Goal: Task Accomplishment & Management: Complete application form

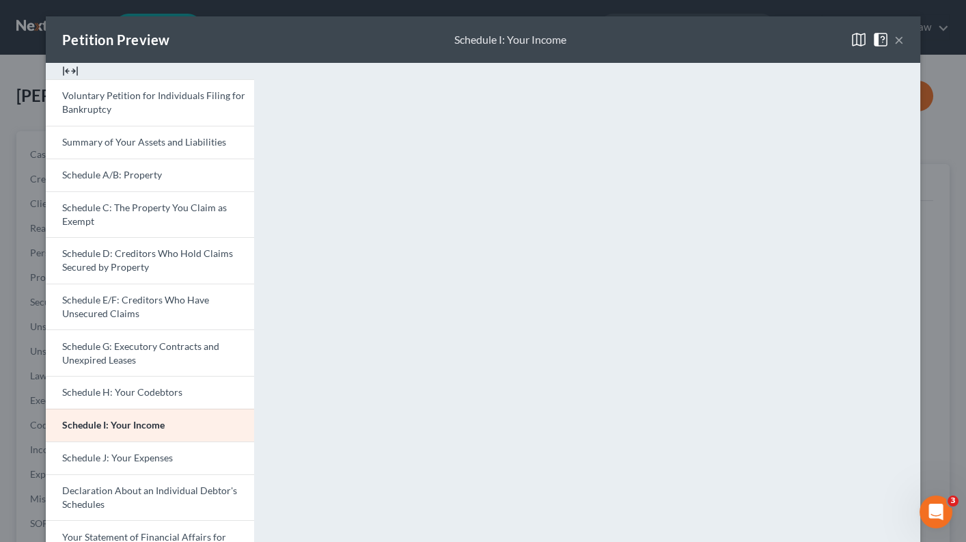
click at [898, 41] on button "×" at bounding box center [899, 39] width 10 height 16
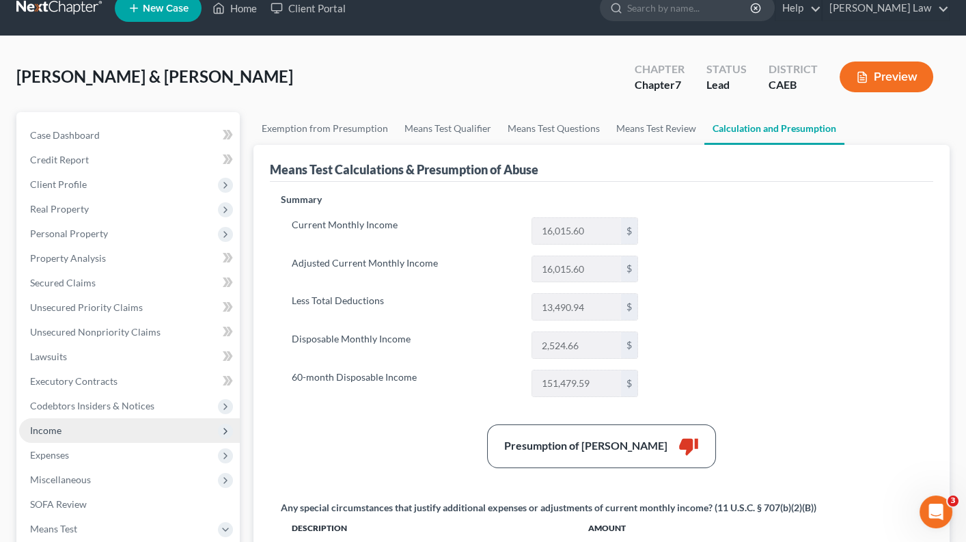
scroll to position [31, 0]
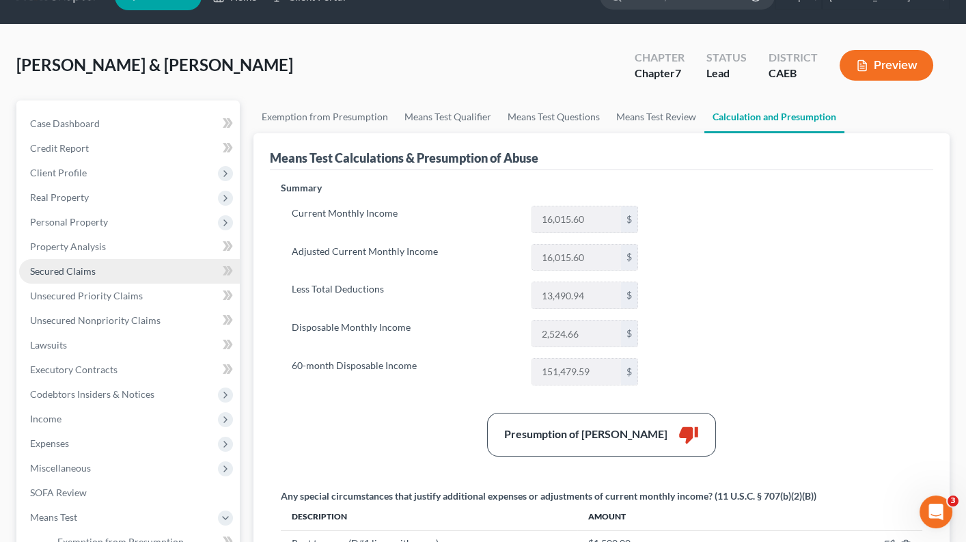
click at [146, 259] on link "Secured Claims" at bounding box center [129, 271] width 221 height 25
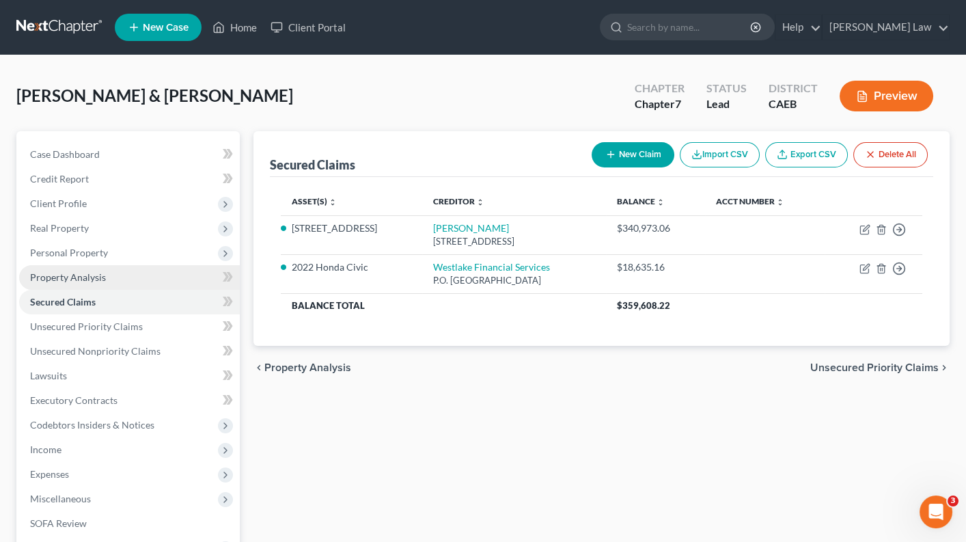
click at [159, 273] on link "Property Analysis" at bounding box center [129, 277] width 221 height 25
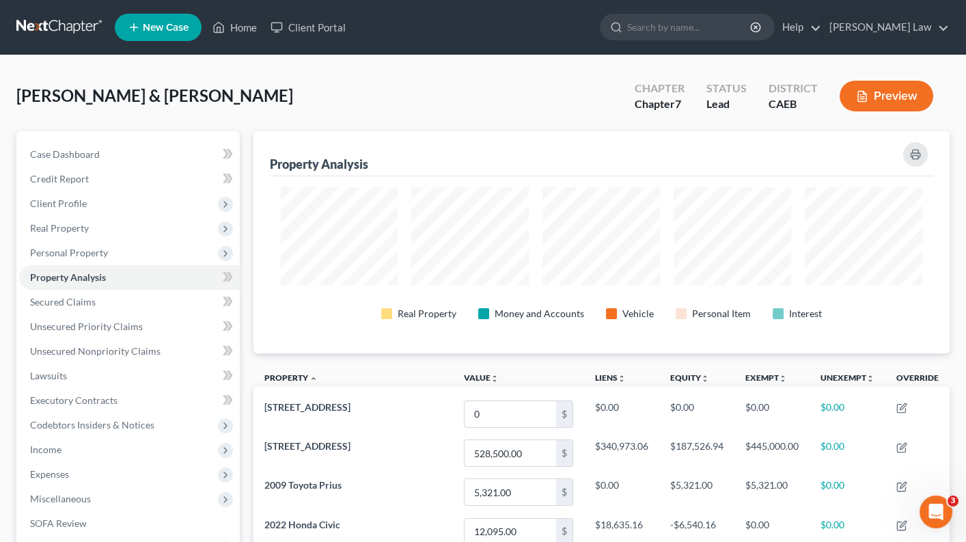
click at [904, 91] on button "Preview" at bounding box center [886, 96] width 94 height 31
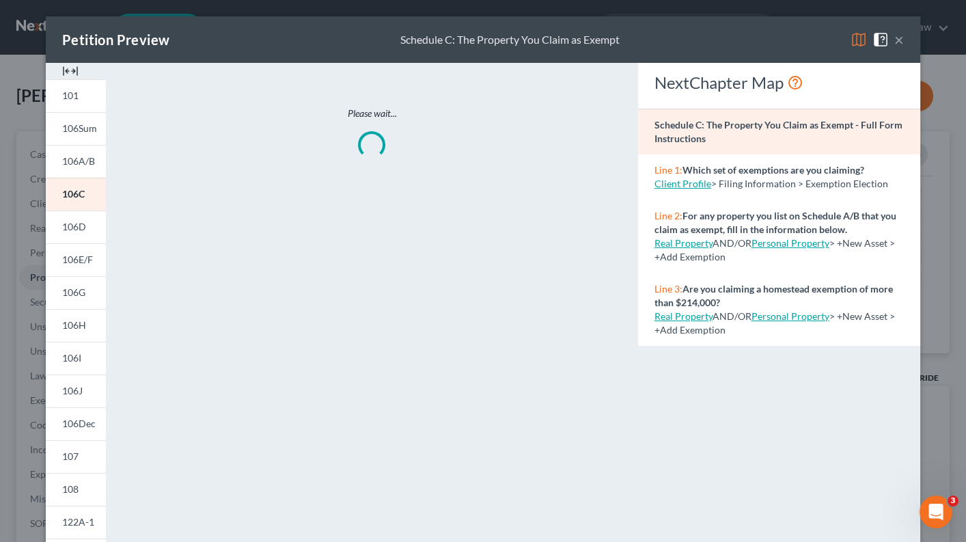
click at [901, 44] on button "×" at bounding box center [899, 39] width 10 height 16
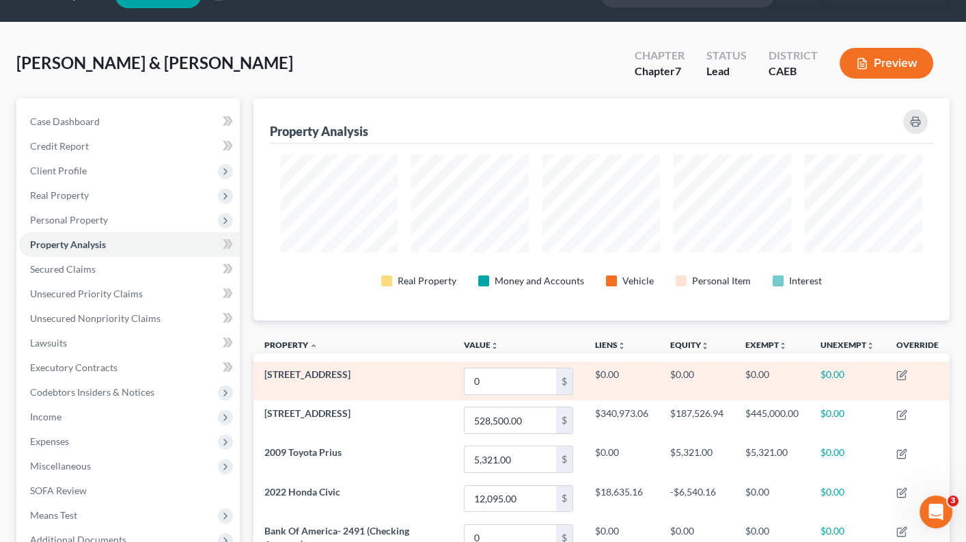
scroll to position [42, 0]
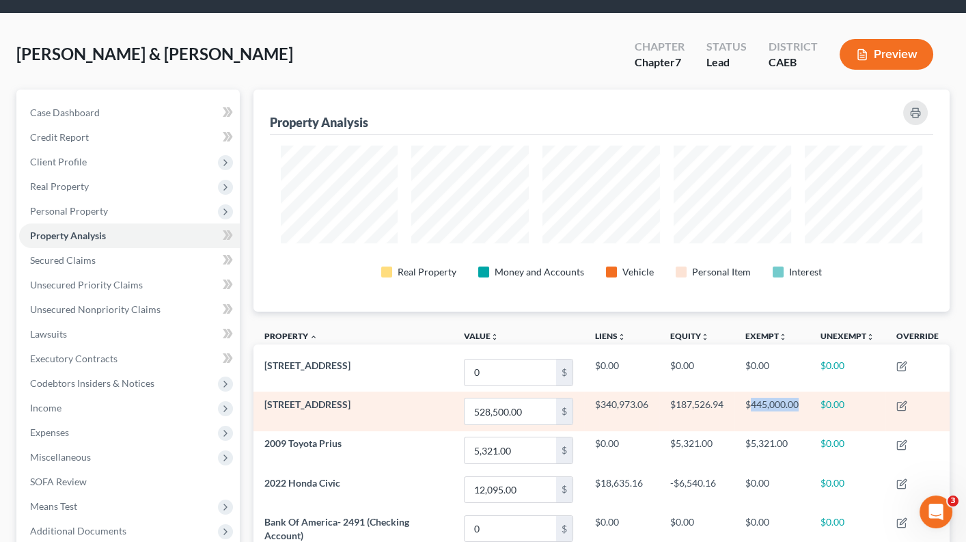
drag, startPoint x: 751, startPoint y: 404, endPoint x: 796, endPoint y: 426, distance: 51.0
click at [796, 427] on td "$445,000.00" at bounding box center [771, 410] width 75 height 39
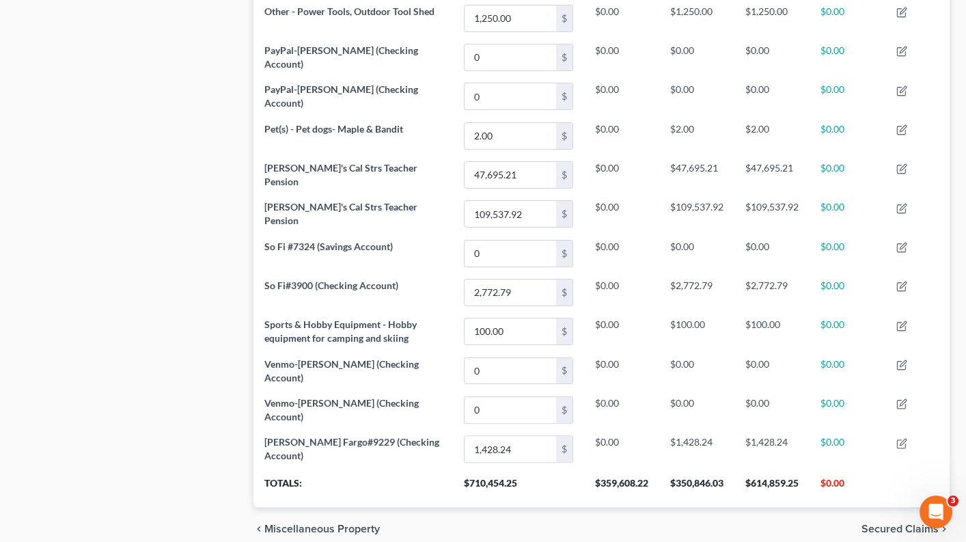
scroll to position [1033, 0]
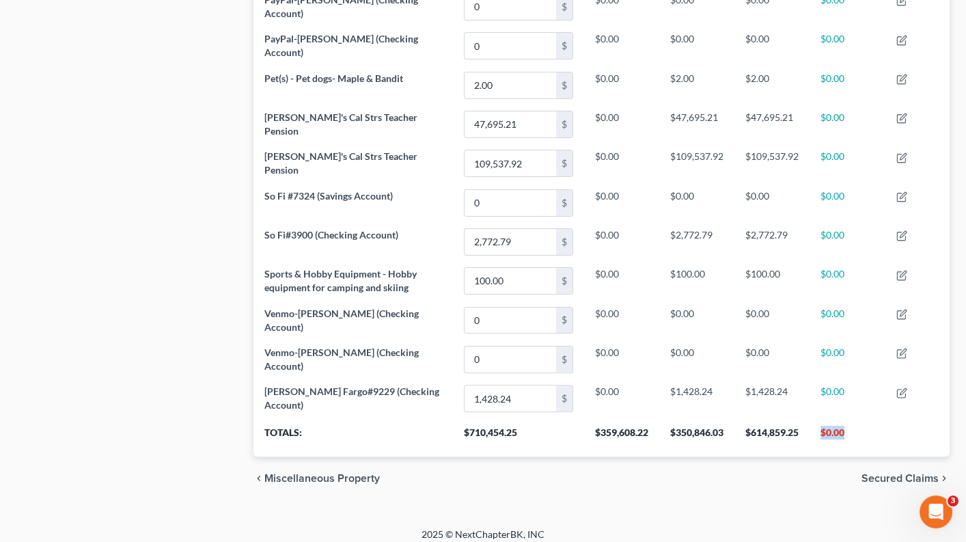
drag, startPoint x: 822, startPoint y: 423, endPoint x: 859, endPoint y: 430, distance: 37.5
click at [859, 430] on th "$0.00" at bounding box center [847, 437] width 76 height 38
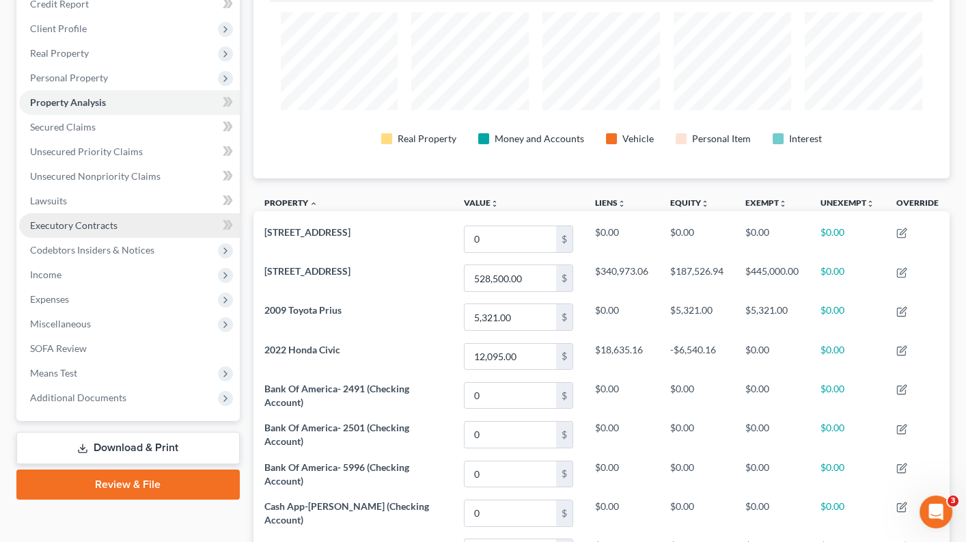
scroll to position [159, 0]
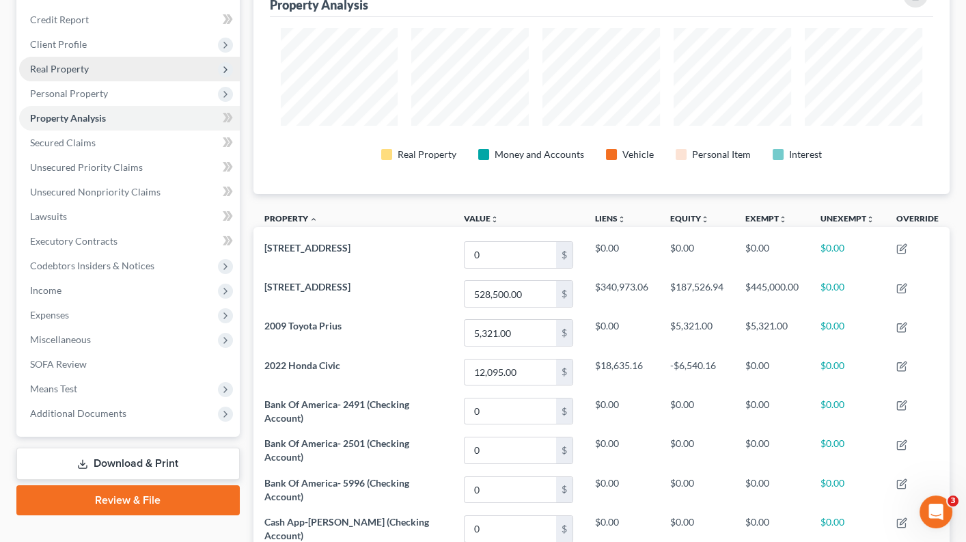
click at [92, 57] on span "Real Property" at bounding box center [129, 69] width 221 height 25
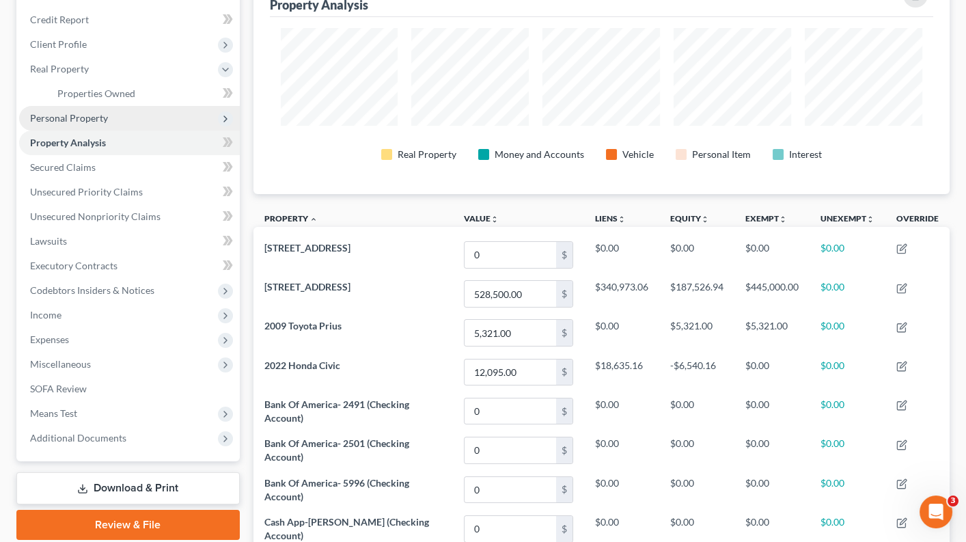
click at [154, 113] on span "Personal Property" at bounding box center [129, 118] width 221 height 25
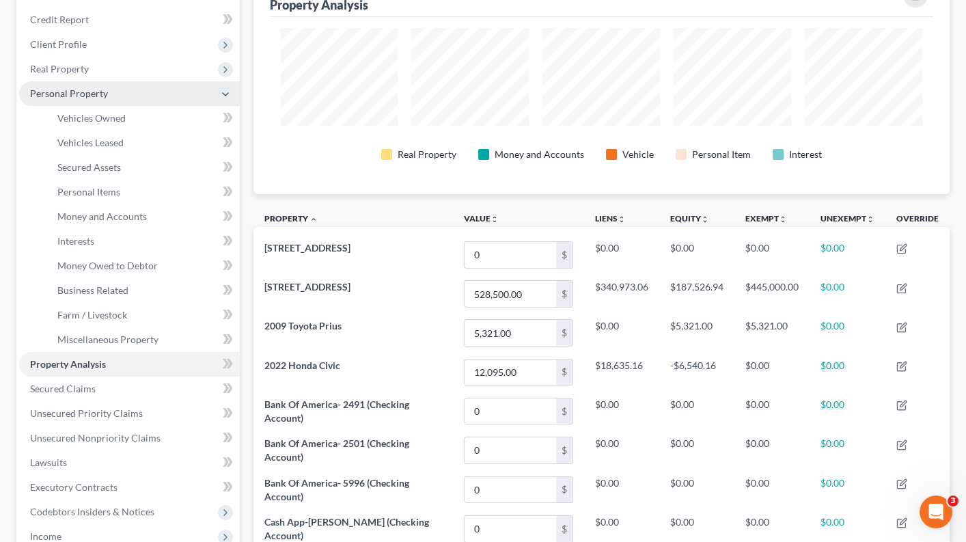
click at [155, 87] on span "Personal Property" at bounding box center [129, 93] width 221 height 25
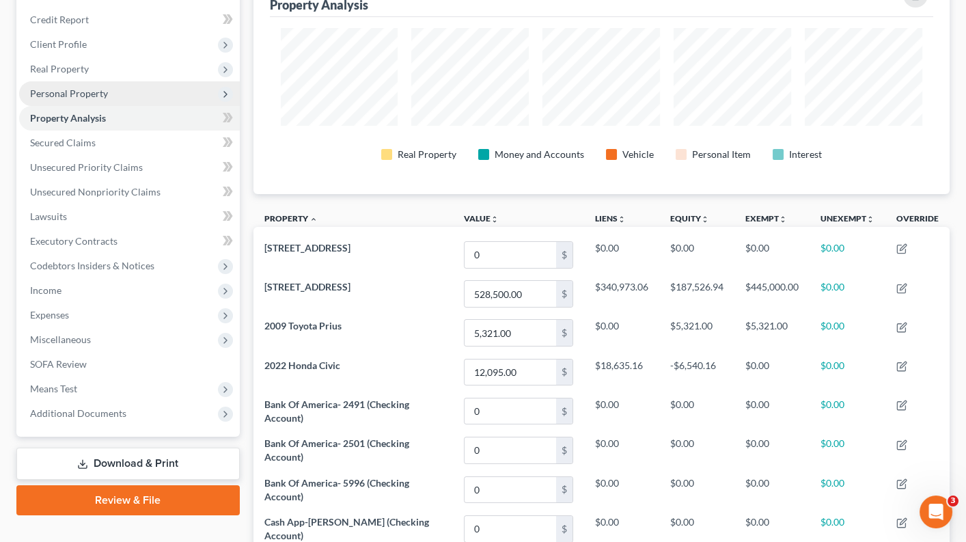
click at [156, 88] on span "Personal Property" at bounding box center [129, 93] width 221 height 25
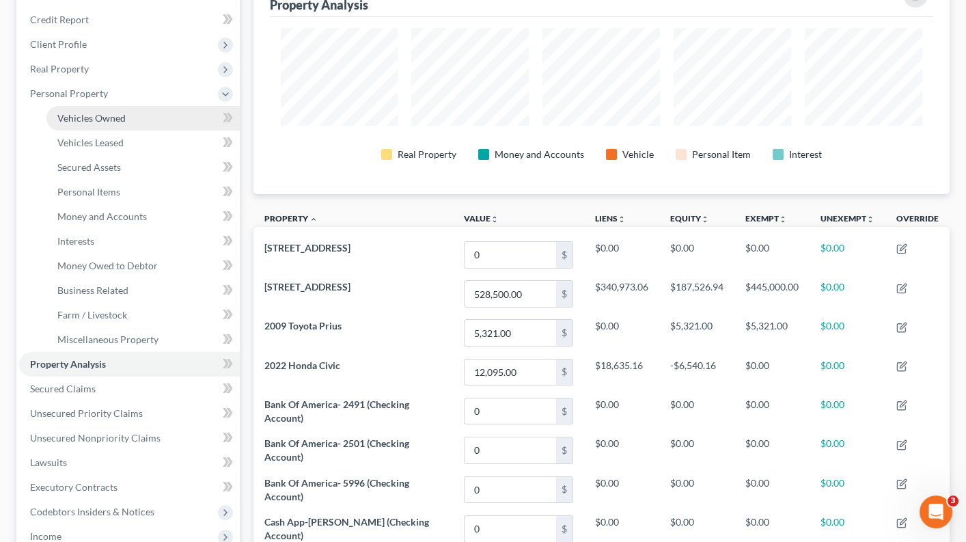
click at [140, 108] on link "Vehicles Owned" at bounding box center [142, 118] width 193 height 25
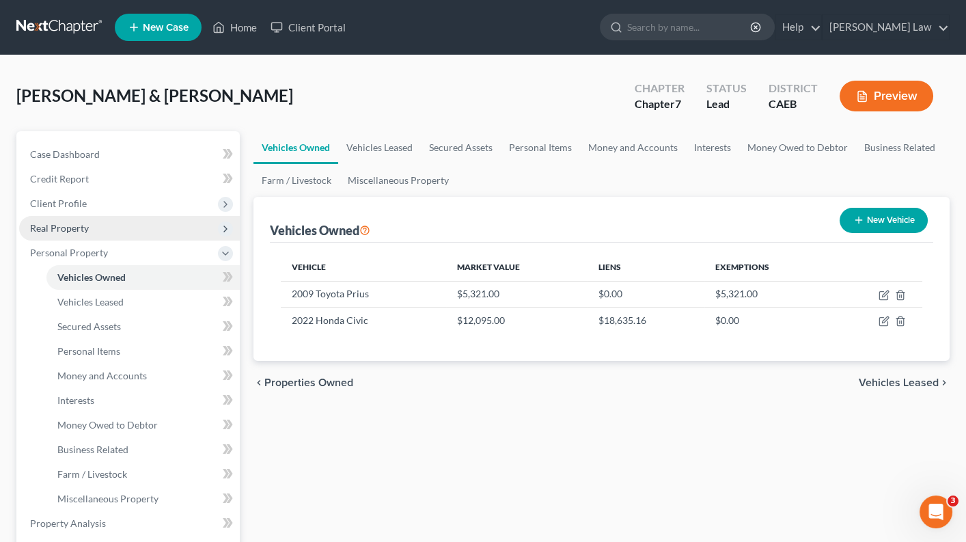
click at [113, 228] on span "Real Property" at bounding box center [129, 228] width 221 height 25
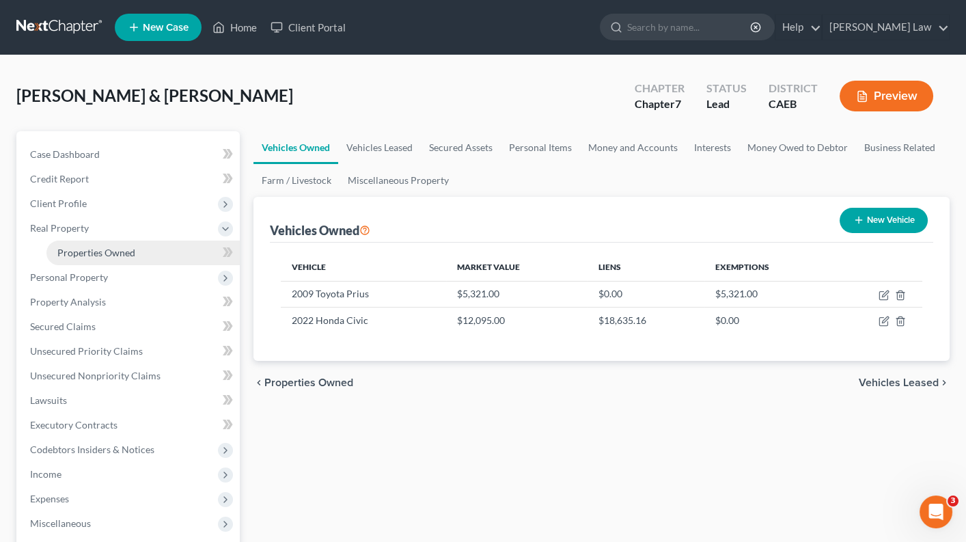
click at [111, 247] on span "Properties Owned" at bounding box center [96, 253] width 78 height 12
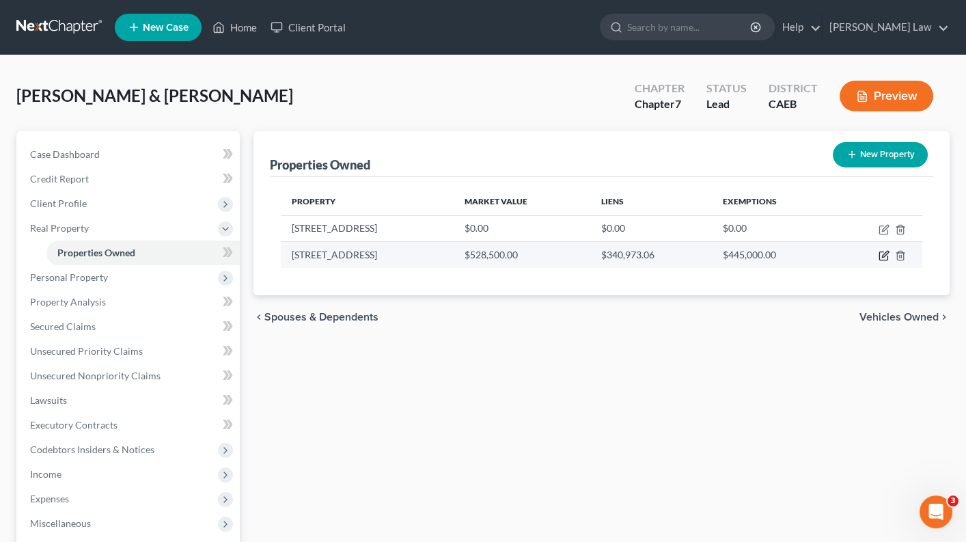
click at [886, 254] on icon "button" at bounding box center [883, 255] width 11 height 11
select select "4"
select select "2"
select select "0"
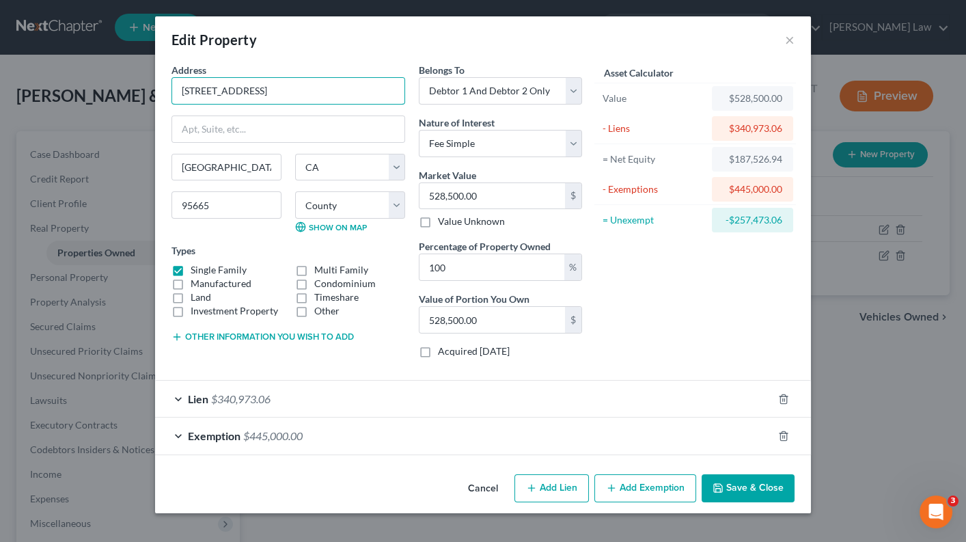
drag, startPoint x: 295, startPoint y: 86, endPoint x: 150, endPoint y: 88, distance: 144.8
click at [490, 193] on input "528,500.00" at bounding box center [491, 196] width 145 height 26
click at [451, 191] on input "528,500.00" at bounding box center [491, 196] width 145 height 26
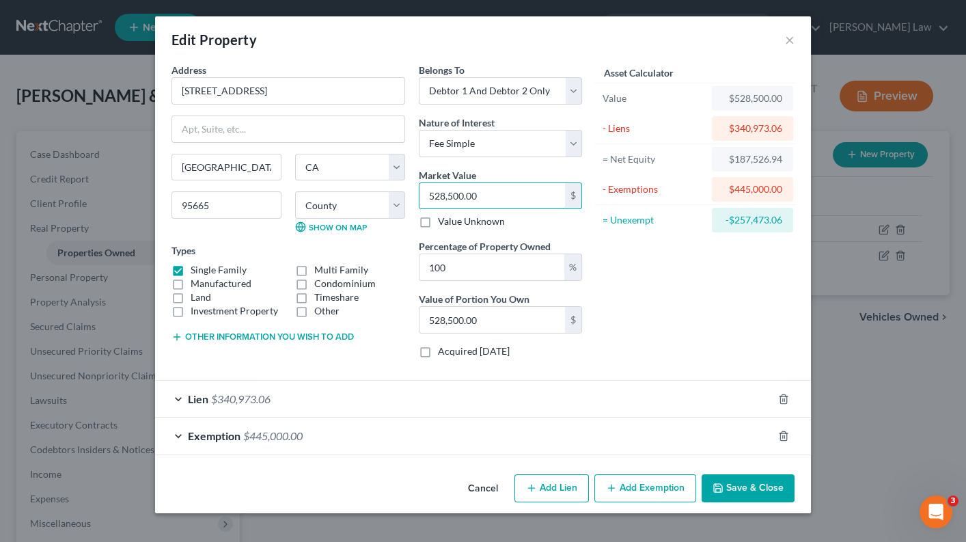
type input "528,00.00"
type input "52,800.00"
type input "52,80"
type input "5,280.00"
type input "5,28"
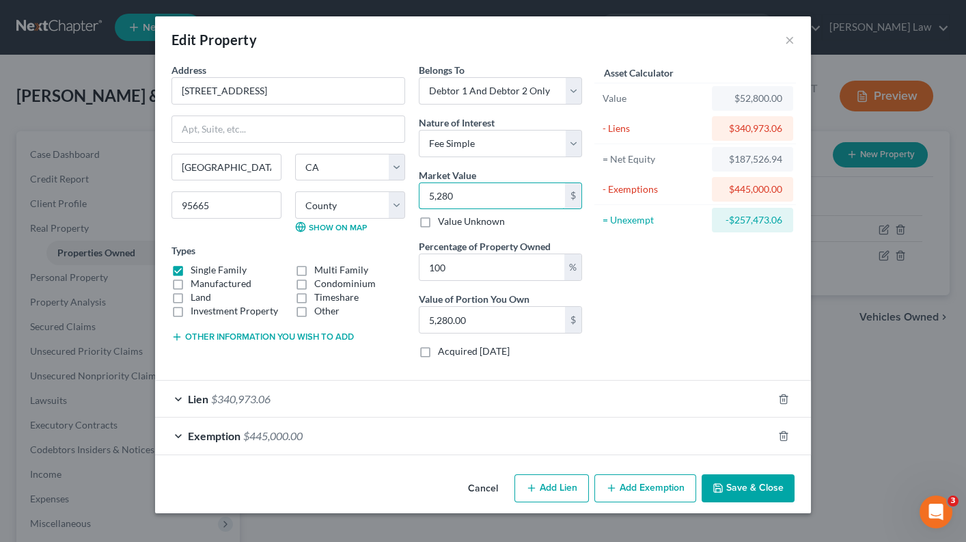
type input "528.00"
type input "52"
type input "52.00"
type input "520"
type input "520.00"
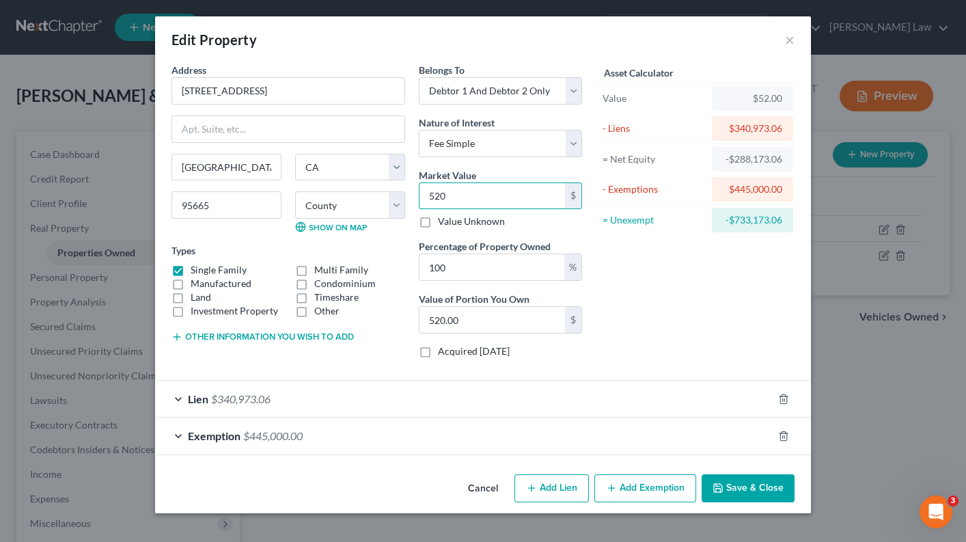
type input "5200"
type input "5,200.00"
type input "5,2000"
type input "52,000.00"
type input "52,0000"
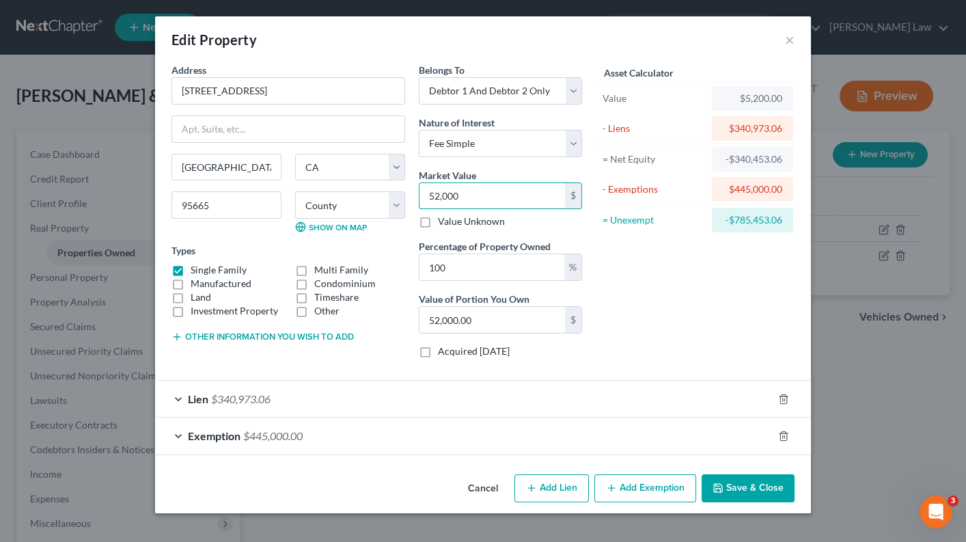
type input "520,000.00"
type input "520,000"
click at [740, 495] on button "Save & Close" at bounding box center [747, 488] width 93 height 29
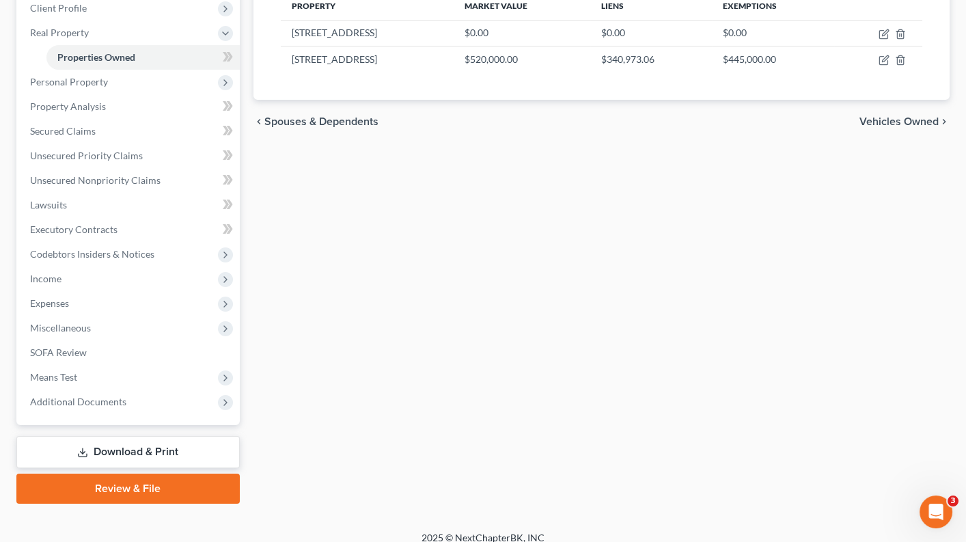
scroll to position [195, 0]
click at [168, 436] on link "Download & Print" at bounding box center [127, 452] width 223 height 32
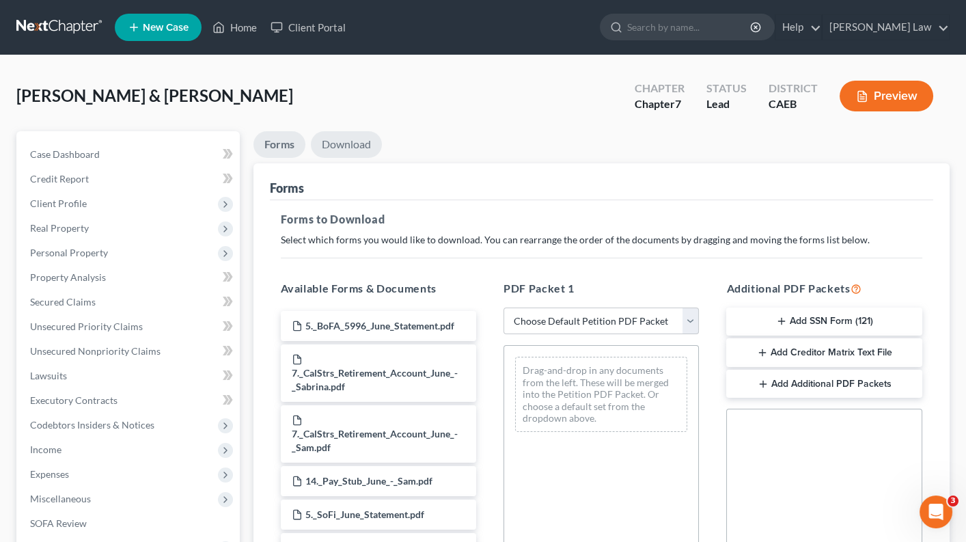
click at [342, 150] on link "Download" at bounding box center [346, 144] width 71 height 27
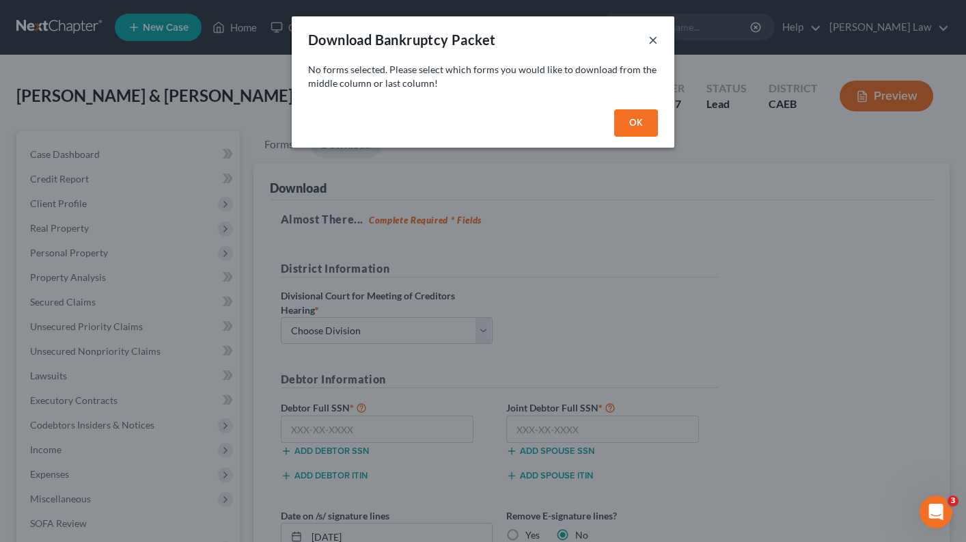
click at [656, 38] on button "×" at bounding box center [653, 39] width 10 height 16
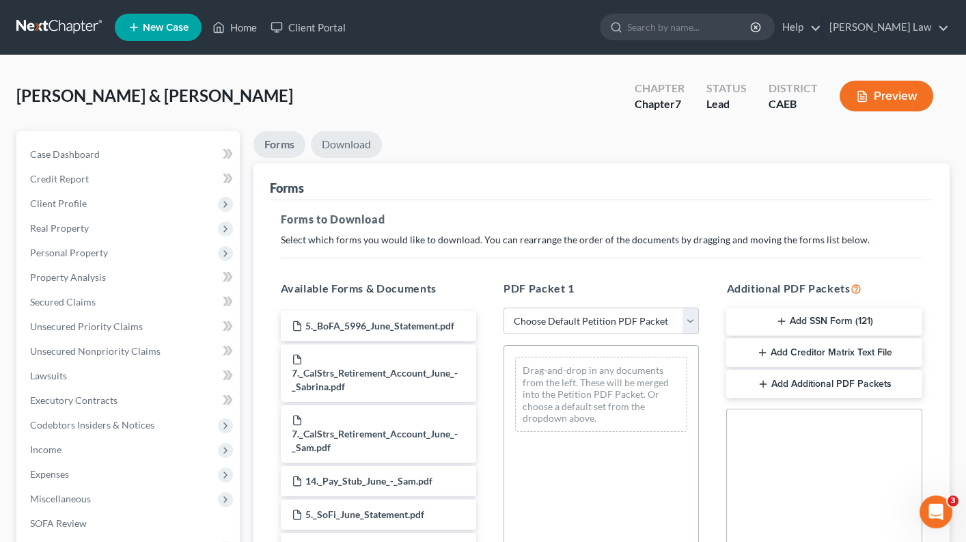
click at [360, 136] on link "Download" at bounding box center [346, 144] width 71 height 27
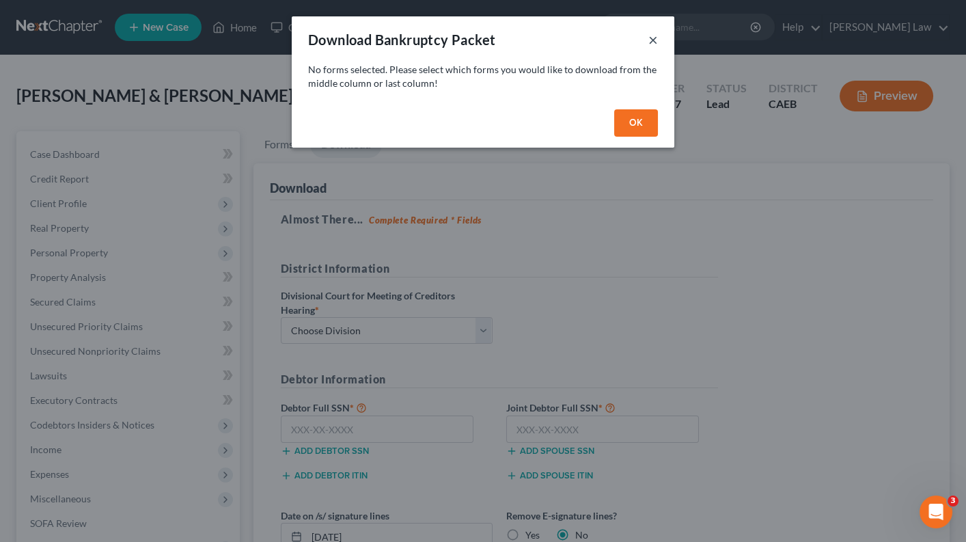
click at [652, 41] on button "×" at bounding box center [653, 39] width 10 height 16
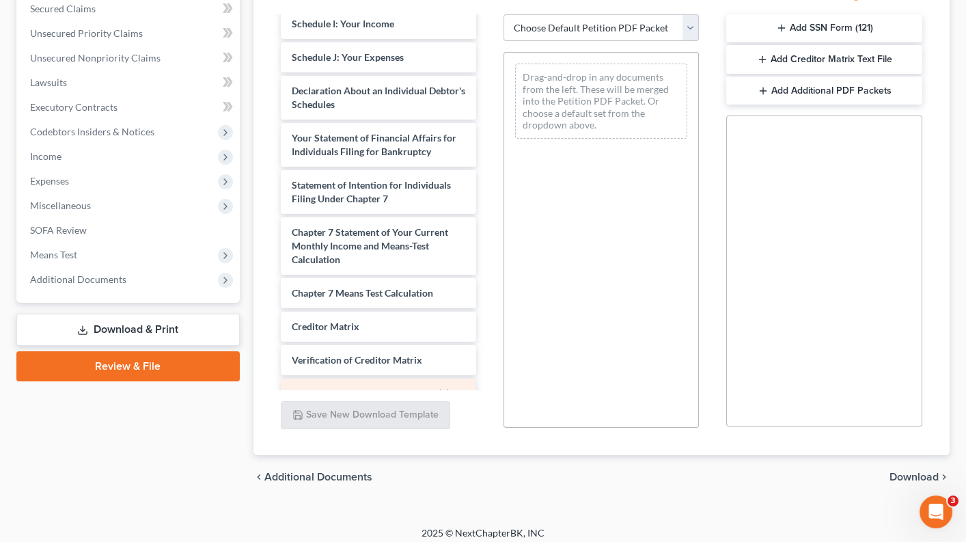
scroll to position [291, 0]
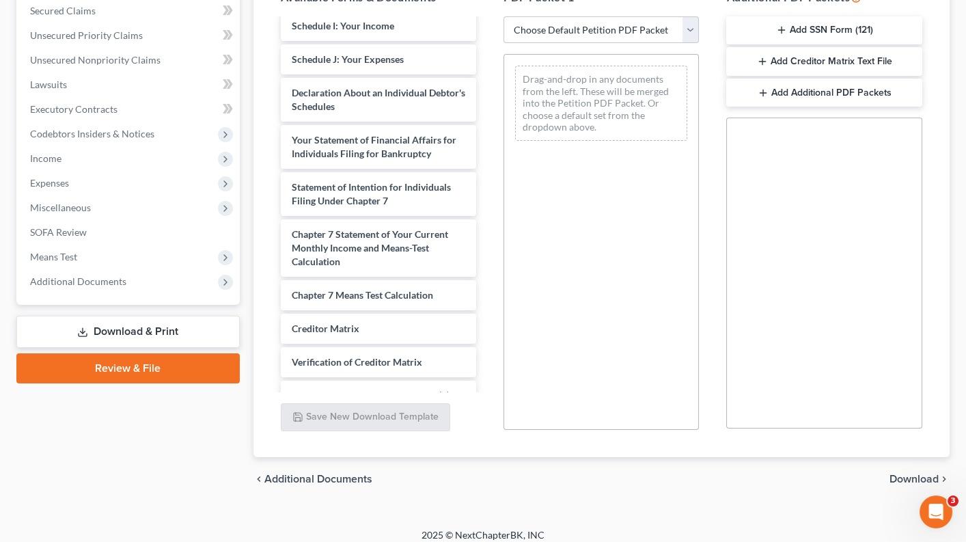
click at [182, 357] on link "Review & File" at bounding box center [127, 368] width 223 height 30
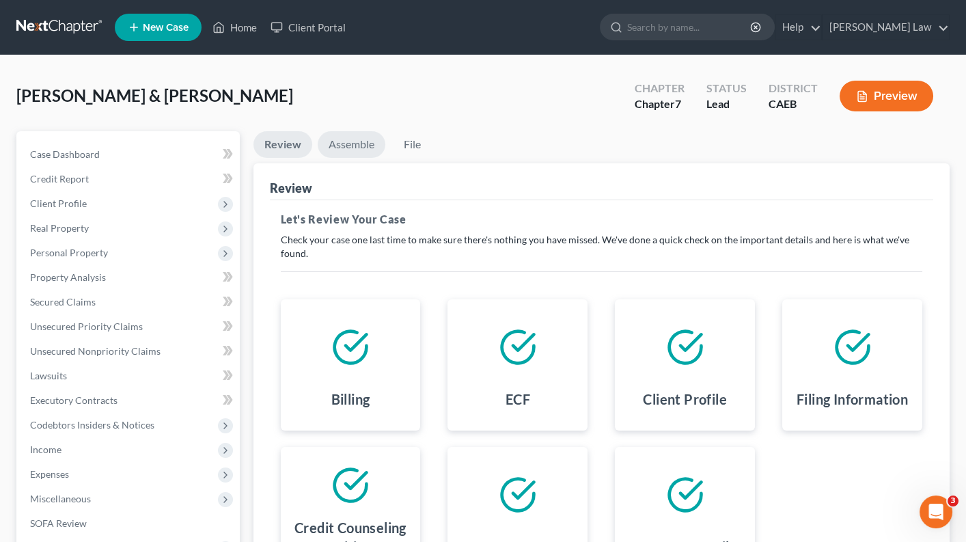
click at [359, 143] on link "Assemble" at bounding box center [352, 144] width 68 height 27
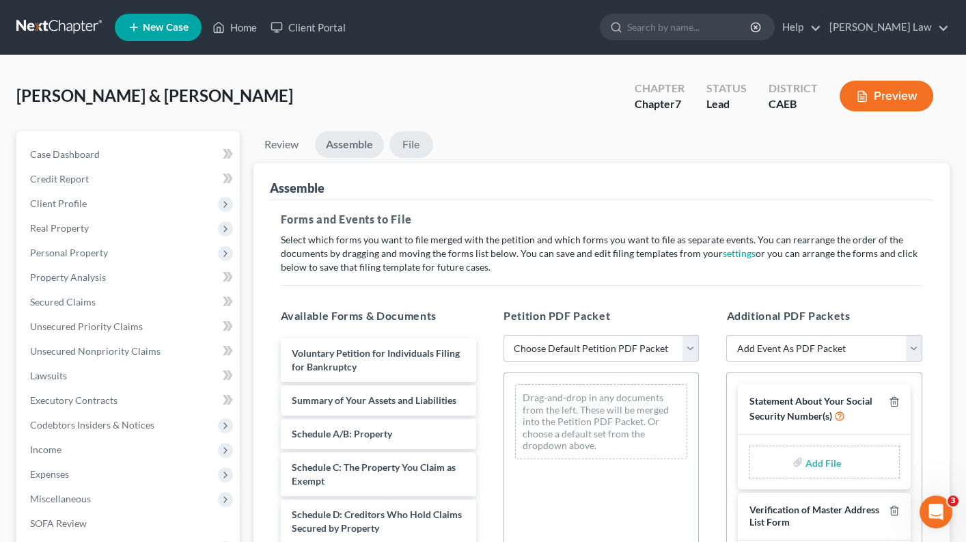
click at [416, 142] on link "File" at bounding box center [411, 144] width 44 height 27
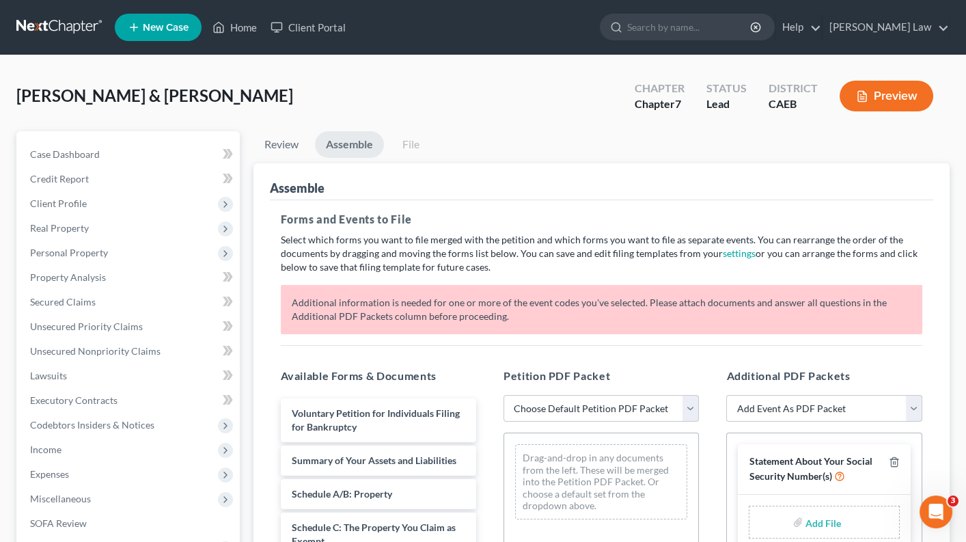
click at [406, 150] on link "File" at bounding box center [411, 144] width 44 height 27
click at [416, 145] on link "File" at bounding box center [411, 144] width 44 height 27
click at [365, 145] on link "Assemble" at bounding box center [349, 144] width 69 height 27
click at [287, 141] on link "Review" at bounding box center [281, 144] width 56 height 27
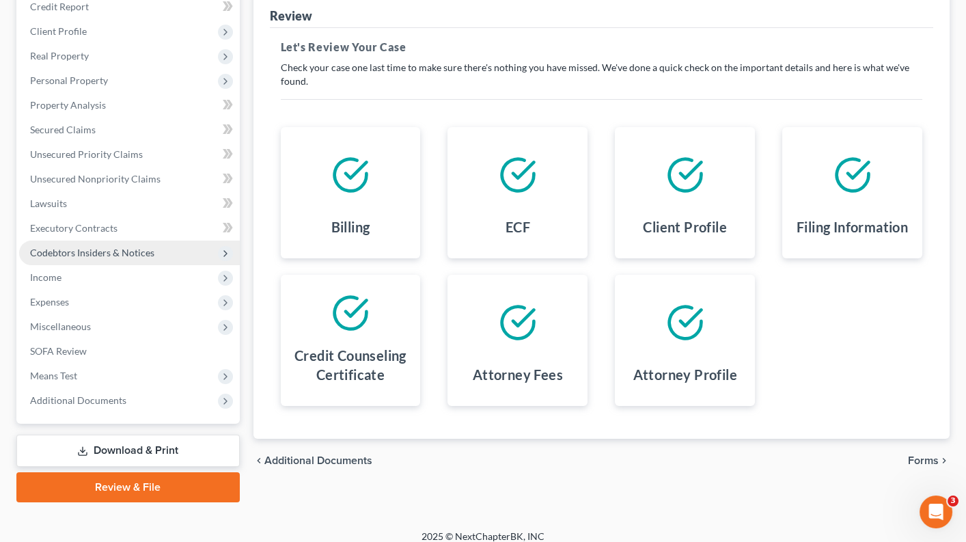
scroll to position [171, 0]
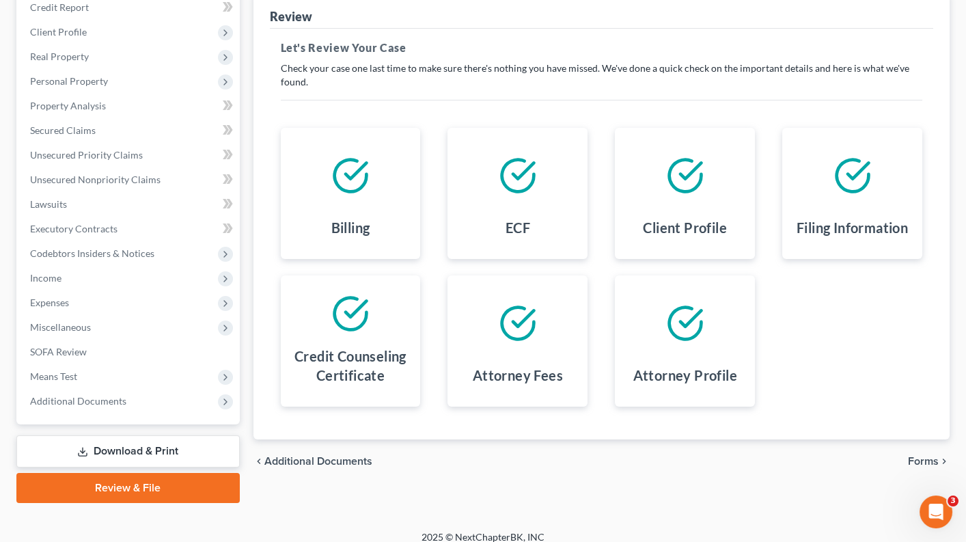
click at [121, 435] on link "Download & Print" at bounding box center [127, 451] width 223 height 32
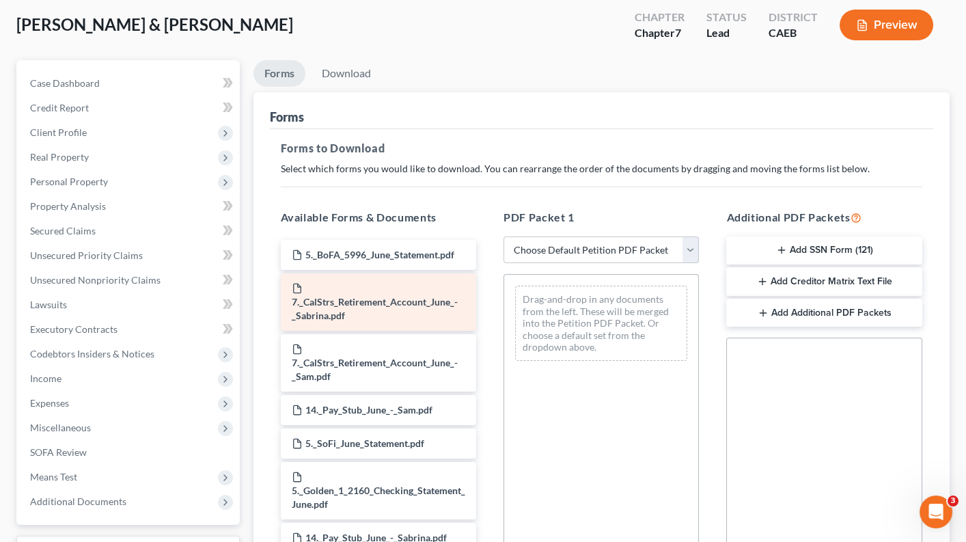
scroll to position [70, 0]
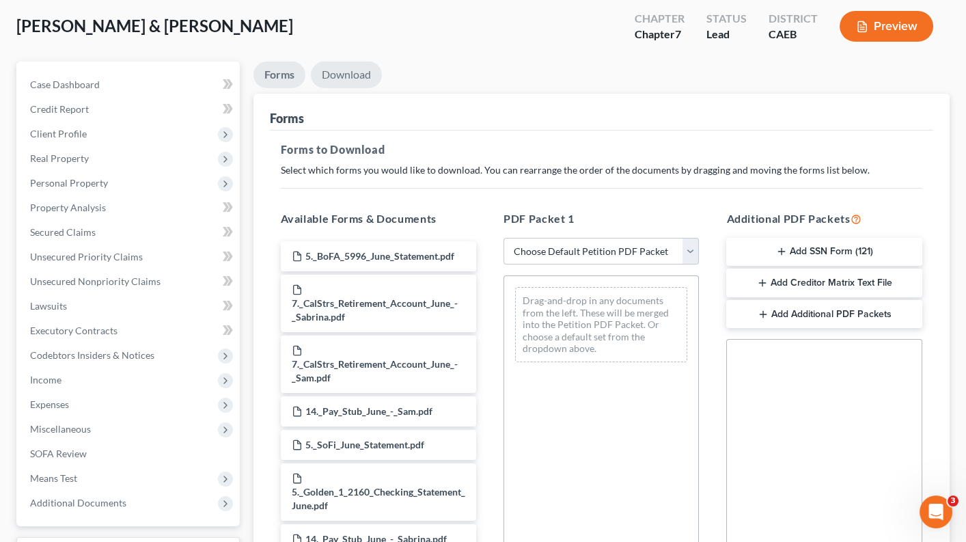
click at [346, 68] on link "Download" at bounding box center [346, 74] width 71 height 27
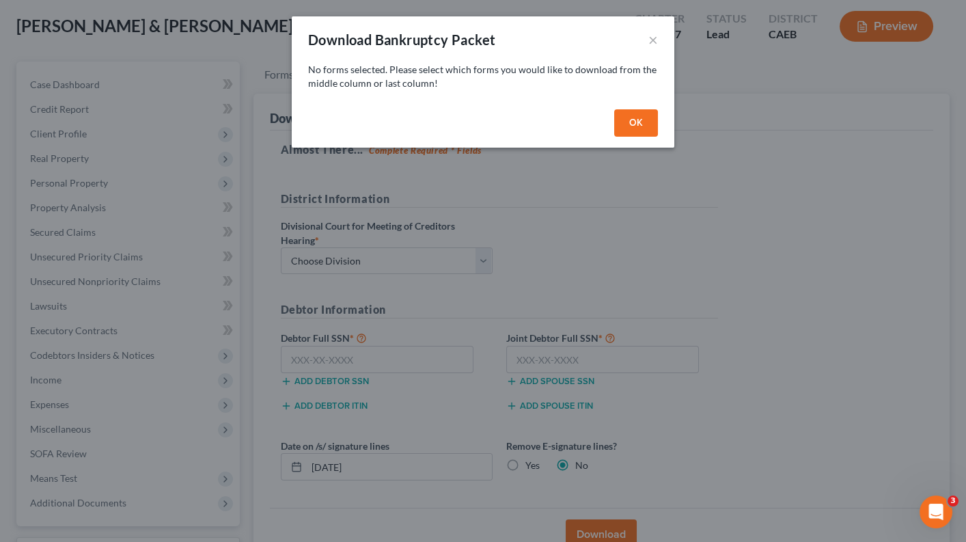
click at [619, 122] on button "OK" at bounding box center [636, 122] width 44 height 27
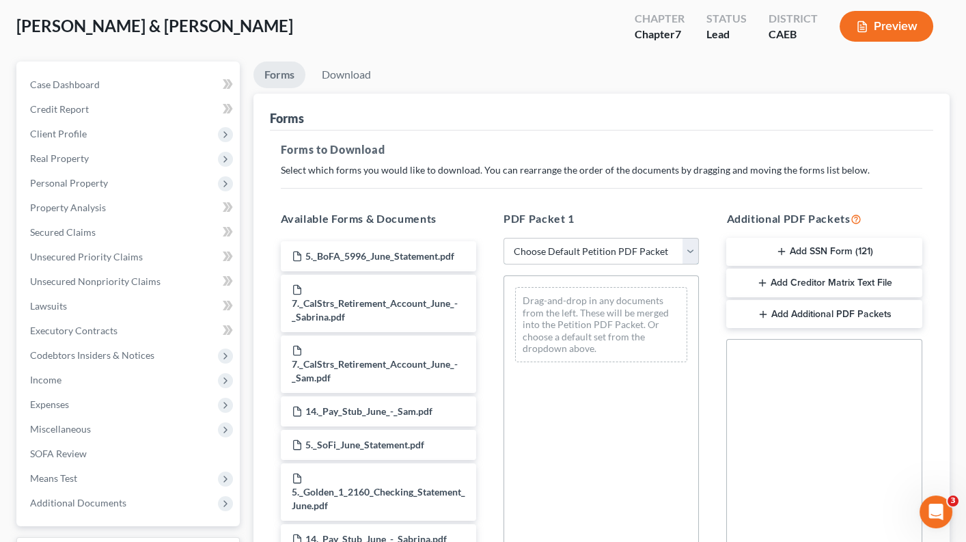
drag, startPoint x: 609, startPoint y: 245, endPoint x: 836, endPoint y: 247, distance: 226.8
click at [836, 247] on div "Available Forms & Documents 5._BoFA_5996_June_Statement.pdf 7._CalStrs_Retireme…" at bounding box center [601, 430] width 669 height 463
drag, startPoint x: 835, startPoint y: 247, endPoint x: 574, endPoint y: 288, distance: 264.8
click at [570, 291] on div "Available Forms & Documents 5._BoFA_5996_June_Statement.pdf 7._CalStrs_Retireme…" at bounding box center [601, 430] width 669 height 463
drag, startPoint x: 762, startPoint y: 242, endPoint x: 505, endPoint y: 283, distance: 260.2
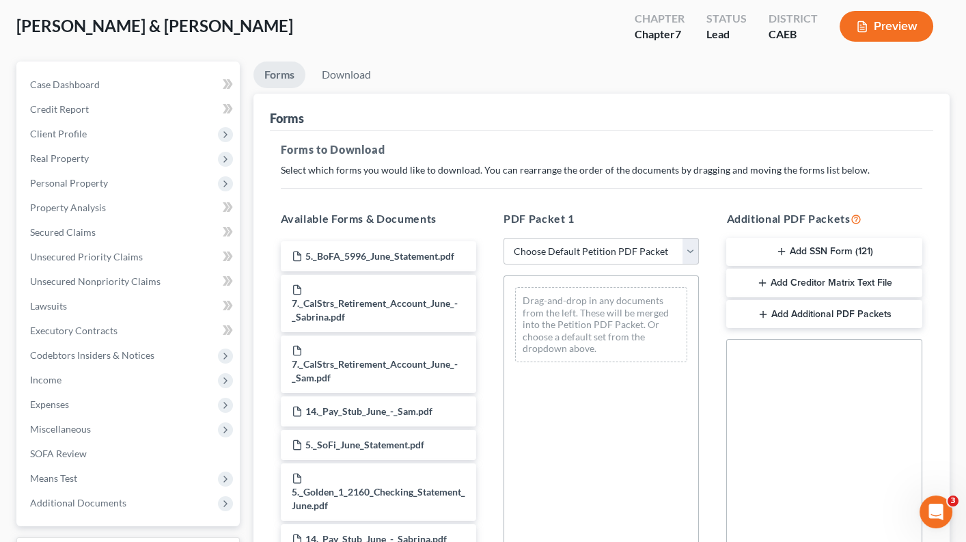
click at [505, 283] on div "Available Forms & Documents 5._BoFA_5996_June_Statement.pdf 7._CalStrs_Retireme…" at bounding box center [601, 430] width 669 height 463
click at [348, 68] on link "Download" at bounding box center [346, 74] width 71 height 27
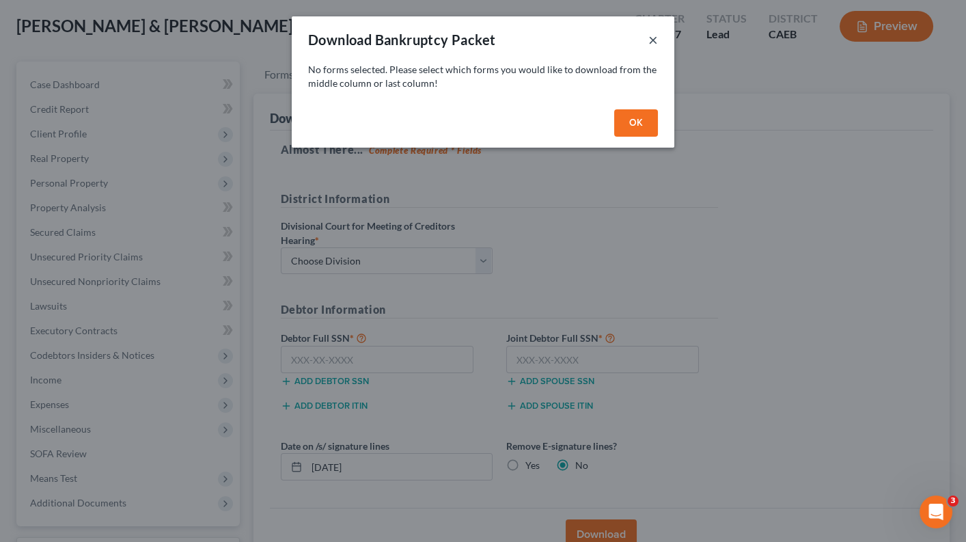
click at [656, 38] on button "×" at bounding box center [653, 39] width 10 height 16
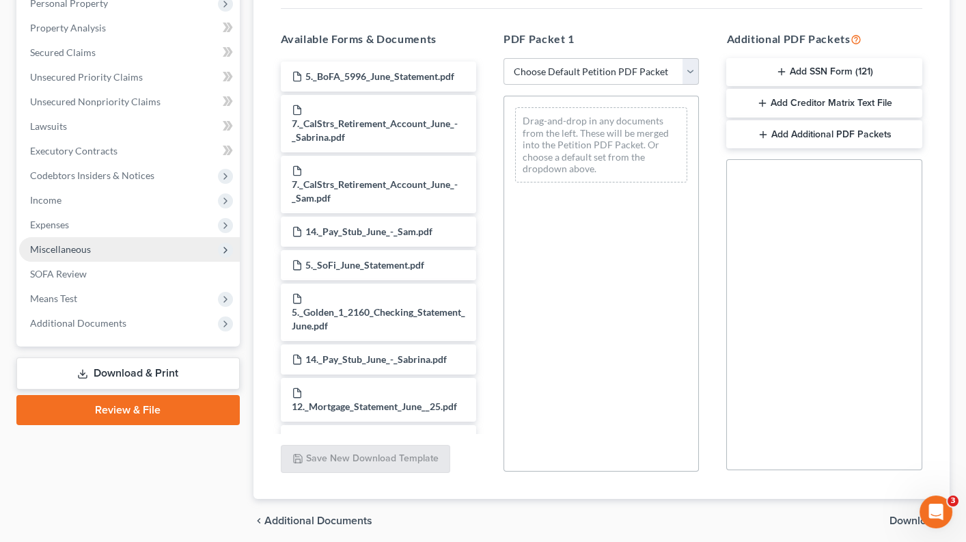
scroll to position [287, 0]
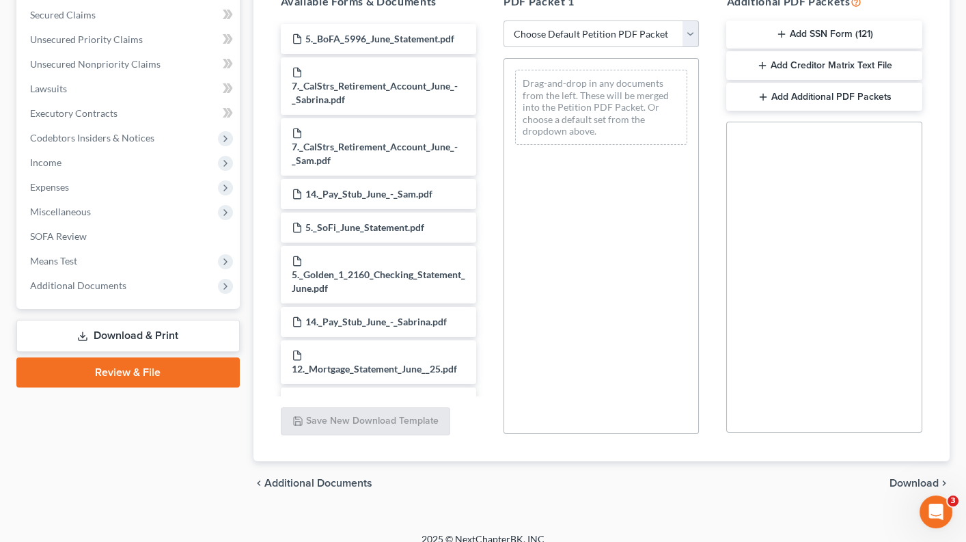
click at [141, 365] on link "Review & File" at bounding box center [127, 372] width 223 height 30
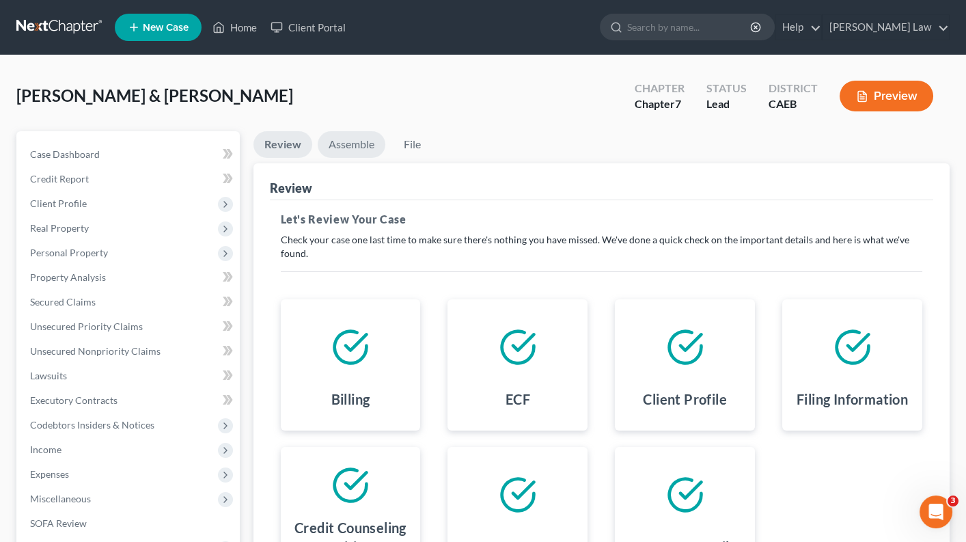
click at [331, 142] on link "Assemble" at bounding box center [352, 144] width 68 height 27
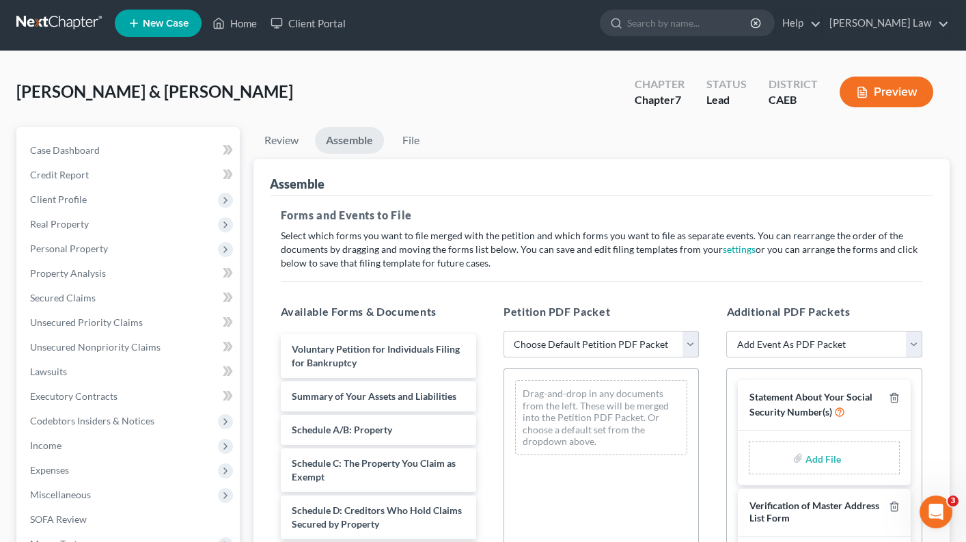
scroll to position [5, 0]
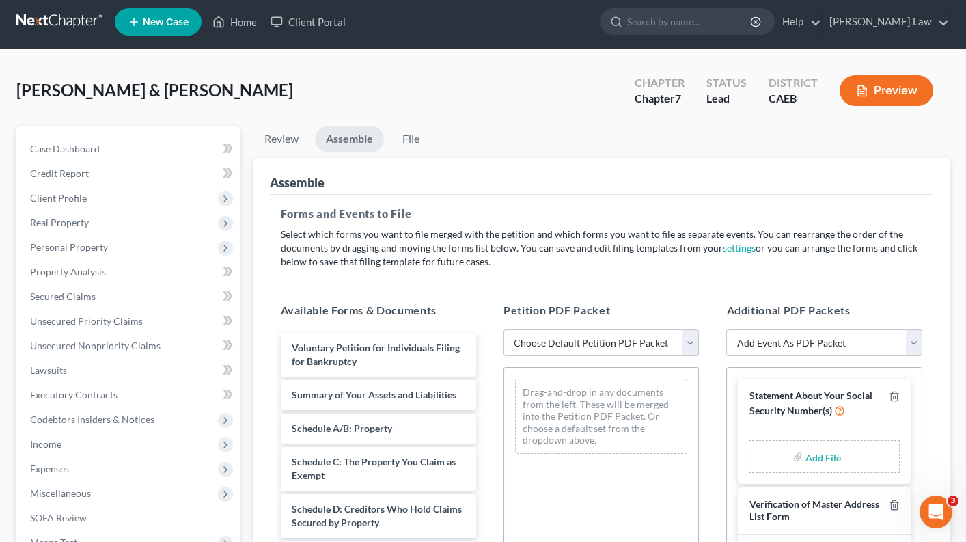
click at [831, 451] on input "file" at bounding box center [821, 456] width 33 height 25
click at [410, 137] on link "File" at bounding box center [411, 139] width 44 height 27
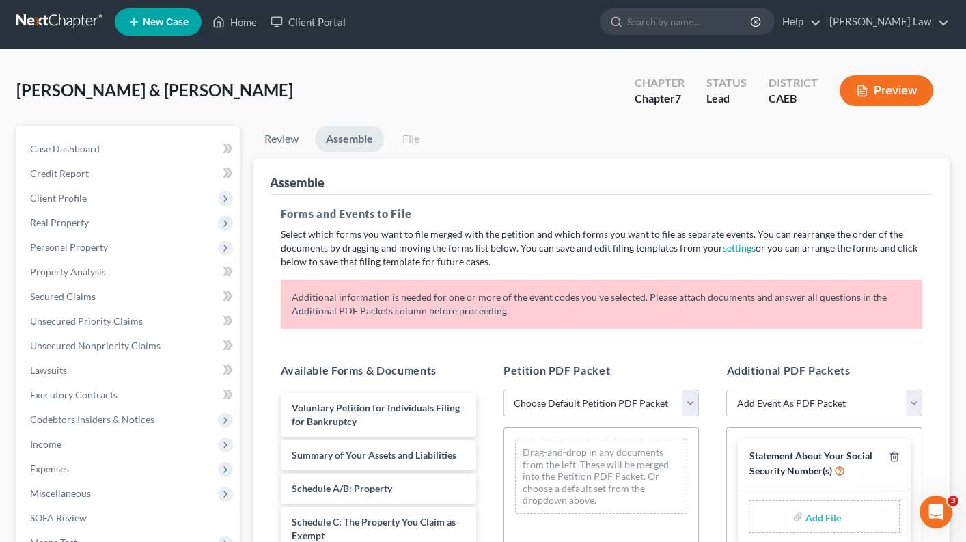
click at [405, 138] on link "File" at bounding box center [411, 139] width 44 height 27
click at [496, 329] on div "Forms and Events to File Select which forms you want to file merged with the pe…" at bounding box center [602, 513] width 664 height 636
click at [296, 140] on link "Review" at bounding box center [281, 139] width 56 height 27
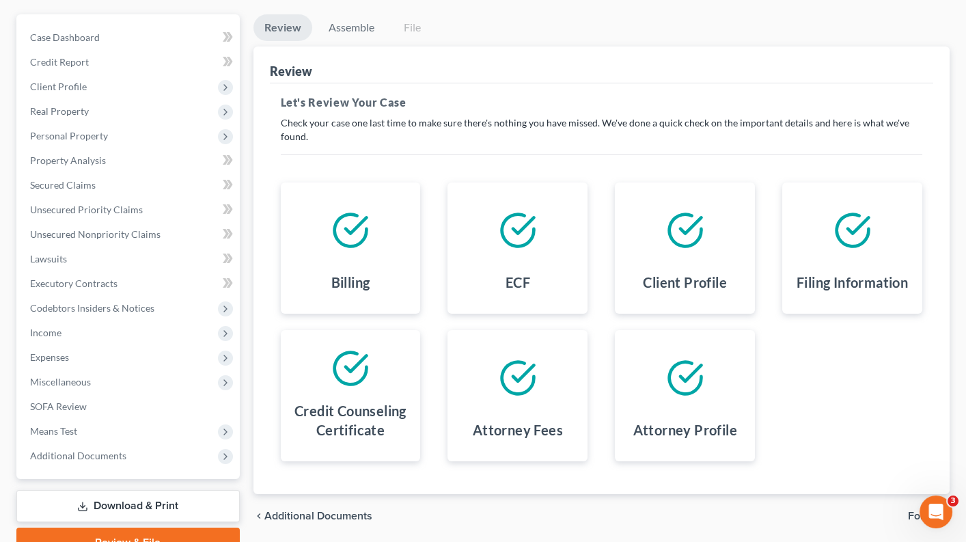
scroll to position [115, 0]
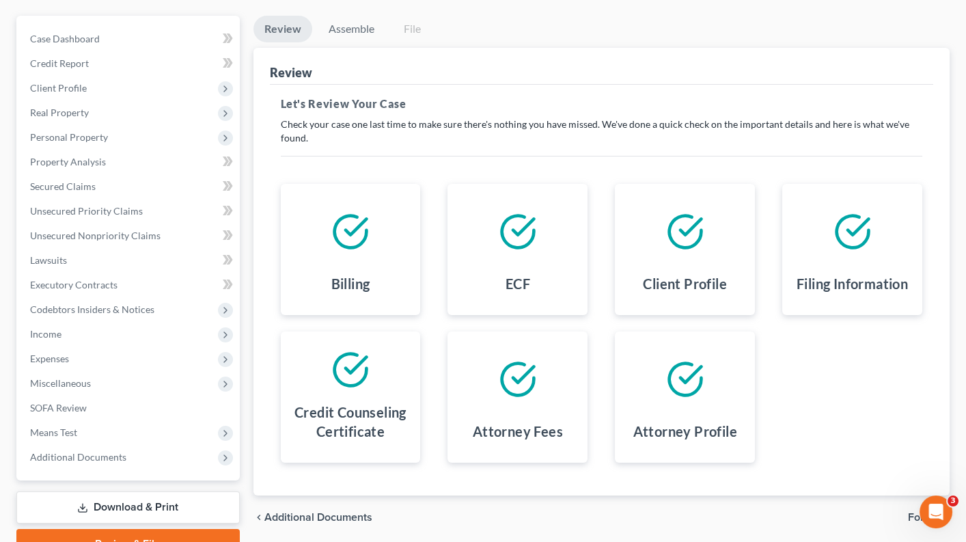
click at [414, 21] on link "File" at bounding box center [413, 29] width 44 height 27
click at [360, 23] on link "Assemble" at bounding box center [352, 29] width 68 height 27
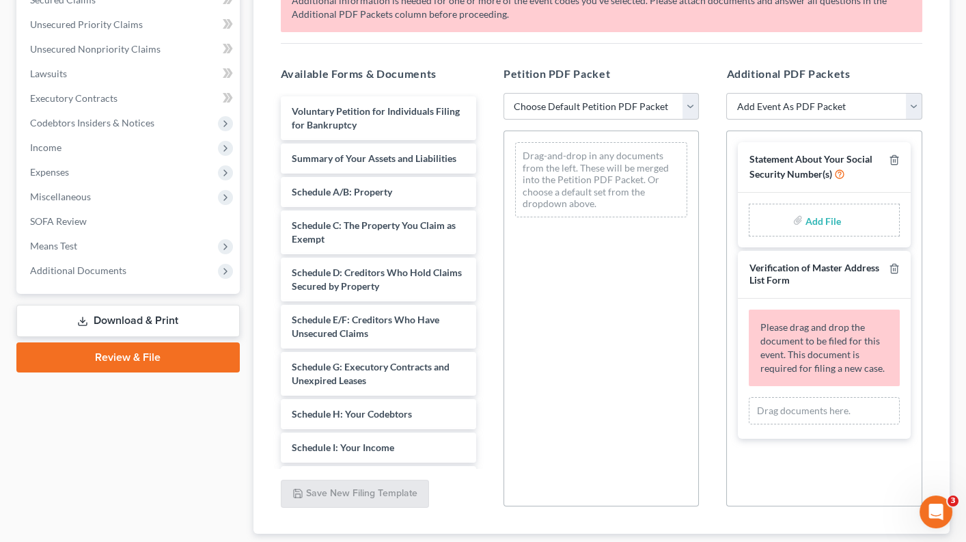
scroll to position [338, 0]
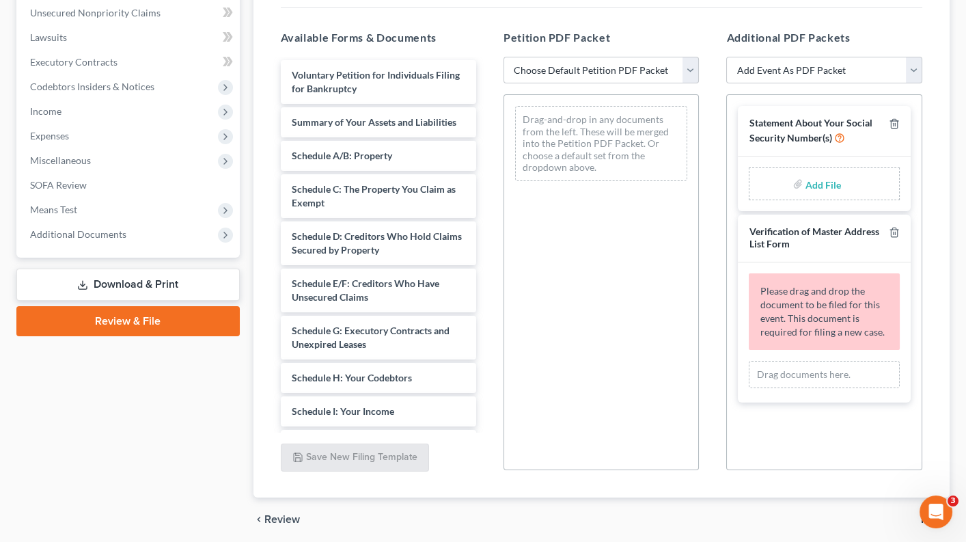
click at [158, 310] on link "Review & File" at bounding box center [127, 321] width 223 height 30
click at [165, 268] on link "Download & Print" at bounding box center [127, 284] width 223 height 32
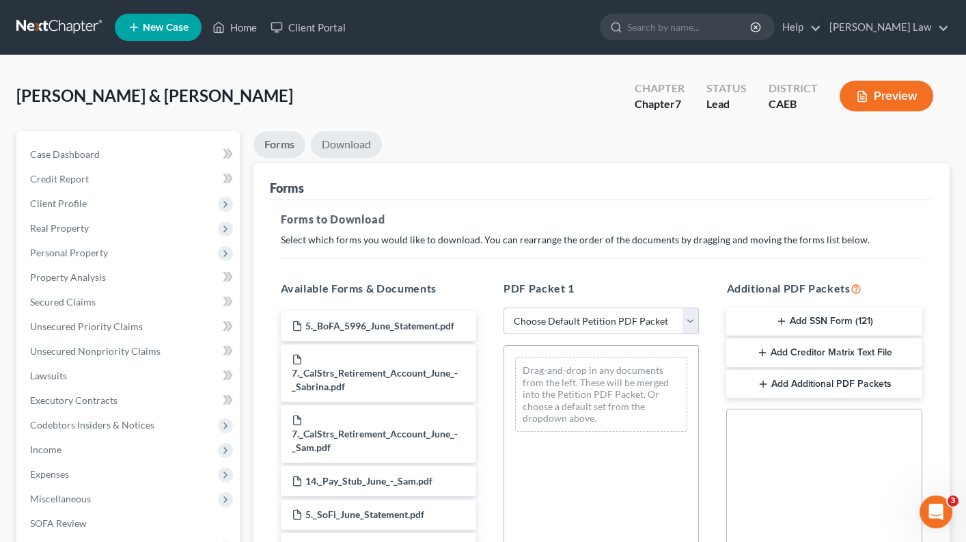
click at [339, 141] on link "Download" at bounding box center [346, 144] width 71 height 27
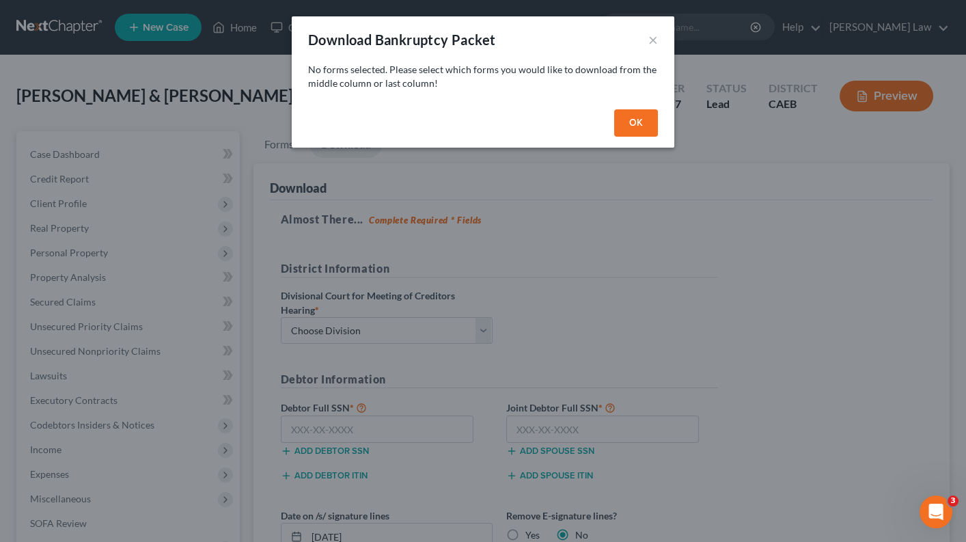
click at [480, 336] on div "Download Bankruptcy Packet × No forms selected. Please select which forms you w…" at bounding box center [483, 271] width 966 height 542
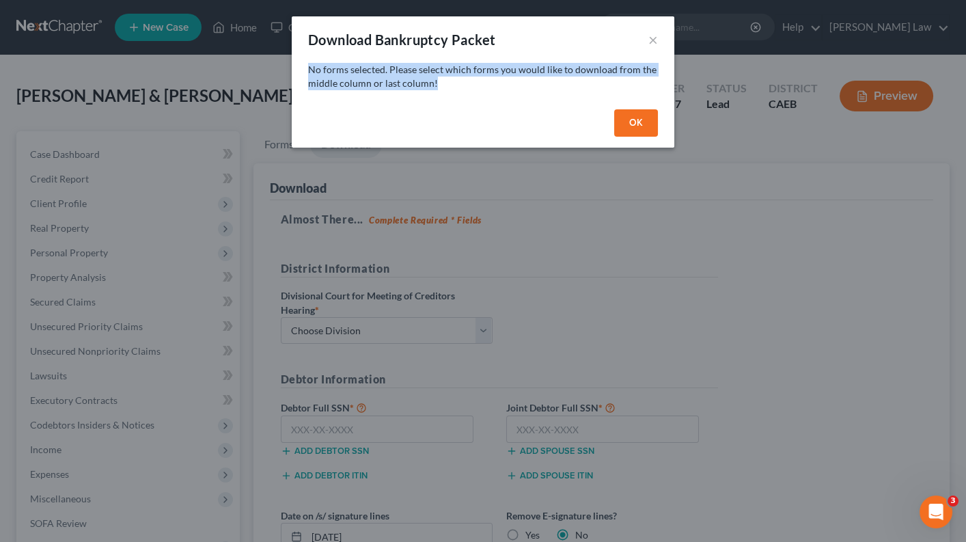
click at [480, 336] on div "Download Bankruptcy Packet × No forms selected. Please select which forms you w…" at bounding box center [483, 271] width 966 height 542
click at [624, 129] on button "OK" at bounding box center [636, 122] width 44 height 27
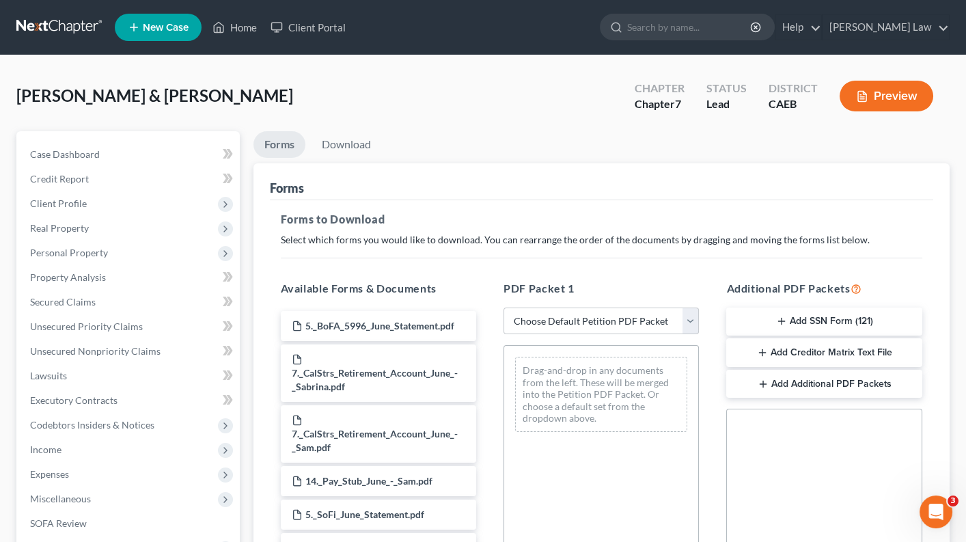
click at [837, 315] on button "Add SSN Form (121)" at bounding box center [823, 321] width 195 height 29
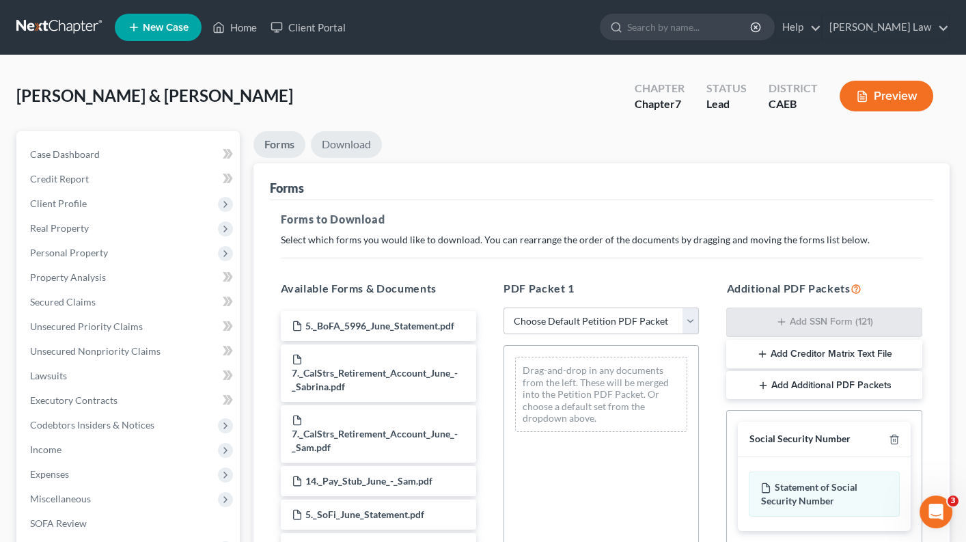
click at [346, 138] on link "Download" at bounding box center [346, 144] width 71 height 27
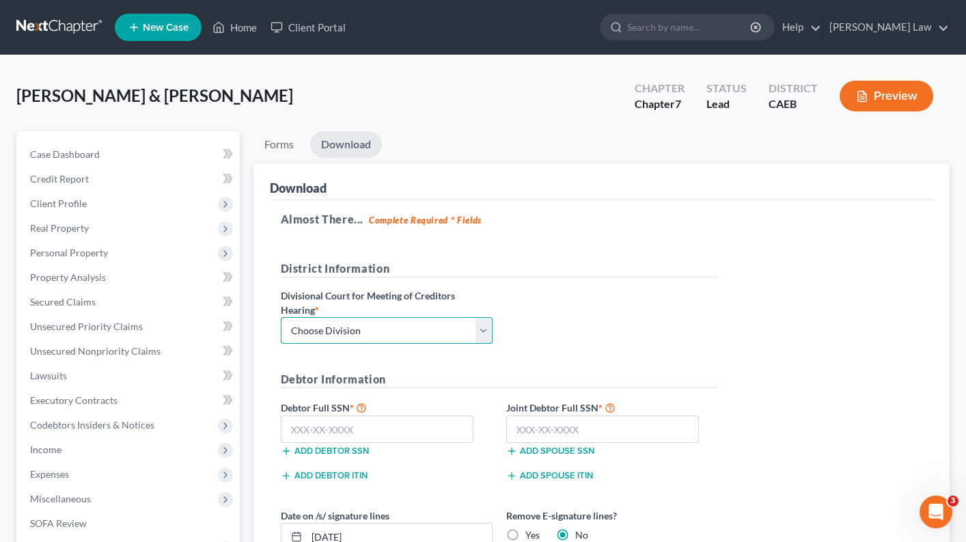
select select "2"
click at [405, 424] on input "text" at bounding box center [377, 428] width 193 height 27
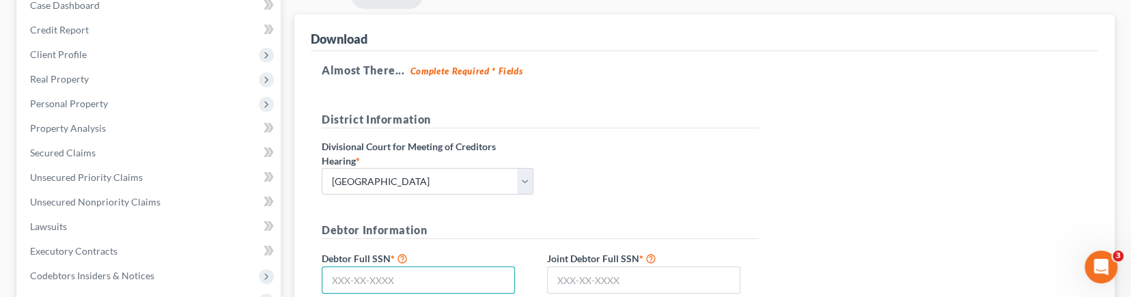
scroll to position [155, 0]
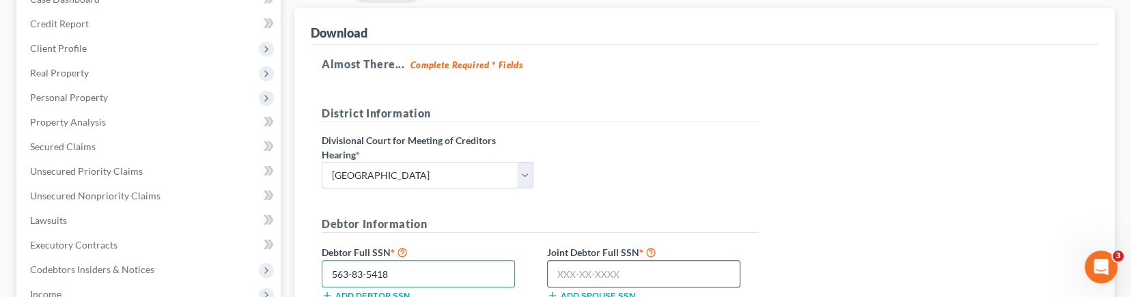
type input "563-83-5418"
click at [603, 271] on input "text" at bounding box center [643, 273] width 193 height 27
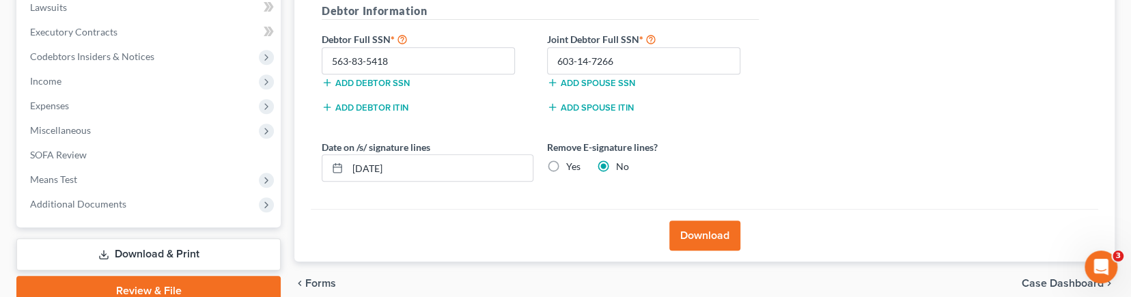
scroll to position [376, 0]
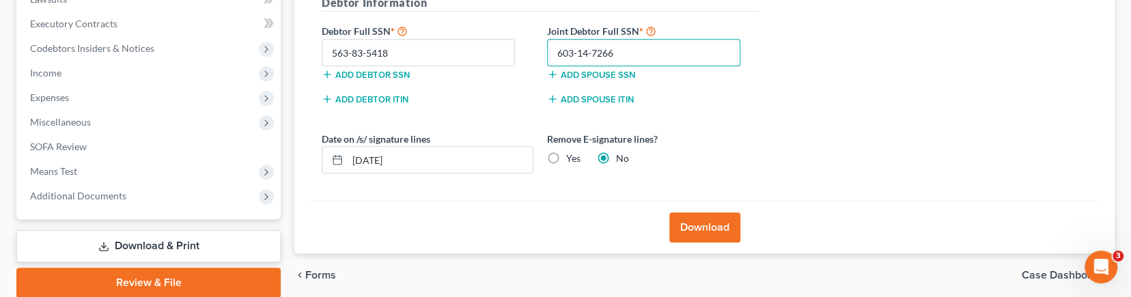
type input "603-14-7266"
click at [566, 152] on label "Yes" at bounding box center [573, 159] width 14 height 14
click at [572, 152] on input "Yes" at bounding box center [576, 156] width 9 height 9
radio input "true"
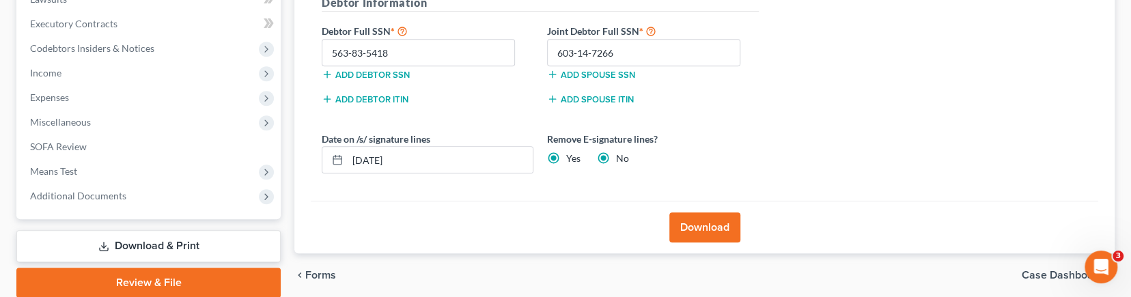
radio input "false"
click at [692, 214] on button "Download" at bounding box center [704, 227] width 71 height 30
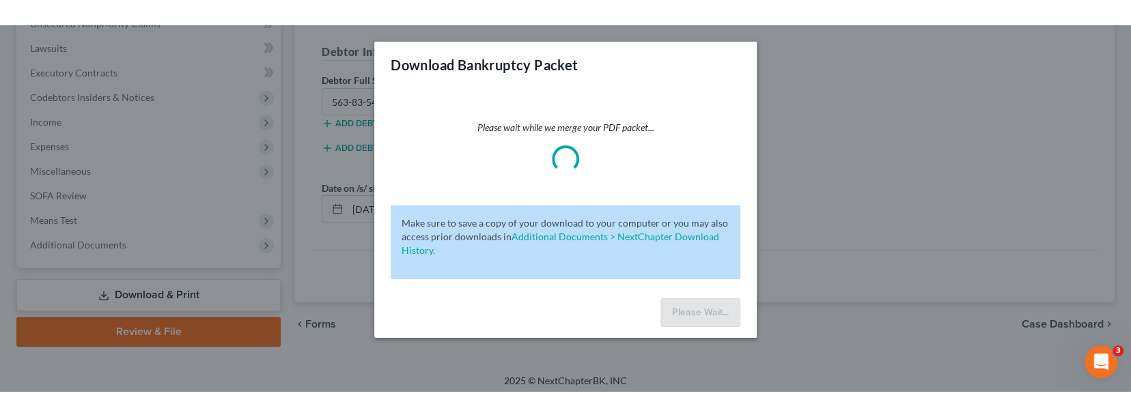
scroll to position [302, 0]
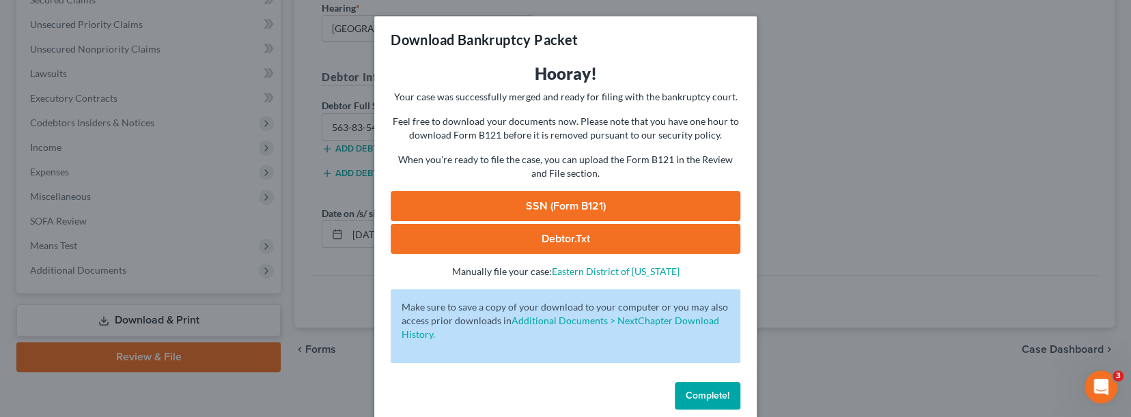
click at [512, 200] on link "SSN (Form B121)" at bounding box center [566, 206] width 350 height 30
click at [706, 390] on span "Complete!" at bounding box center [708, 396] width 44 height 12
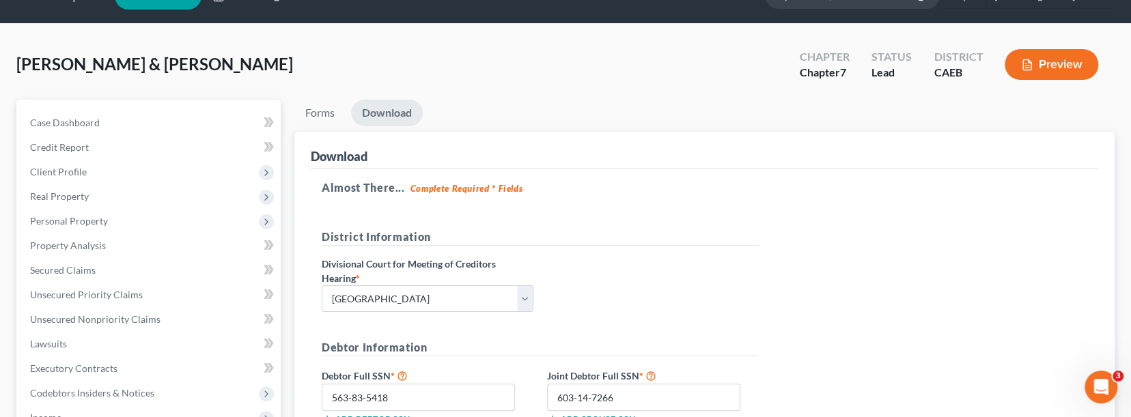
scroll to position [37, 0]
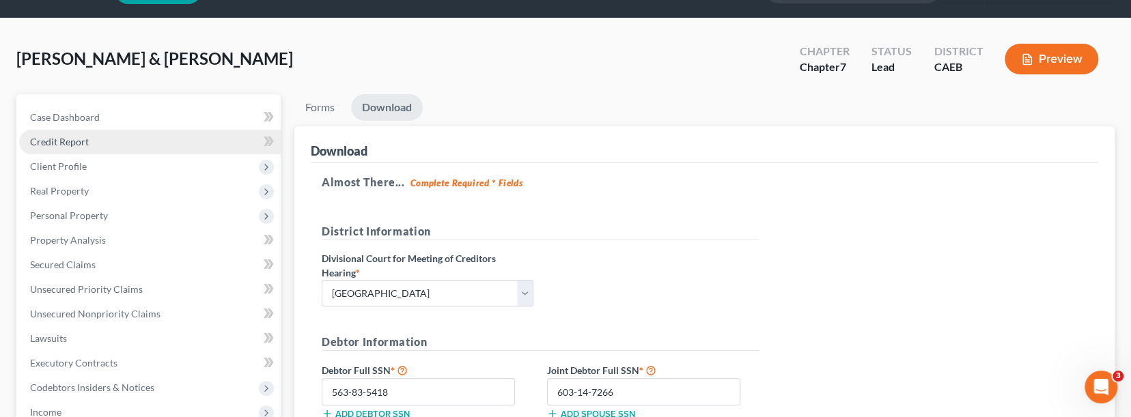
click at [142, 145] on link "Credit Report" at bounding box center [150, 142] width 262 height 25
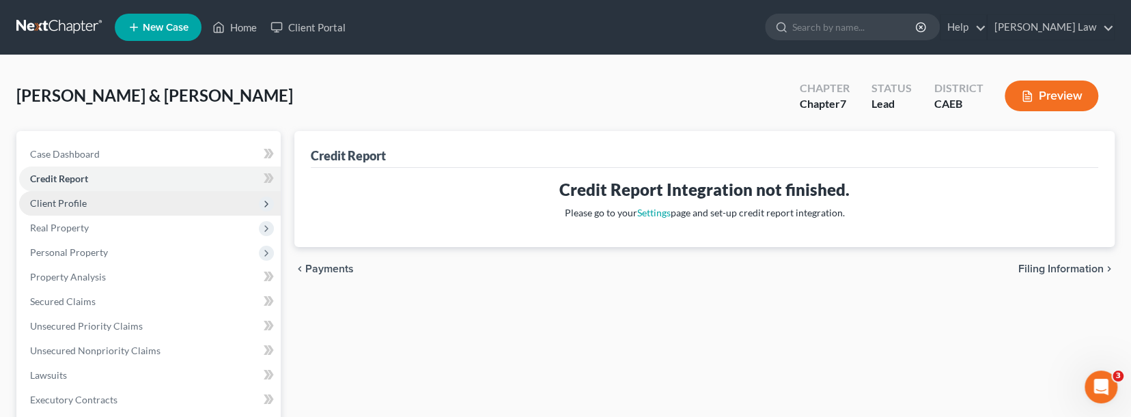
click at [141, 192] on span "Client Profile" at bounding box center [150, 203] width 262 height 25
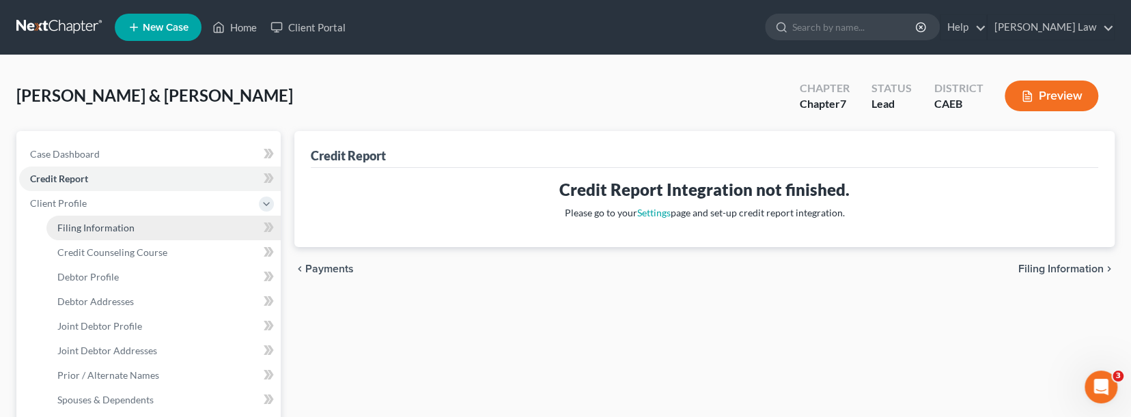
click at [142, 232] on link "Filing Information" at bounding box center [163, 228] width 234 height 25
select select "1"
select select "0"
select select "4"
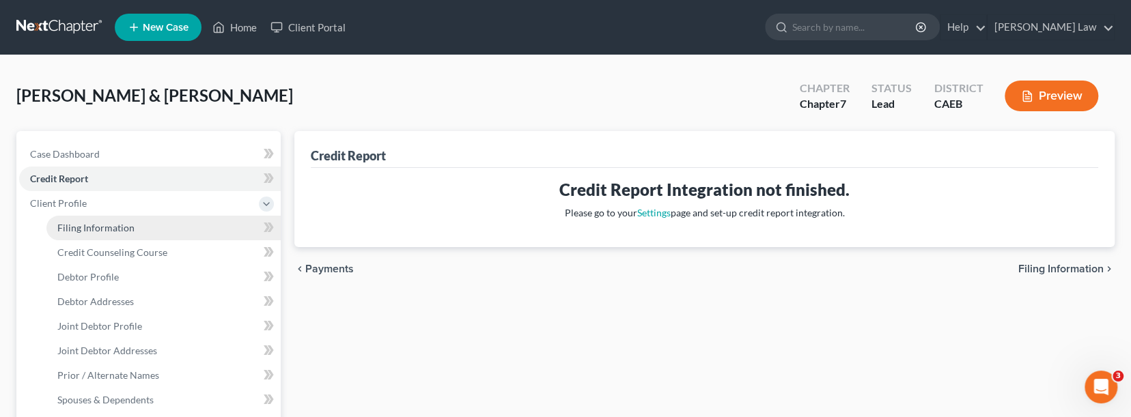
select select "1"
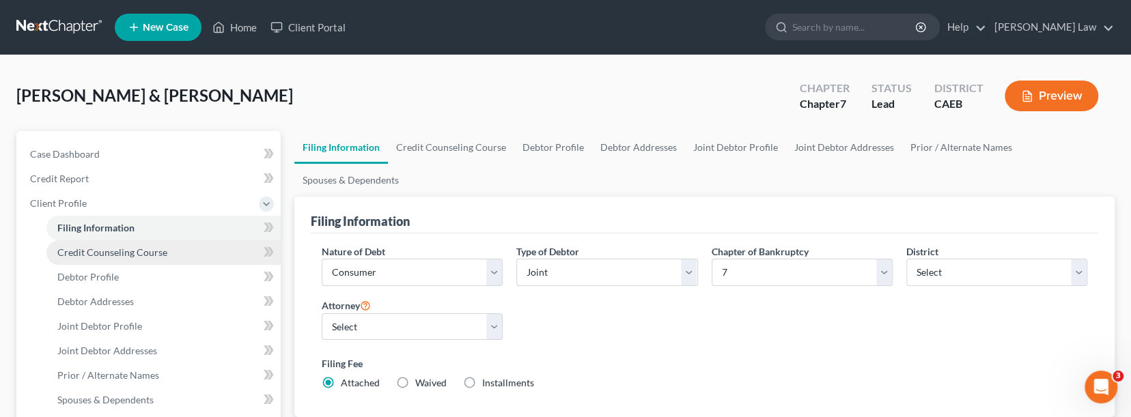
click at [148, 249] on span "Credit Counseling Course" at bounding box center [112, 253] width 110 height 12
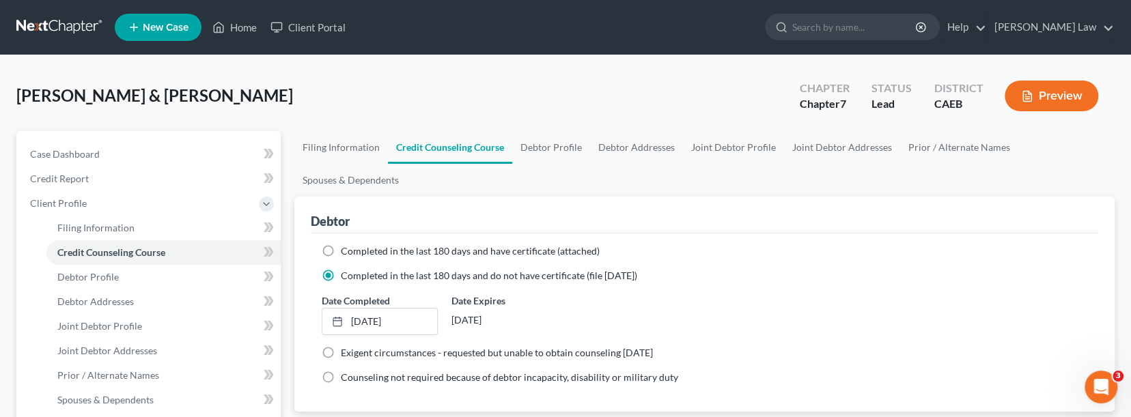
click at [965, 100] on button "Preview" at bounding box center [1052, 96] width 94 height 31
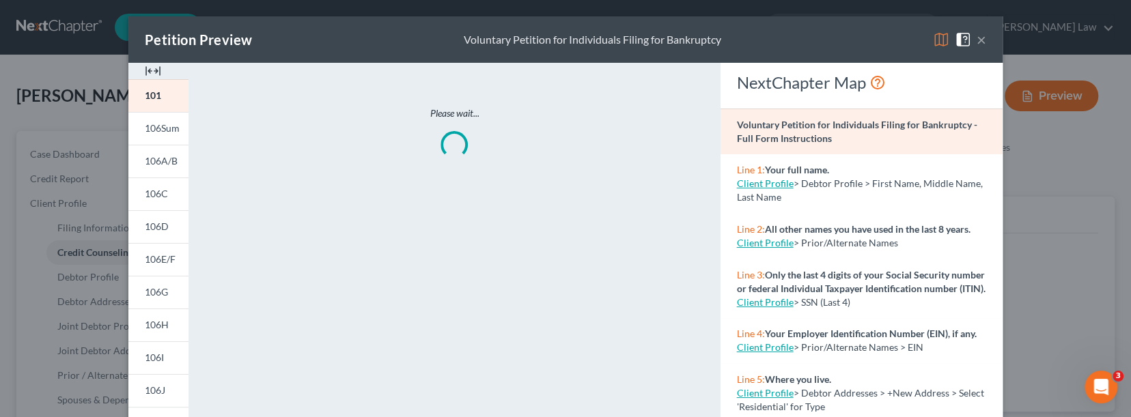
click at [937, 40] on img at bounding box center [941, 39] width 16 height 16
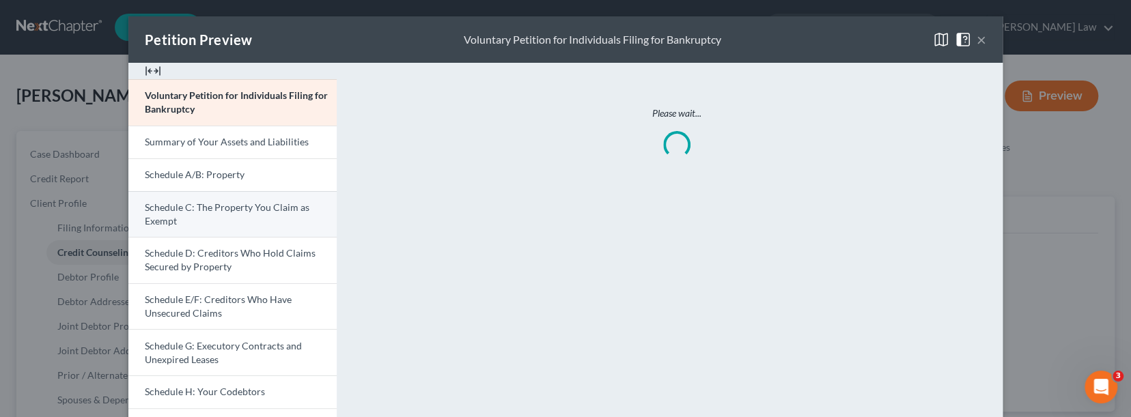
click at [277, 209] on span "Schedule C: The Property You Claim as Exempt" at bounding box center [227, 213] width 165 height 25
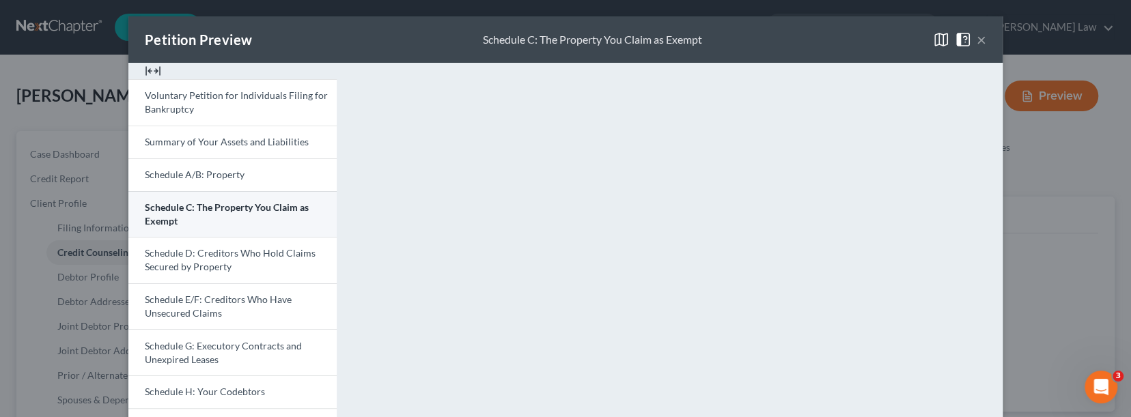
click at [268, 201] on span "Schedule C: The Property You Claim as Exempt" at bounding box center [227, 213] width 164 height 25
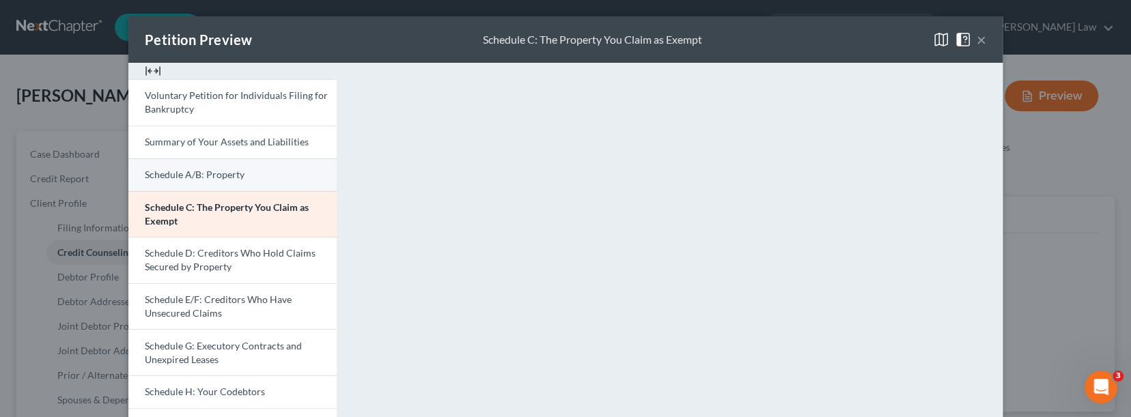
click at [305, 171] on link "Schedule A/B: Property" at bounding box center [232, 174] width 208 height 33
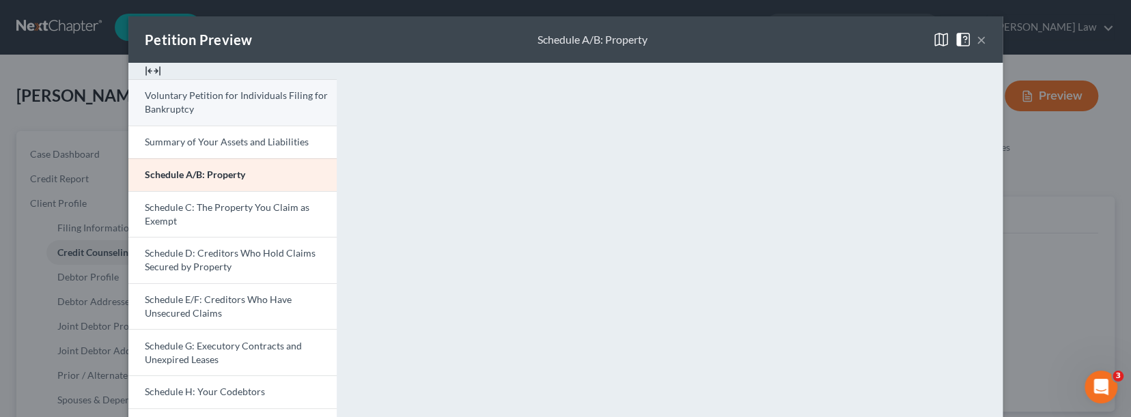
click at [283, 104] on link "Voluntary Petition for Individuals Filing for Bankruptcy" at bounding box center [232, 102] width 208 height 46
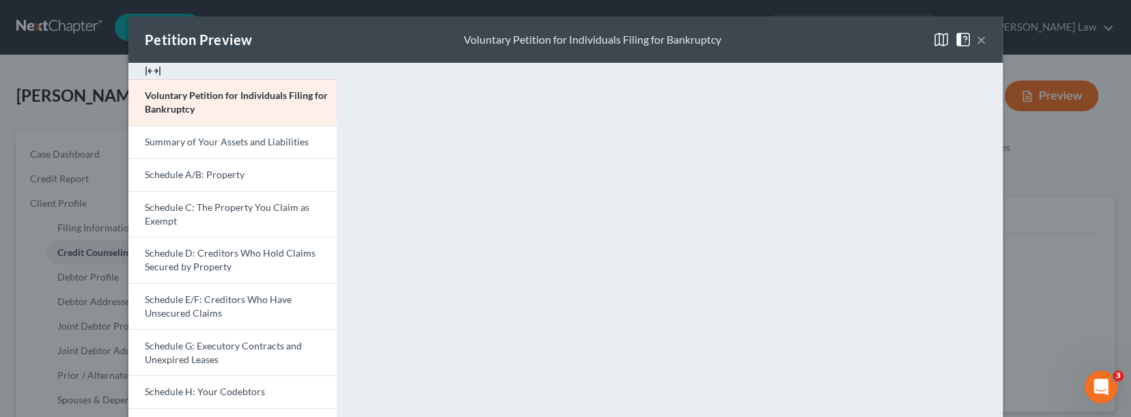
click at [965, 38] on button "×" at bounding box center [982, 39] width 10 height 16
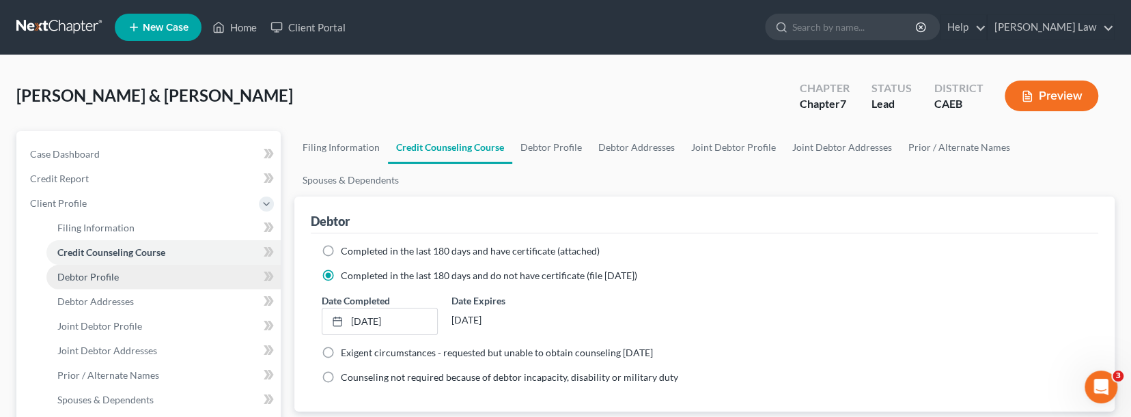
click at [186, 269] on link "Debtor Profile" at bounding box center [163, 277] width 234 height 25
select select "1"
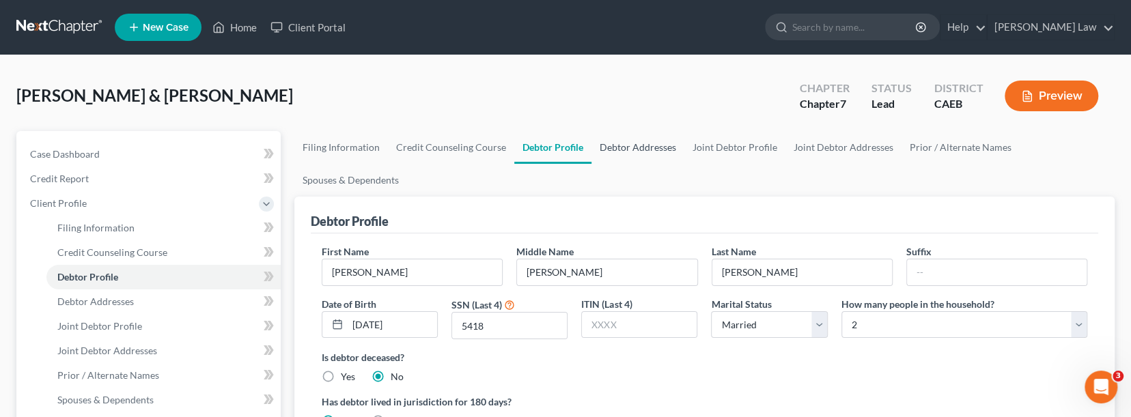
click at [641, 141] on link "Debtor Addresses" at bounding box center [637, 147] width 93 height 33
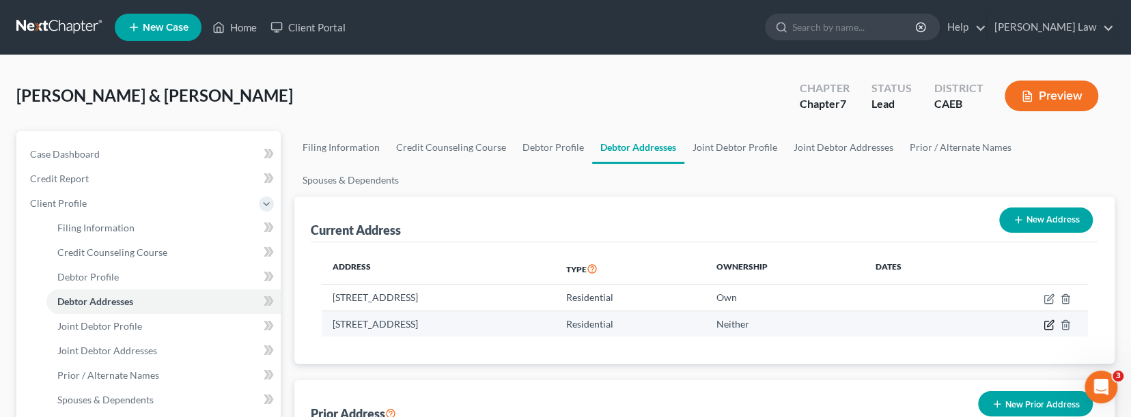
click at [965, 322] on icon "button" at bounding box center [1049, 325] width 11 height 11
select select "4"
select select "30"
select select "0"
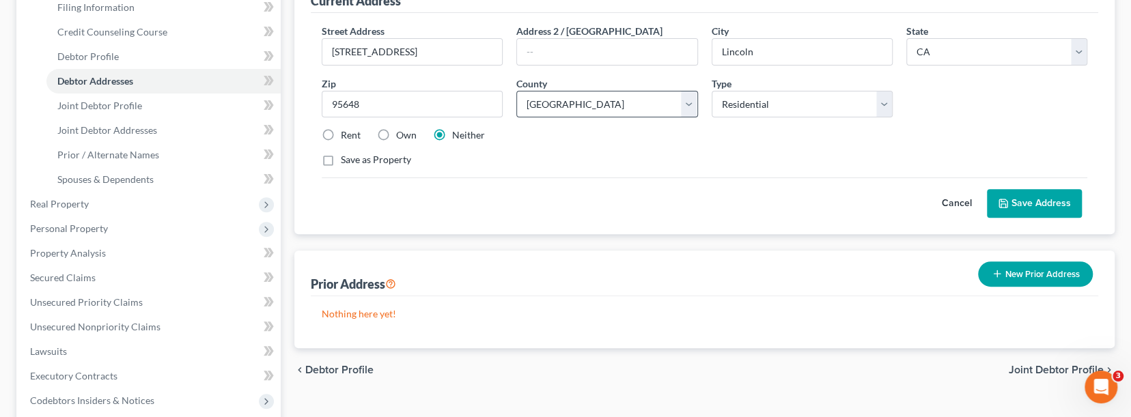
scroll to position [201, 0]
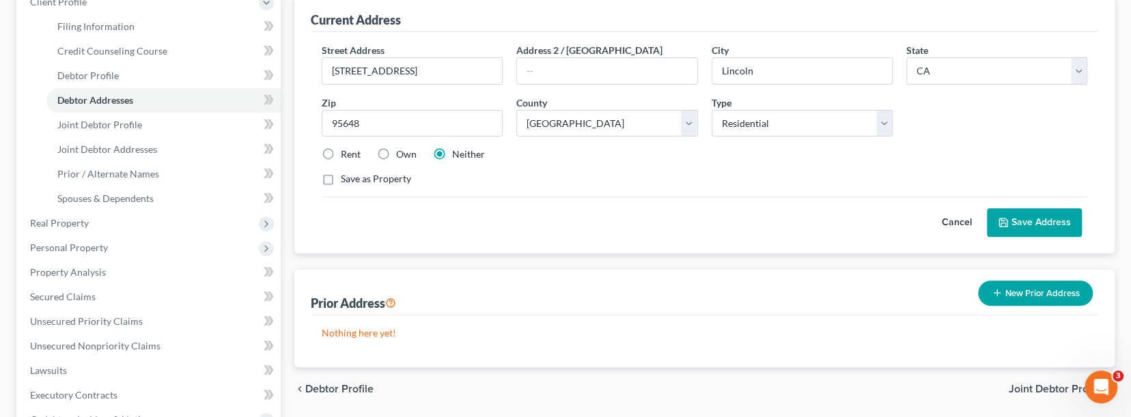
click at [341, 150] on label "Rent" at bounding box center [351, 155] width 20 height 14
click at [346, 150] on input "Rent" at bounding box center [350, 152] width 9 height 9
radio input "true"
click at [341, 150] on label "Rent" at bounding box center [351, 155] width 20 height 14
click at [346, 150] on input "Rent" at bounding box center [350, 152] width 9 height 9
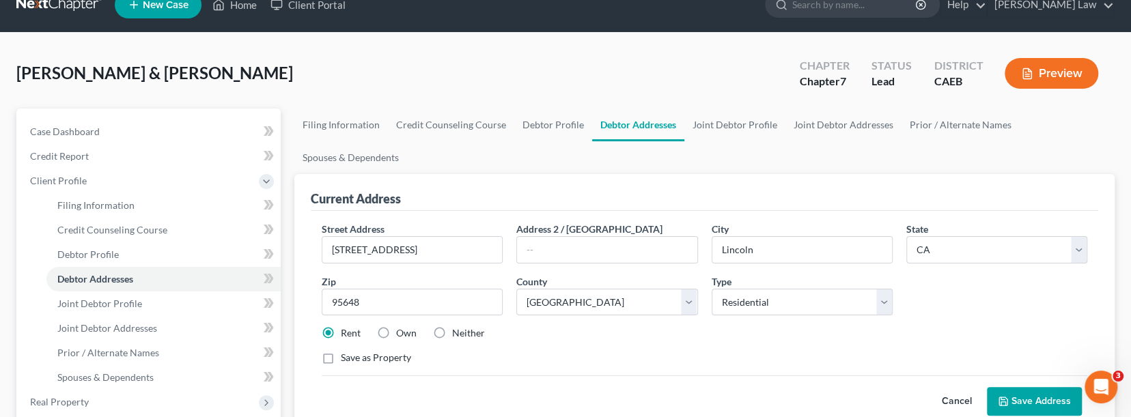
scroll to position [5, 0]
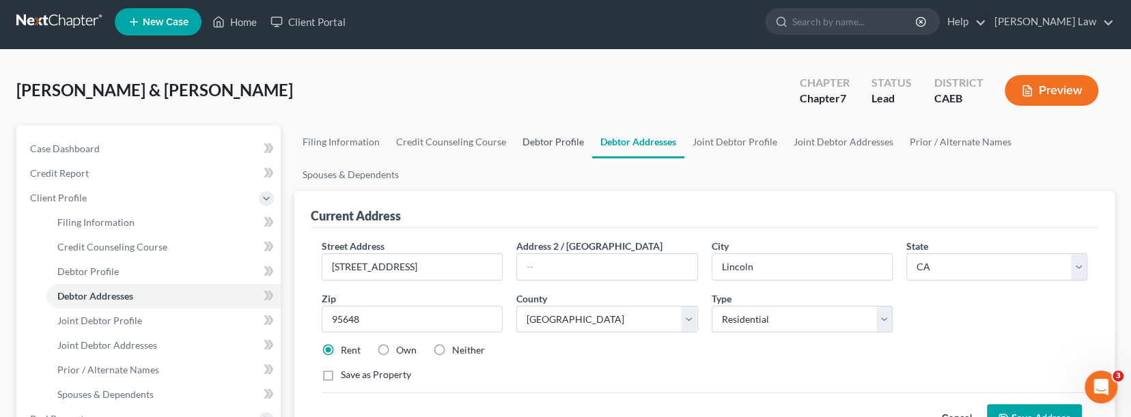
click at [546, 141] on link "Debtor Profile" at bounding box center [553, 142] width 78 height 33
select select "1"
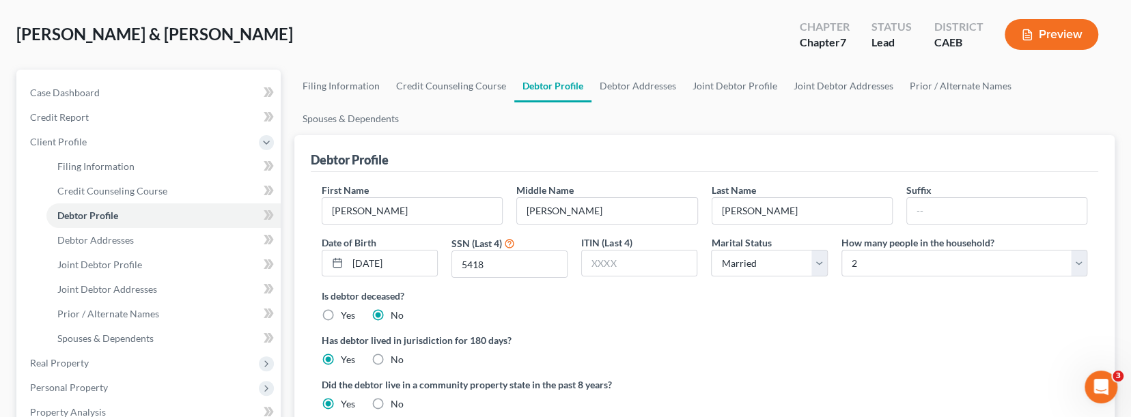
scroll to position [53, 0]
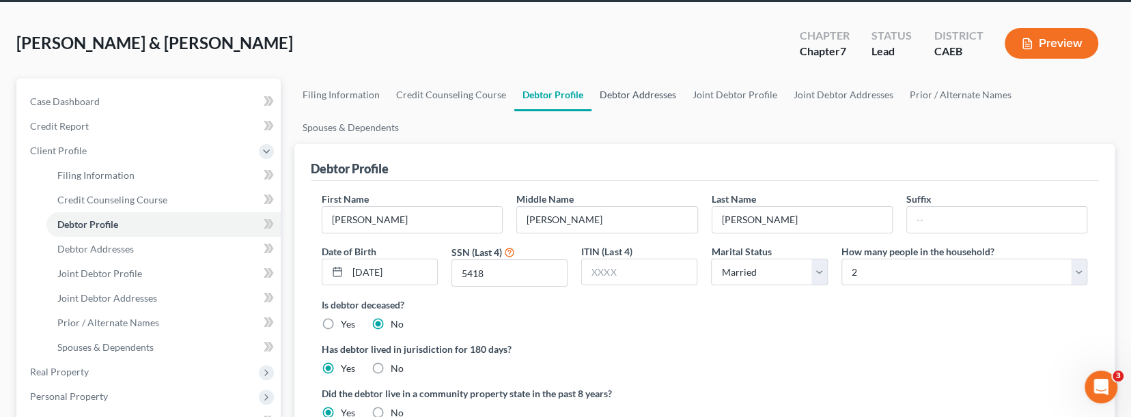
click at [645, 90] on link "Debtor Addresses" at bounding box center [637, 95] width 93 height 33
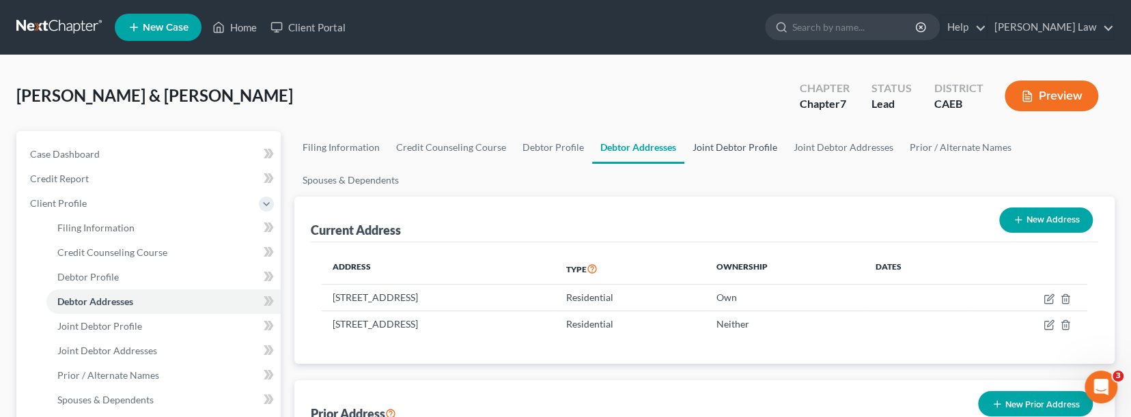
click at [733, 145] on link "Joint Debtor Profile" at bounding box center [734, 147] width 101 height 33
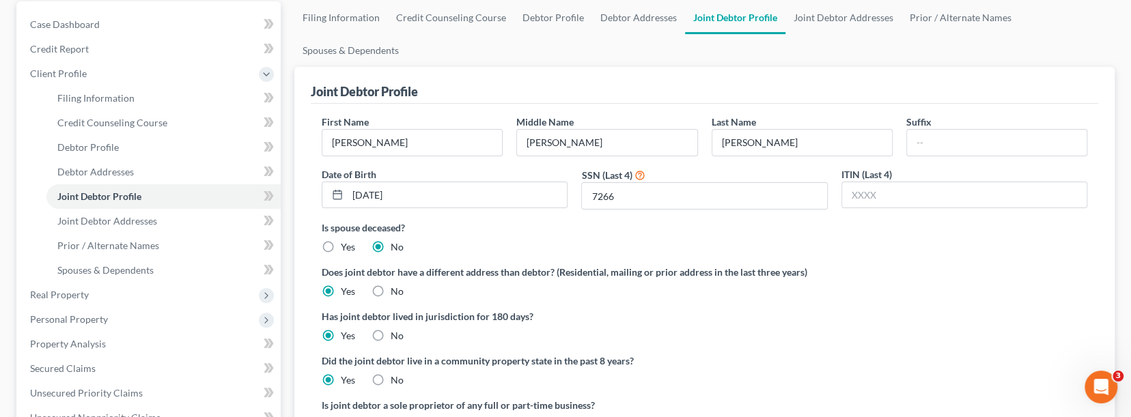
scroll to position [113, 0]
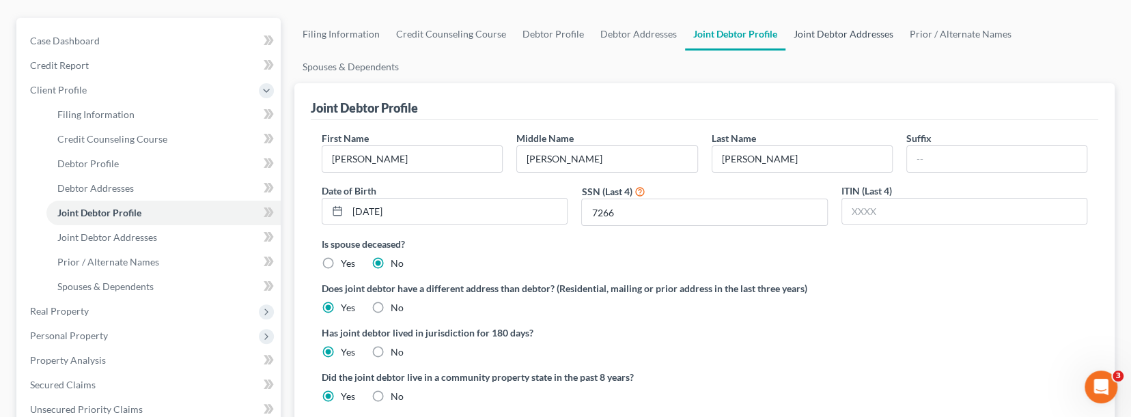
click at [859, 39] on link "Joint Debtor Addresses" at bounding box center [843, 34] width 116 height 33
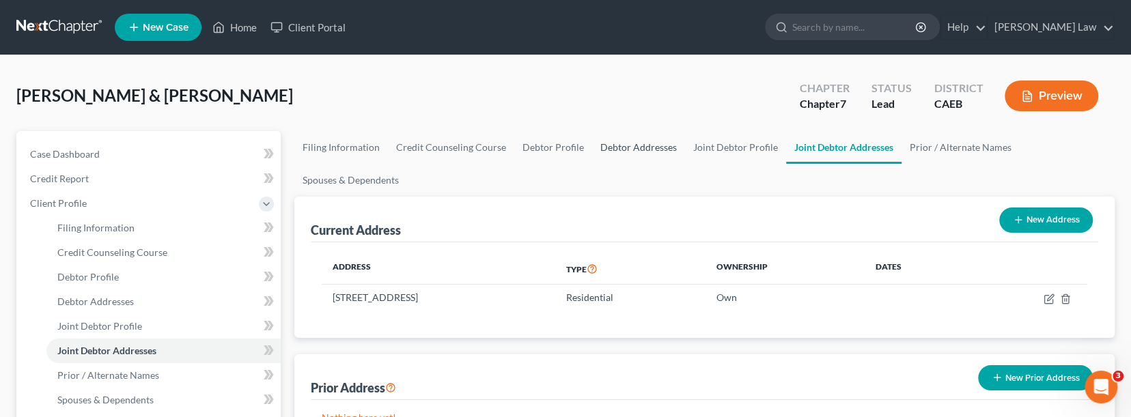
click at [634, 146] on link "Debtor Addresses" at bounding box center [638, 147] width 93 height 33
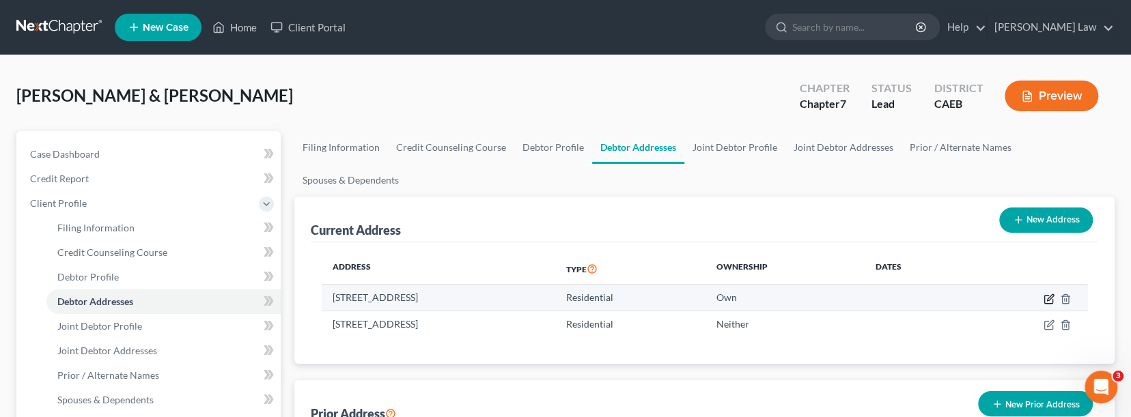
click at [965, 298] on icon "button" at bounding box center [1049, 299] width 11 height 11
select select "4"
select select "2"
select select "0"
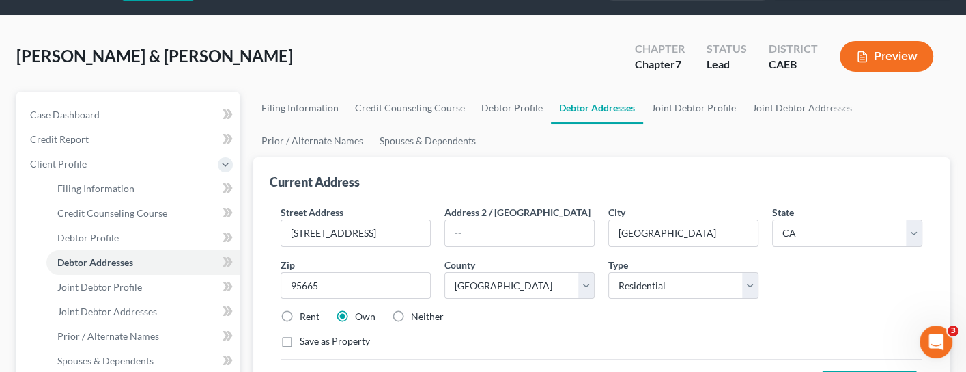
scroll to position [42, 0]
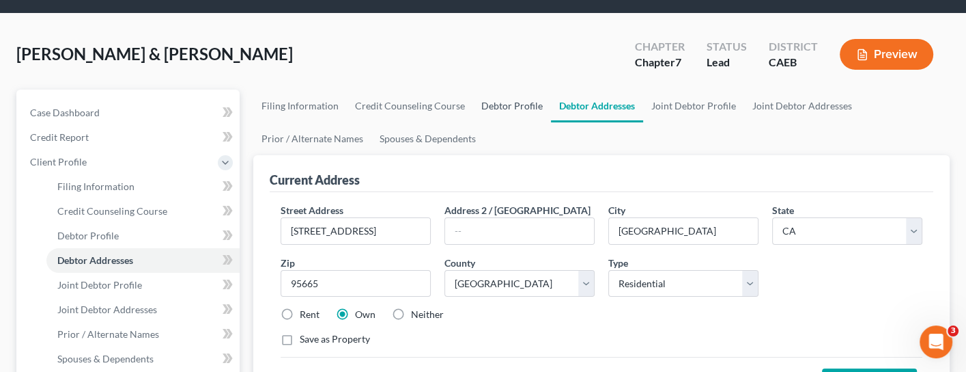
click at [500, 102] on link "Debtor Profile" at bounding box center [512, 105] width 78 height 33
select select "1"
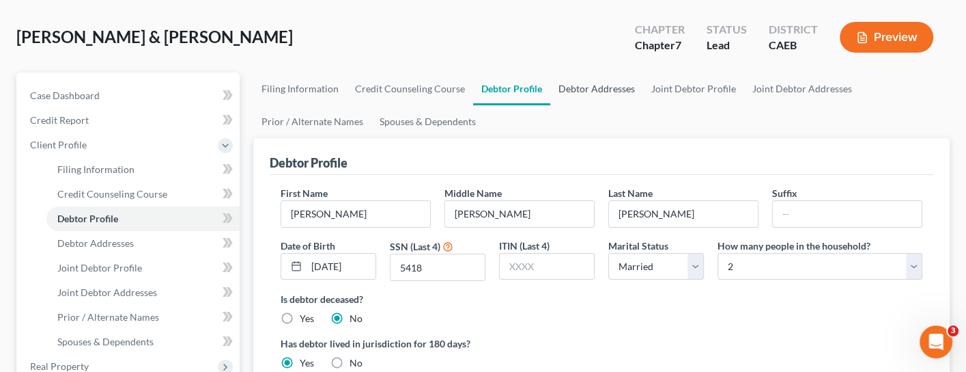
scroll to position [59, 0]
click at [582, 83] on link "Debtor Addresses" at bounding box center [596, 88] width 93 height 33
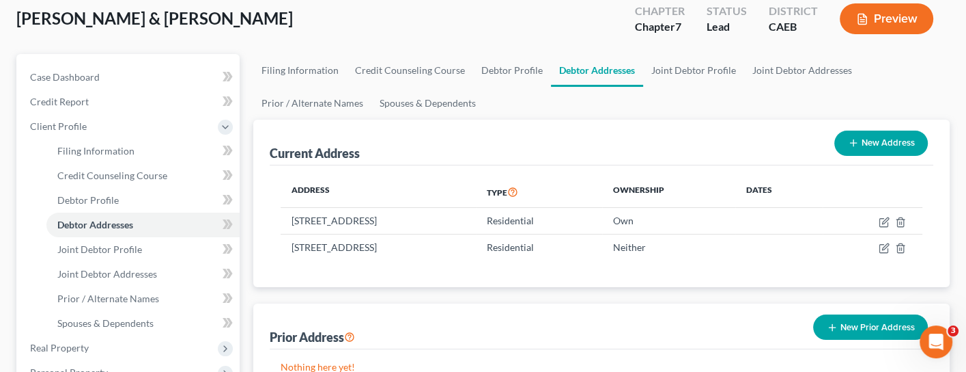
scroll to position [83, 0]
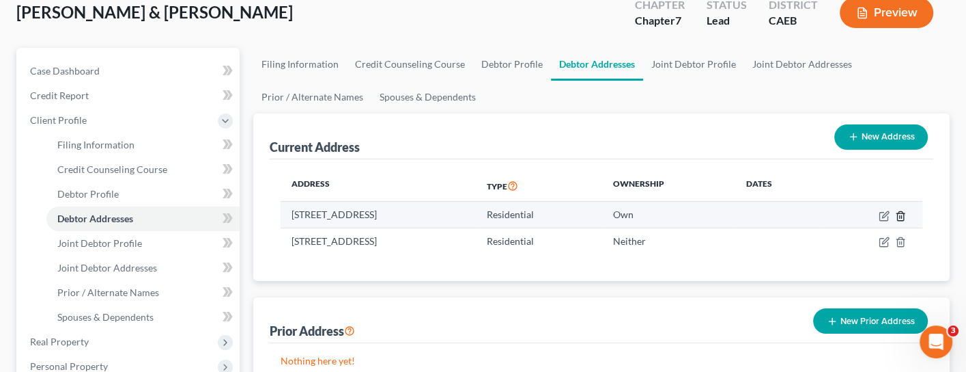
click at [897, 214] on icon "button" at bounding box center [900, 215] width 6 height 9
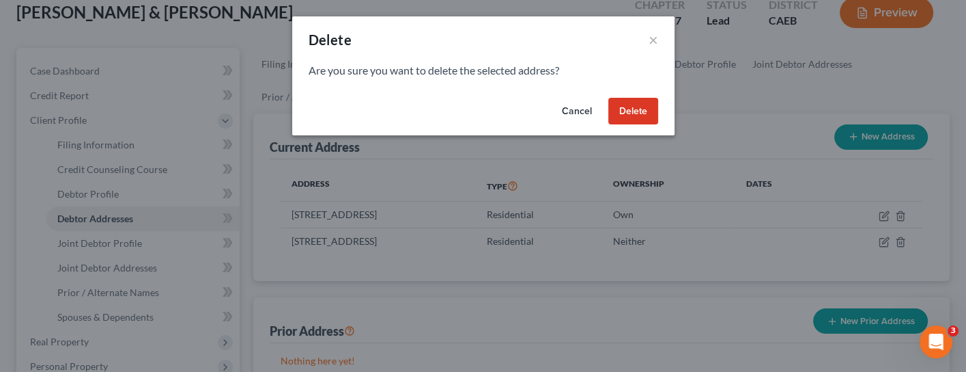
click at [644, 110] on button "Delete" at bounding box center [634, 111] width 50 height 27
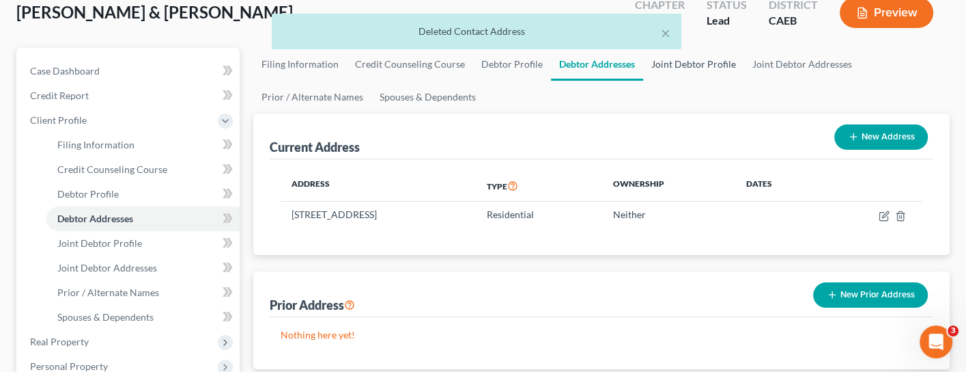
click at [684, 59] on link "Joint Debtor Profile" at bounding box center [693, 64] width 101 height 33
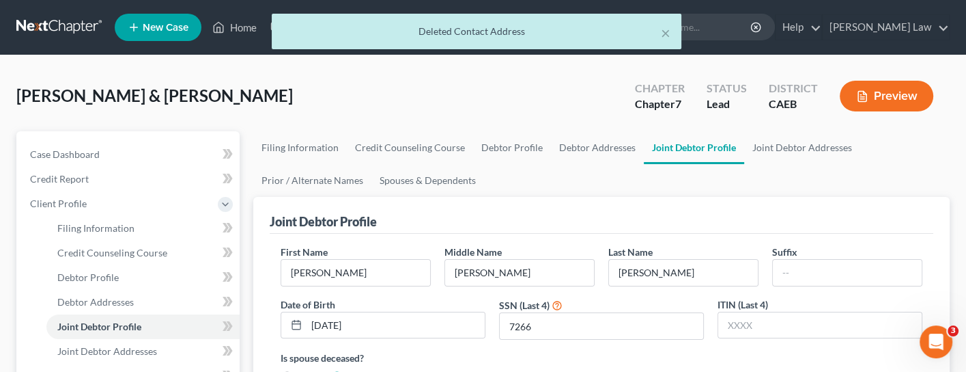
scroll to position [82, 0]
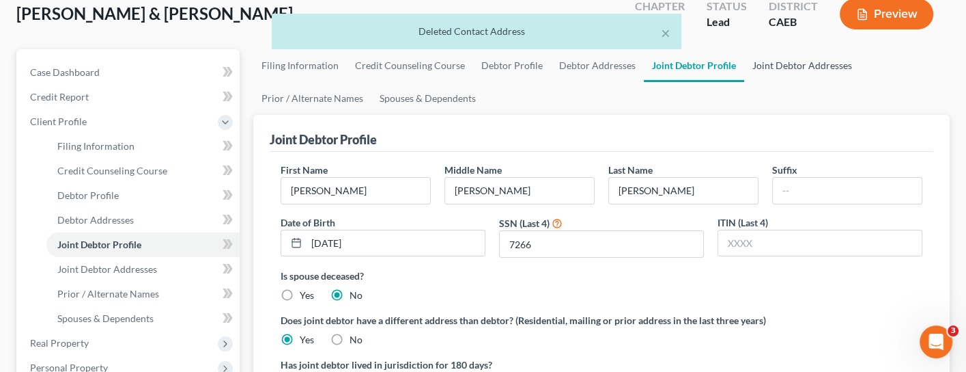
click at [785, 66] on link "Joint Debtor Addresses" at bounding box center [802, 65] width 116 height 33
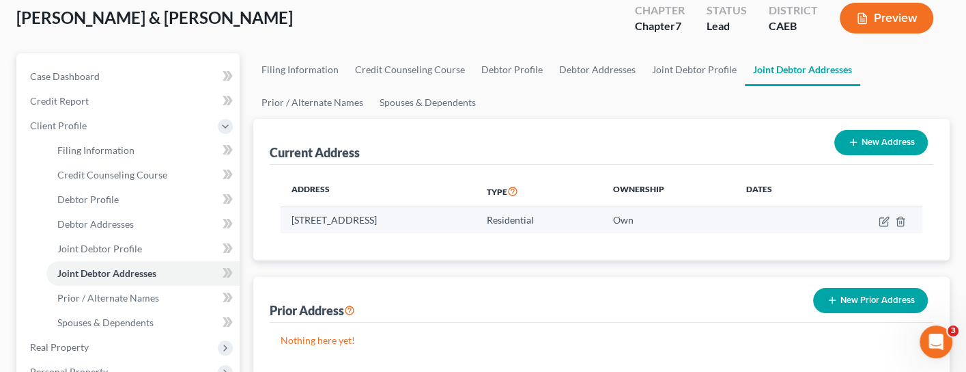
scroll to position [77, 0]
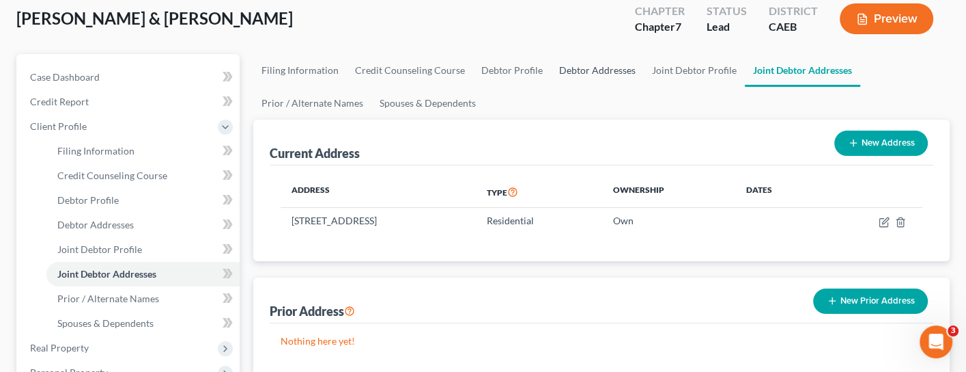
click at [587, 72] on link "Debtor Addresses" at bounding box center [597, 70] width 93 height 33
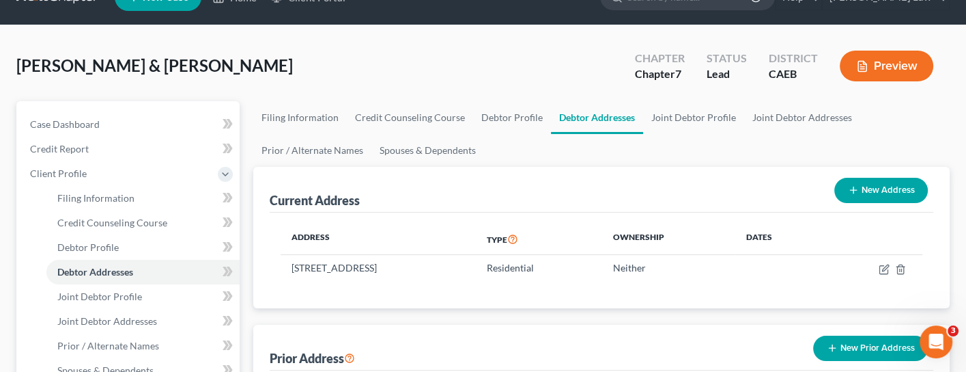
scroll to position [31, 0]
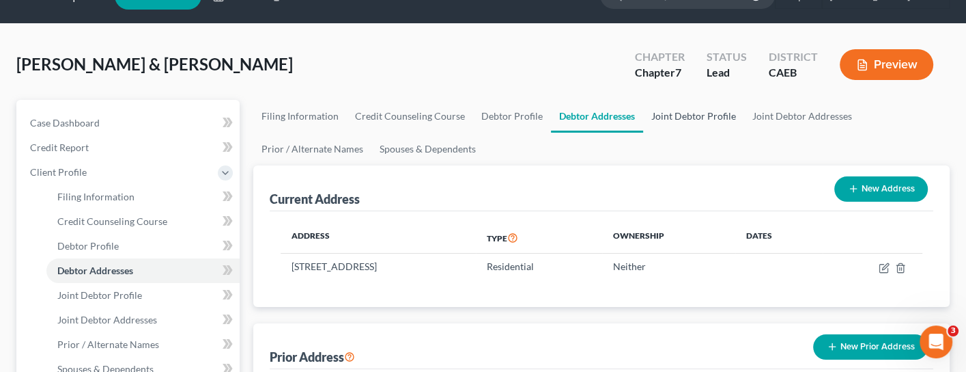
click at [714, 116] on link "Joint Debtor Profile" at bounding box center [693, 116] width 101 height 33
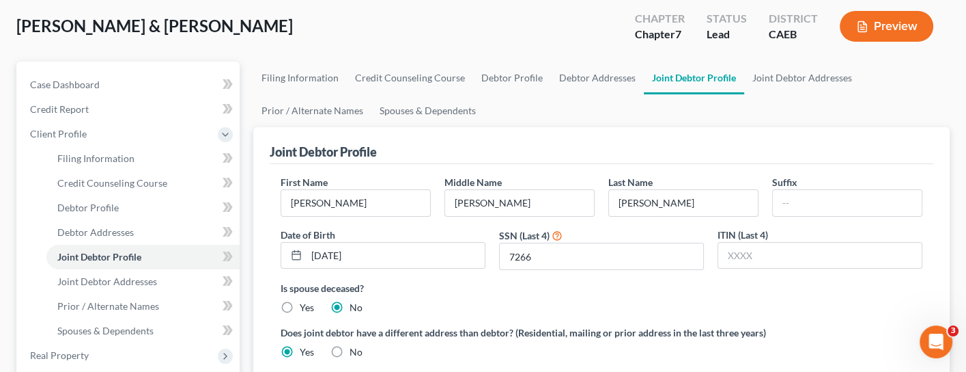
scroll to position [71, 0]
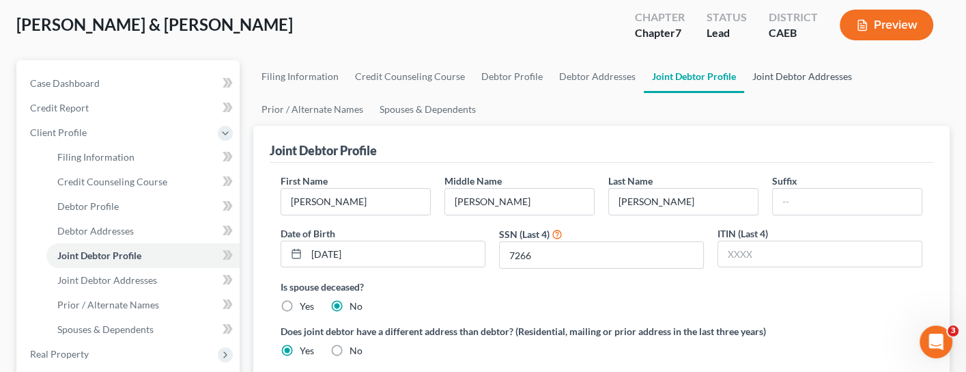
click at [771, 73] on link "Joint Debtor Addresses" at bounding box center [802, 76] width 116 height 33
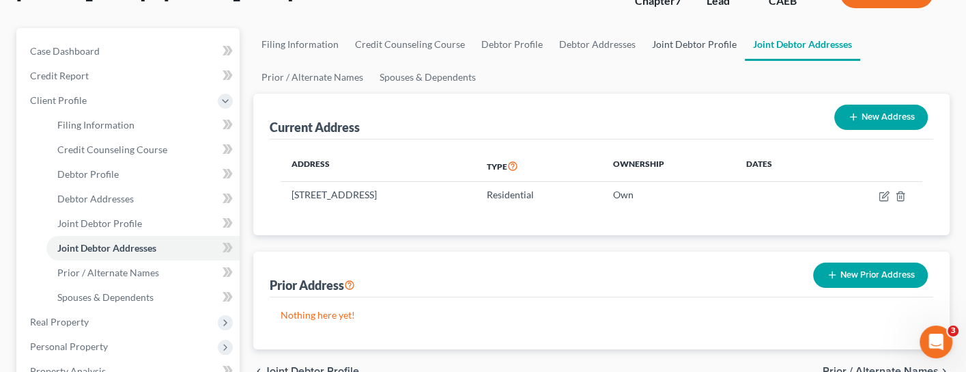
scroll to position [104, 0]
click at [584, 45] on link "Debtor Addresses" at bounding box center [597, 43] width 93 height 33
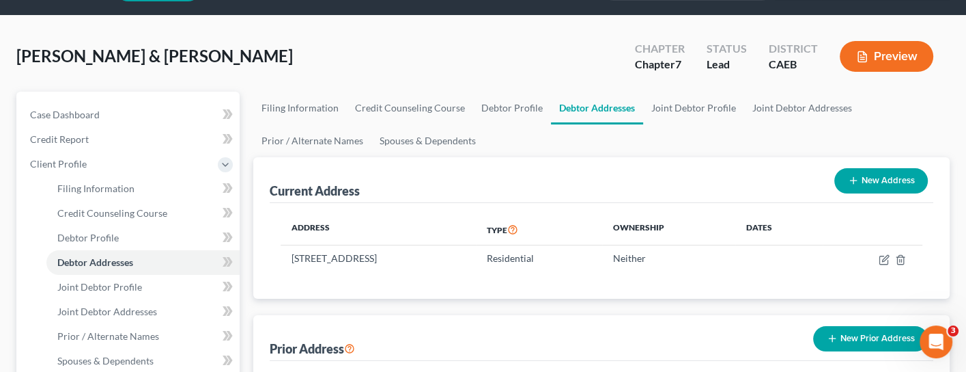
scroll to position [53, 0]
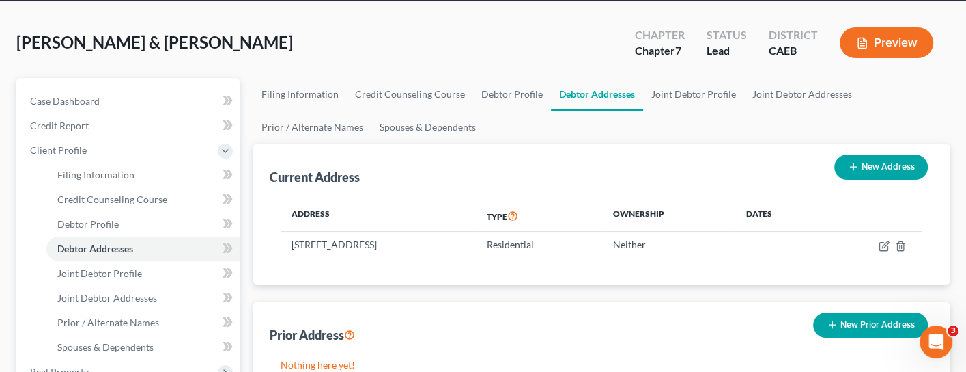
click at [884, 40] on button "Preview" at bounding box center [887, 42] width 94 height 31
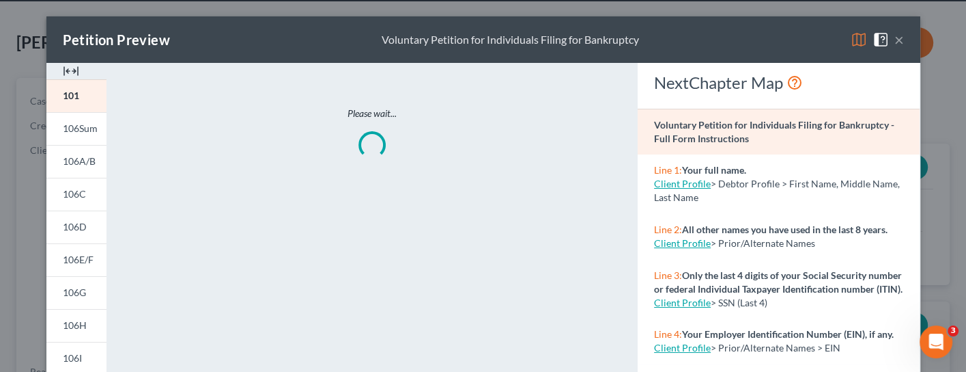
click at [861, 40] on img at bounding box center [859, 39] width 16 height 16
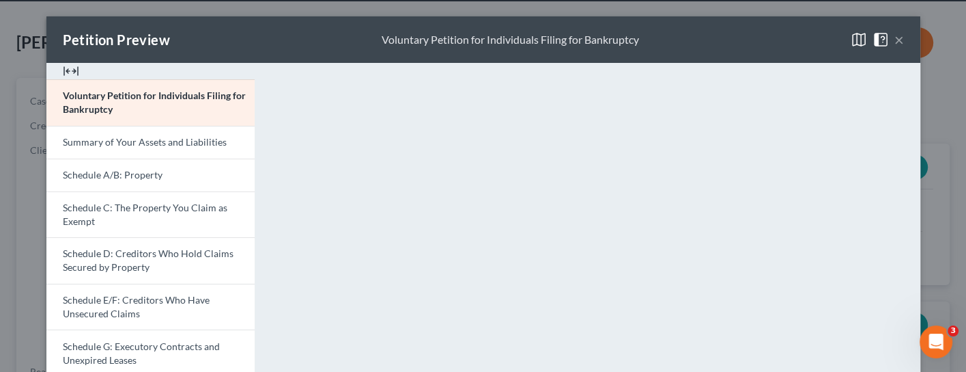
click at [899, 40] on button "×" at bounding box center [900, 39] width 10 height 16
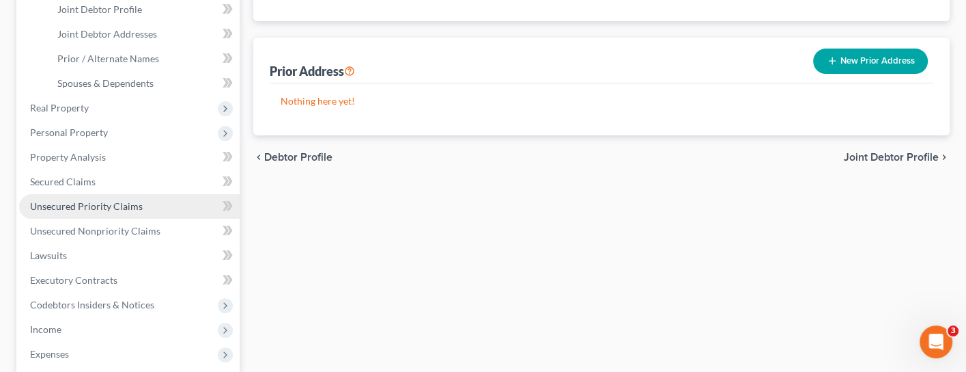
scroll to position [341, 0]
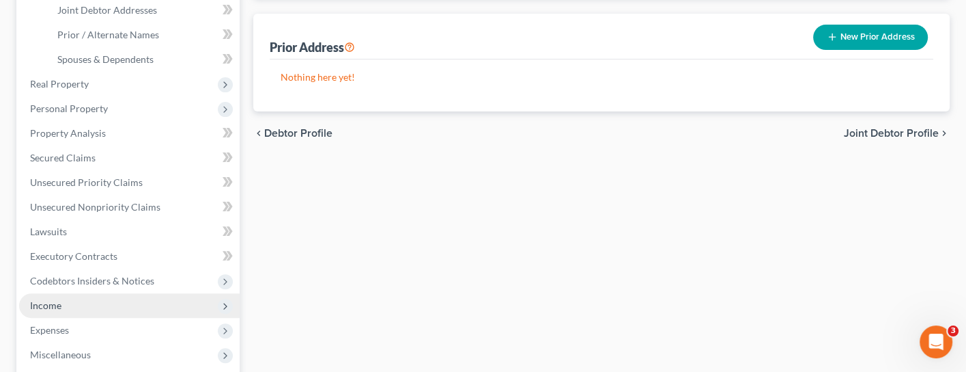
click at [116, 293] on span "Income" at bounding box center [129, 305] width 221 height 25
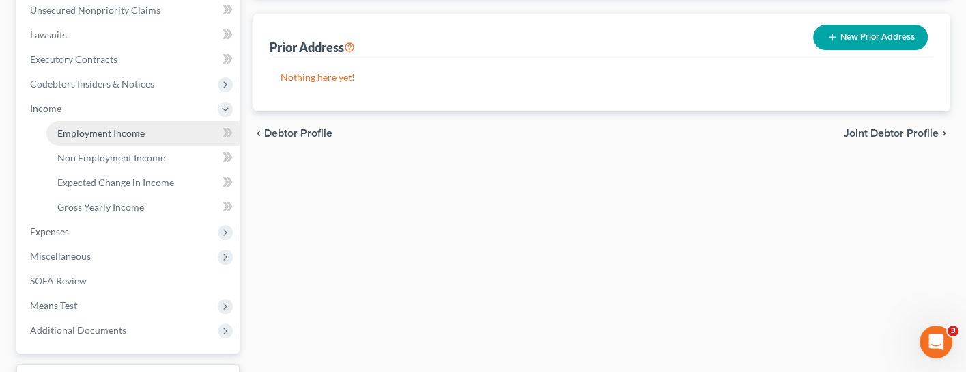
click at [139, 130] on link "Employment Income" at bounding box center [142, 133] width 193 height 25
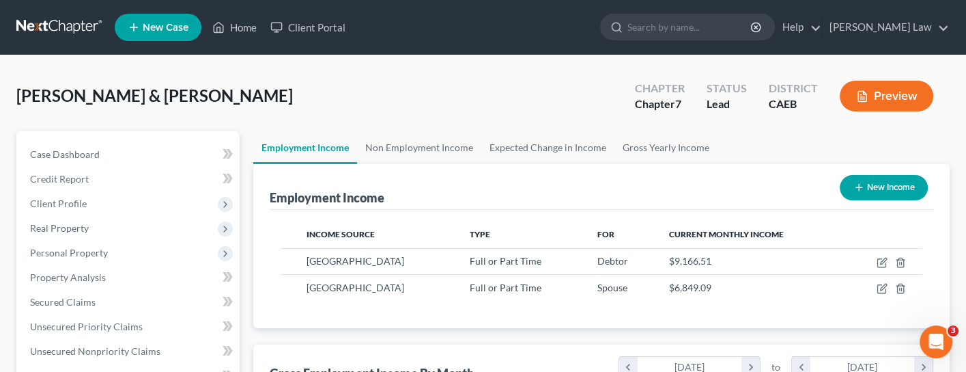
scroll to position [239, 391]
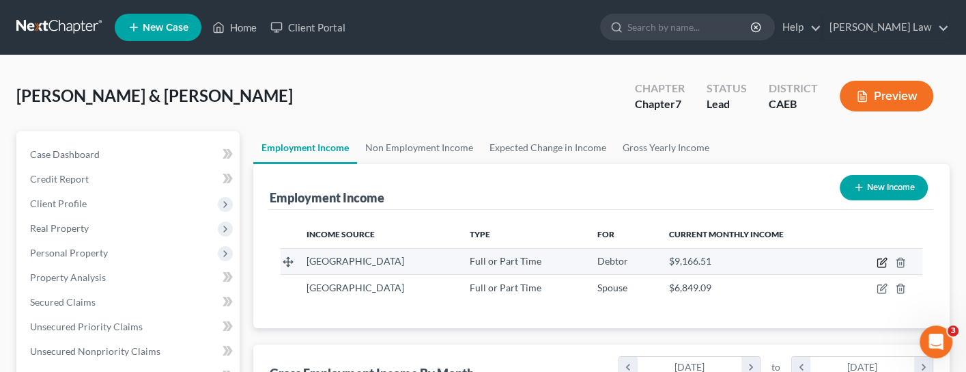
click at [887, 260] on icon "button" at bounding box center [882, 262] width 11 height 11
select select "0"
select select "4"
select select "0"
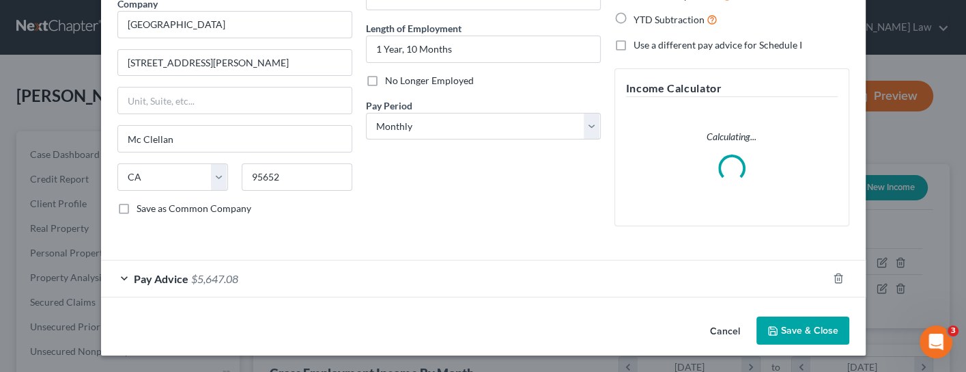
scroll to position [117, 0]
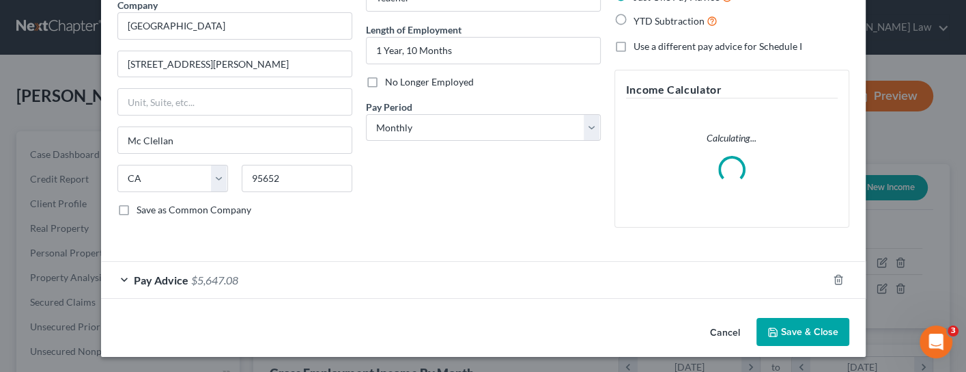
click at [124, 277] on div "Pay Advice $5,647.08" at bounding box center [464, 280] width 727 height 36
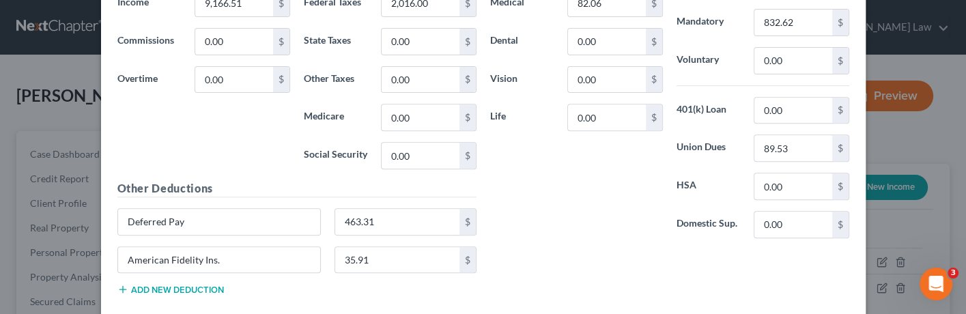
scroll to position [461, 0]
click at [378, 253] on input "35.91" at bounding box center [397, 259] width 124 height 26
type input "44.88"
click at [609, 183] on div "Insurance Deductions Medical 82.06 $ Dental 0.00 $ Vision 0.00 $ Life 0.00 $" at bounding box center [577, 104] width 186 height 288
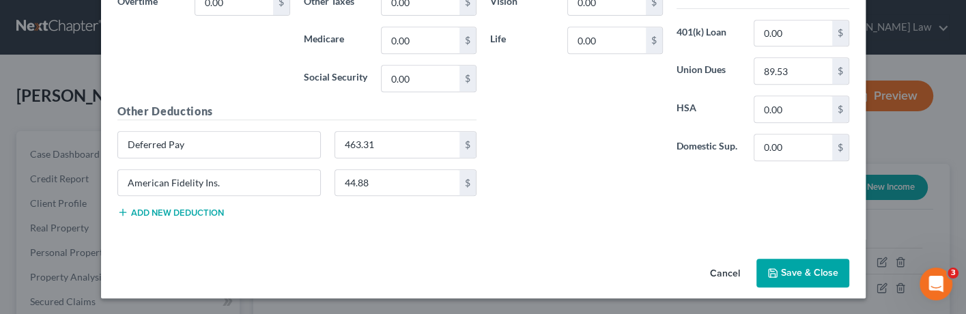
scroll to position [534, 0]
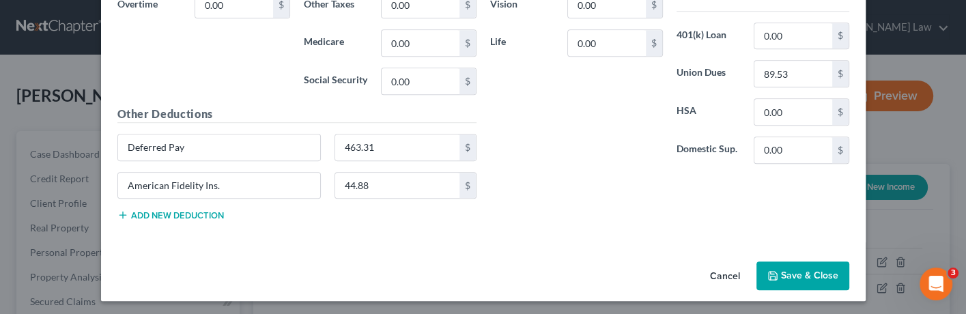
click at [205, 210] on button "Add new deduction" at bounding box center [170, 215] width 107 height 11
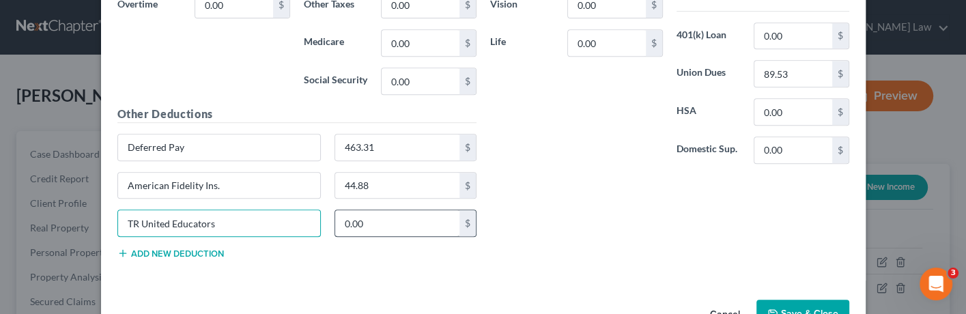
type input "TR United Educators"
click at [387, 219] on input "0.00" at bounding box center [397, 223] width 124 height 26
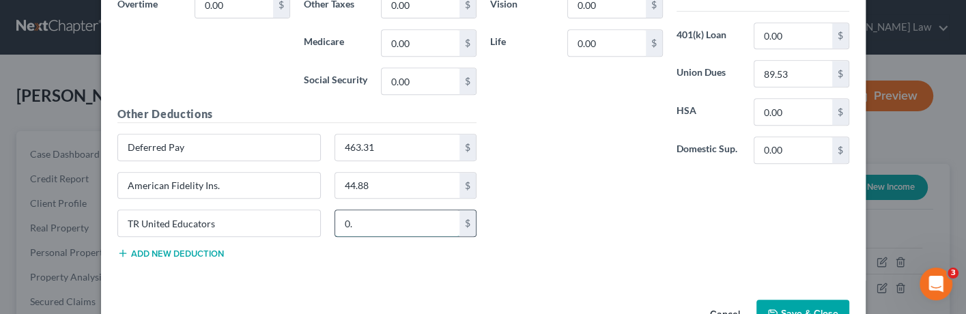
type input "0"
type input "25.17"
click at [170, 248] on button "Add new deduction" at bounding box center [170, 253] width 107 height 11
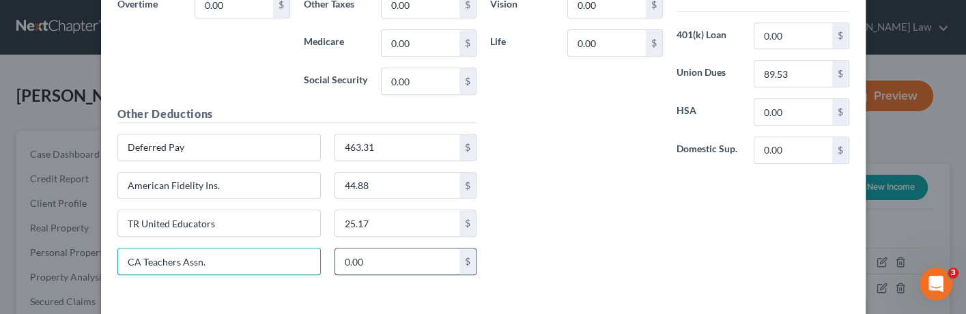
type input "CA Teachers Assn."
click at [367, 260] on input "0.00" at bounding box center [397, 262] width 124 height 26
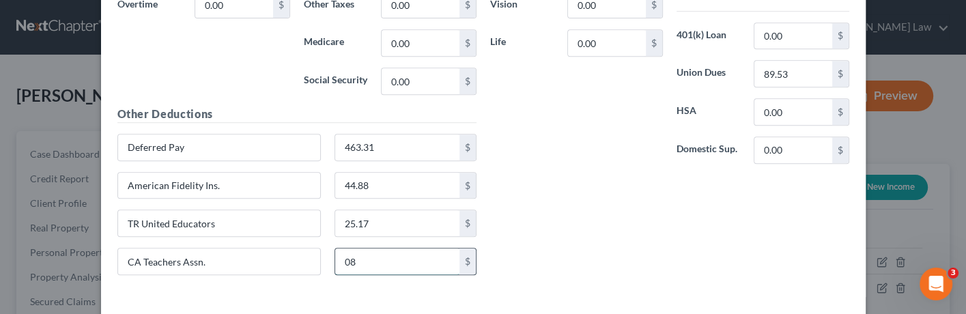
type input "0"
type input "89.75"
click at [581, 236] on div "Insurance Deductions Medical 82.06 $ Dental 0.00 $ Vision 0.00 $ Life 0.00 $ Ot…" at bounding box center [670, 86] width 373 height 399
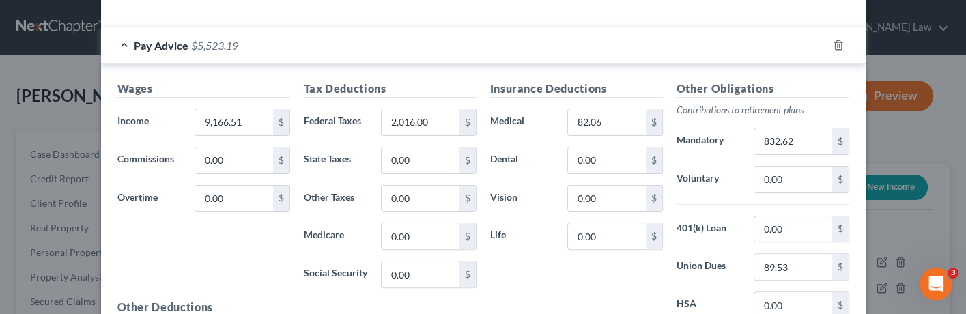
scroll to position [350, 0]
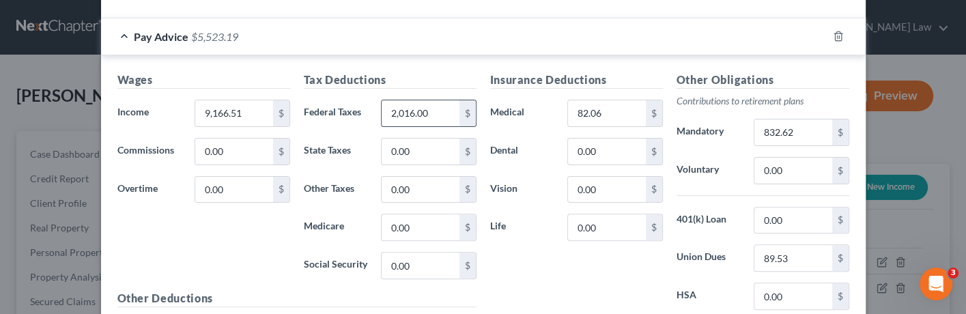
click at [443, 111] on input "2,016.00" at bounding box center [420, 113] width 77 height 26
click at [437, 107] on input "1,833.20" at bounding box center [420, 113] width 77 height 26
type input "1,833.30"
click at [273, 213] on div "Wages Income * 9,166.51 $ Commissions 0.00 $ Overtime 0.00 $" at bounding box center [204, 181] width 186 height 219
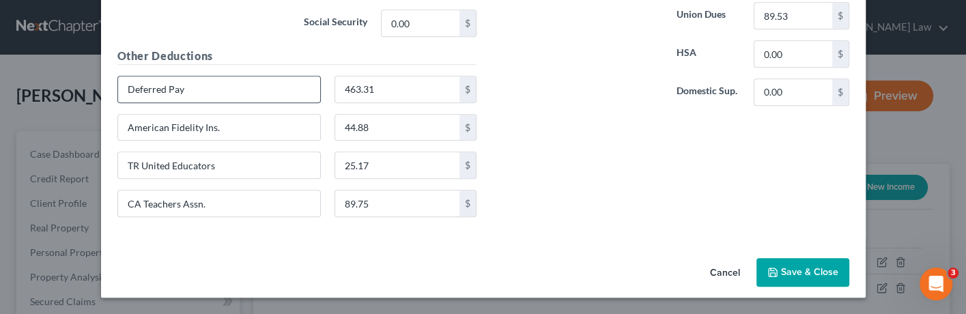
scroll to position [588, 0]
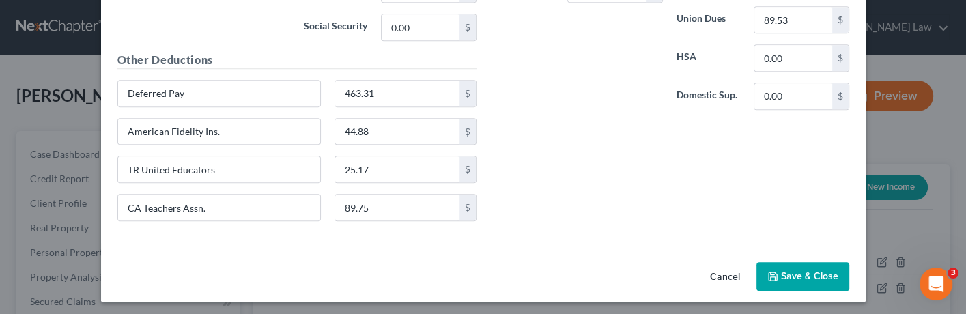
click at [795, 266] on button "Save & Close" at bounding box center [803, 276] width 93 height 29
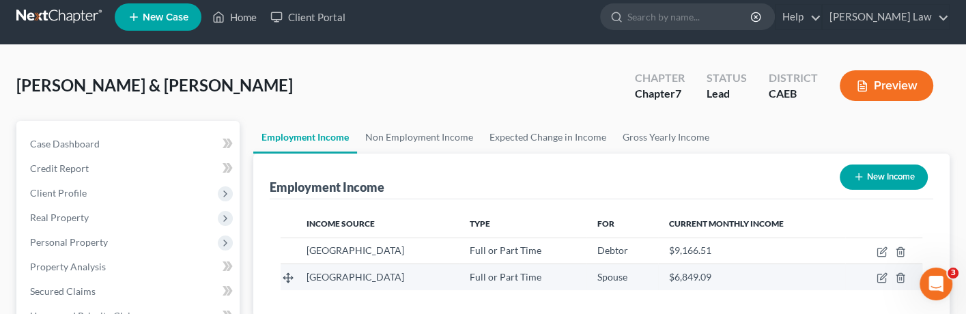
scroll to position [13, 0]
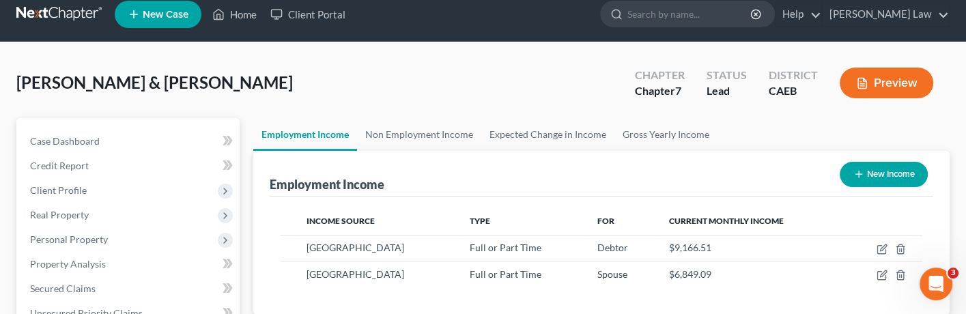
click at [883, 91] on button "Preview" at bounding box center [887, 83] width 94 height 31
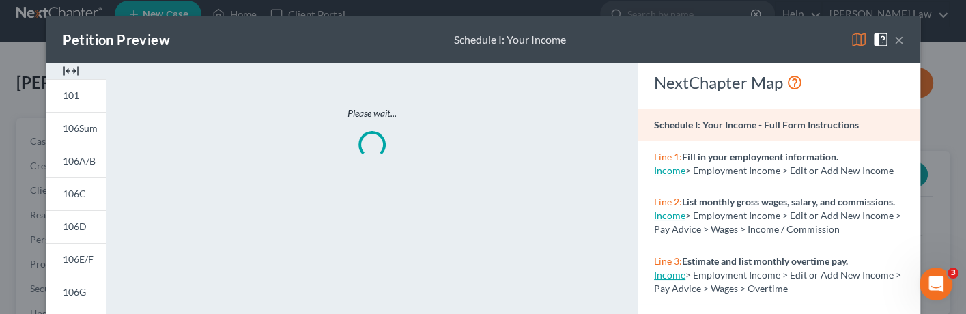
click at [859, 42] on img at bounding box center [859, 39] width 16 height 16
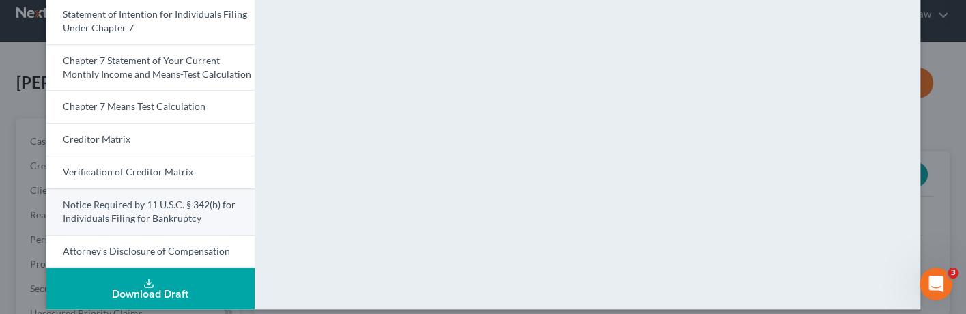
scroll to position [568, 0]
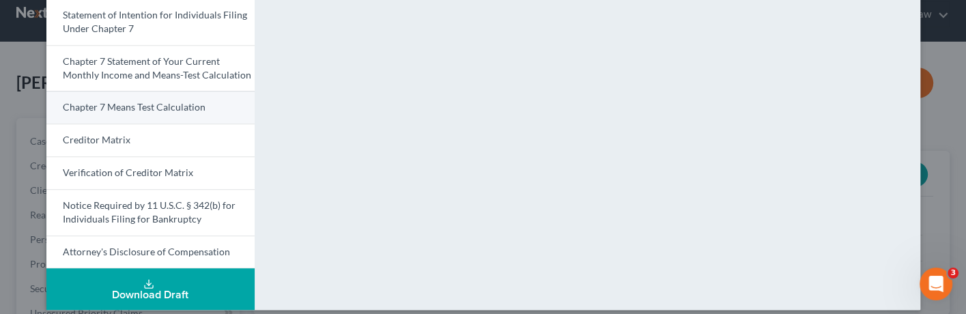
click at [173, 101] on span "Chapter 7 Means Test Calculation" at bounding box center [134, 107] width 143 height 12
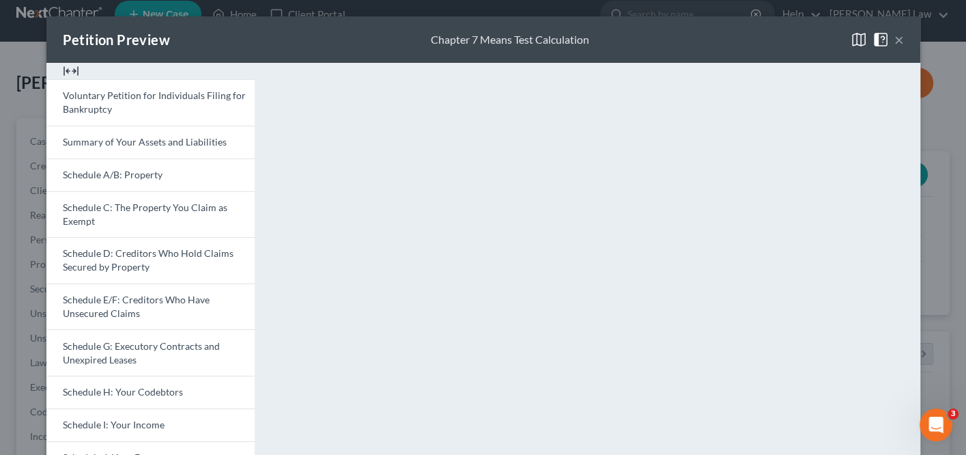
scroll to position [0, 0]
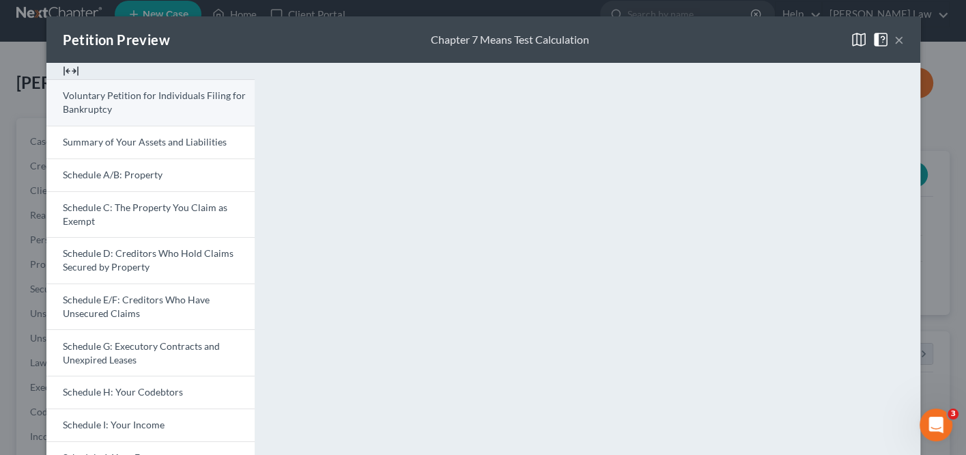
click at [188, 104] on link "Voluntary Petition for Individuals Filing for Bankruptcy" at bounding box center [150, 102] width 208 height 46
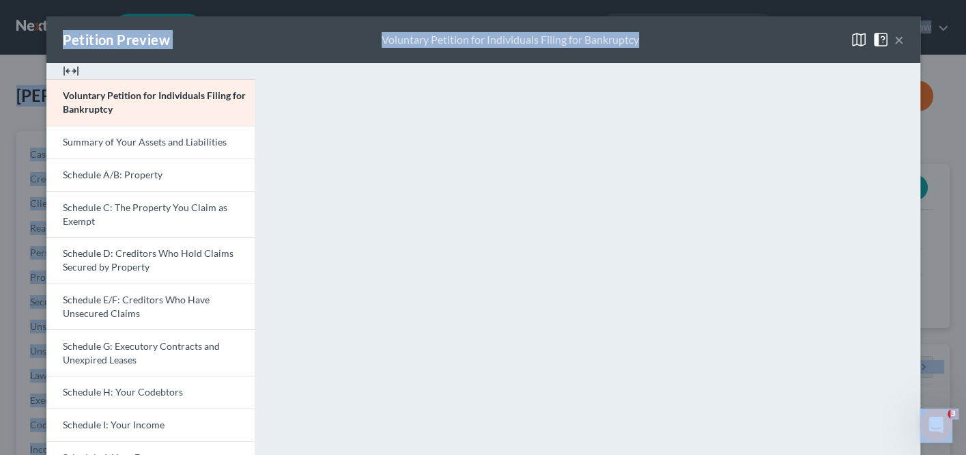
drag, startPoint x: 764, startPoint y: 25, endPoint x: 764, endPoint y: -8, distance: 32.1
click at [764, 0] on html "Home New Case Client Portal [PERSON_NAME] Law [PERSON_NAME][EMAIL_ADDRESS][DOMA…" at bounding box center [483, 412] width 966 height 824
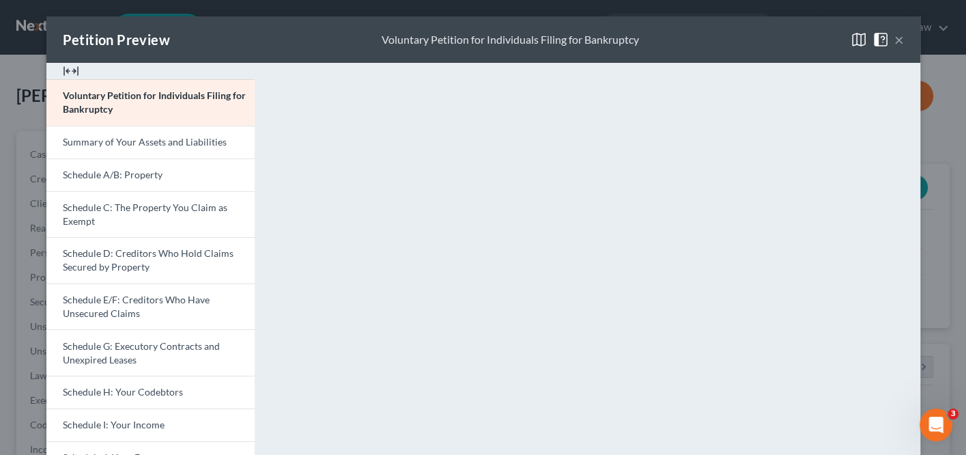
click at [742, 27] on div "Petition Preview Voluntary Petition for Individuals Filing for Bankruptcy ×" at bounding box center [483, 39] width 874 height 46
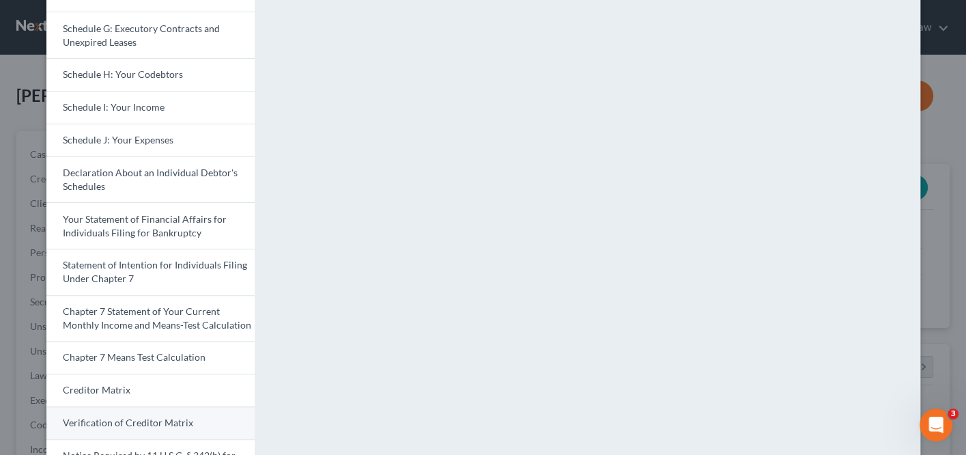
scroll to position [232, 0]
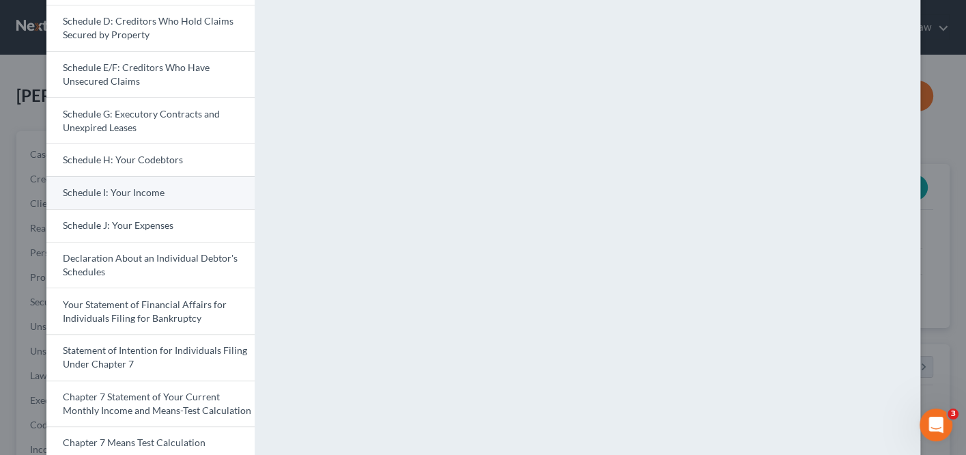
click at [150, 186] on span "Schedule I: Your Income" at bounding box center [114, 192] width 102 height 12
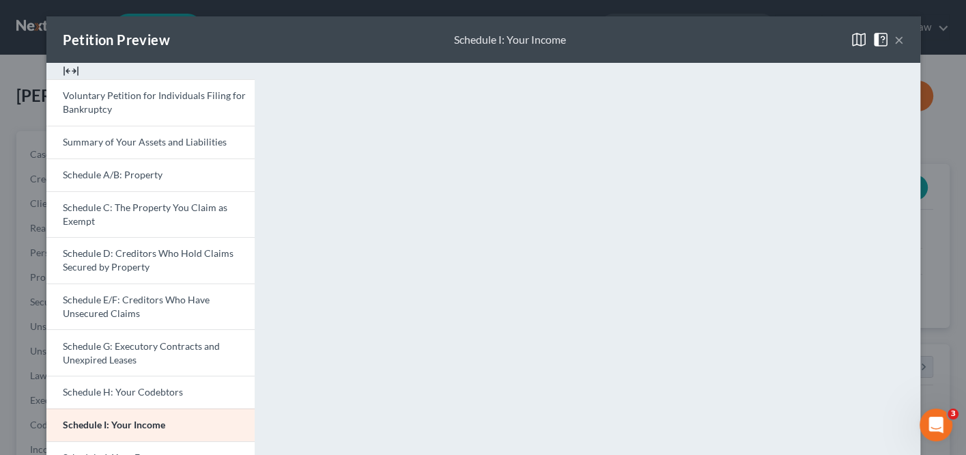
scroll to position [0, 0]
click at [897, 38] on button "×" at bounding box center [900, 39] width 10 height 16
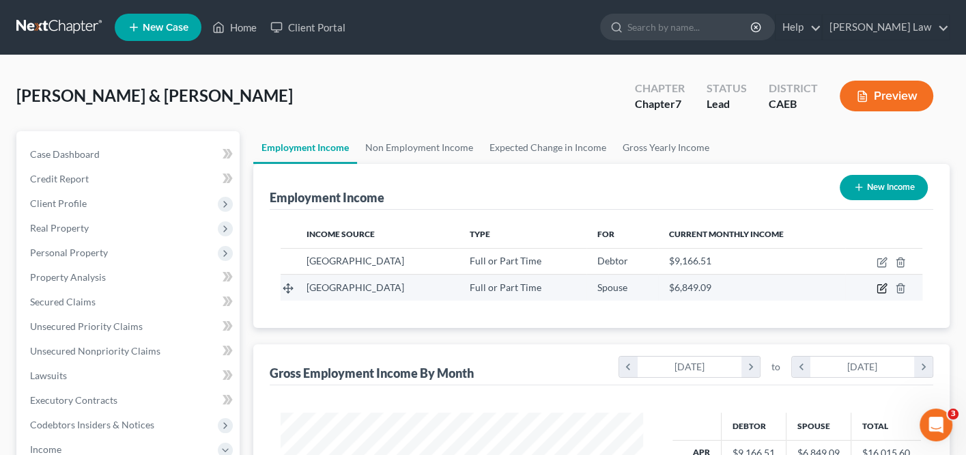
click at [878, 287] on icon "button" at bounding box center [882, 289] width 8 height 8
select select "0"
select select "4"
select select "0"
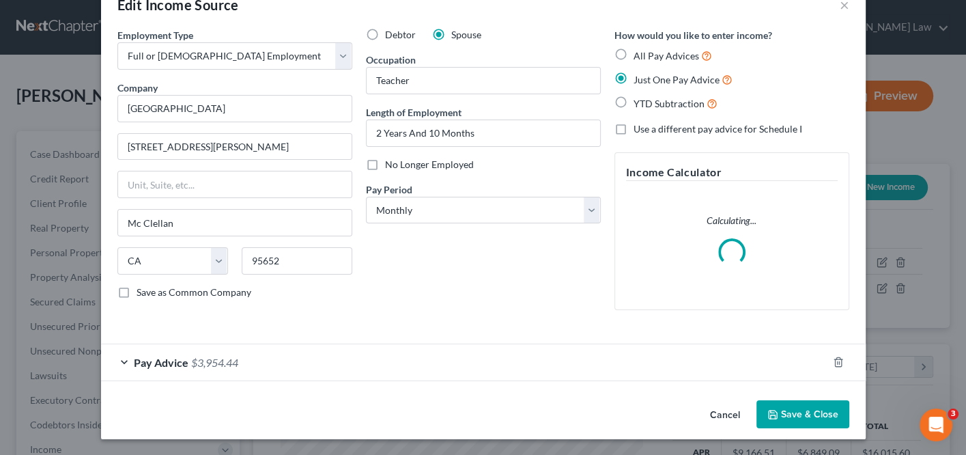
scroll to position [34, 0]
click at [122, 365] on div "Pay Advice $3,954.44" at bounding box center [464, 363] width 727 height 36
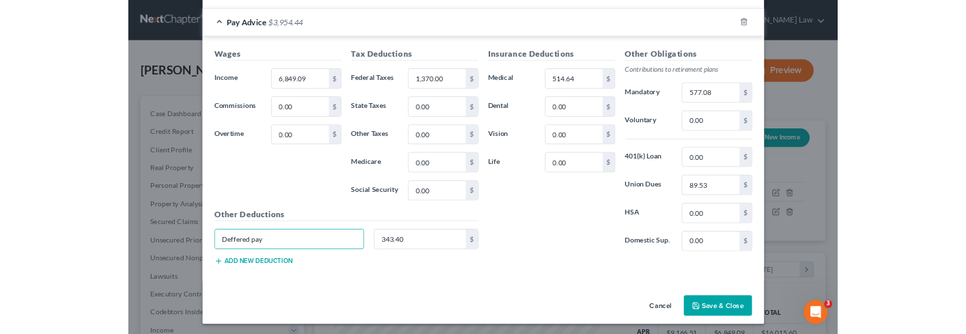
scroll to position [355, 0]
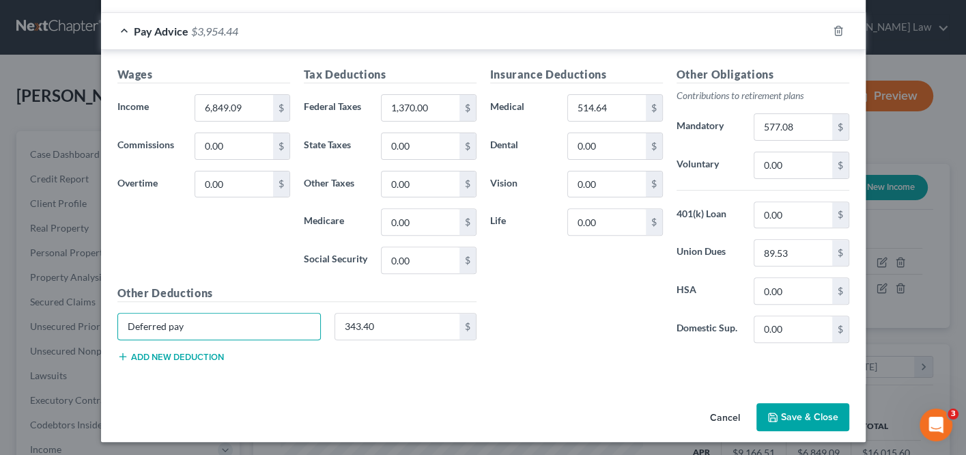
type input "Deferred pay"
click at [533, 373] on div "Wages Income * 6,849.09 $ Commissions 0.00 $ Overtime 0.00 $ Tax Deductions Fed…" at bounding box center [483, 217] width 765 height 334
click at [176, 351] on button "Add new deduction" at bounding box center [170, 356] width 107 height 11
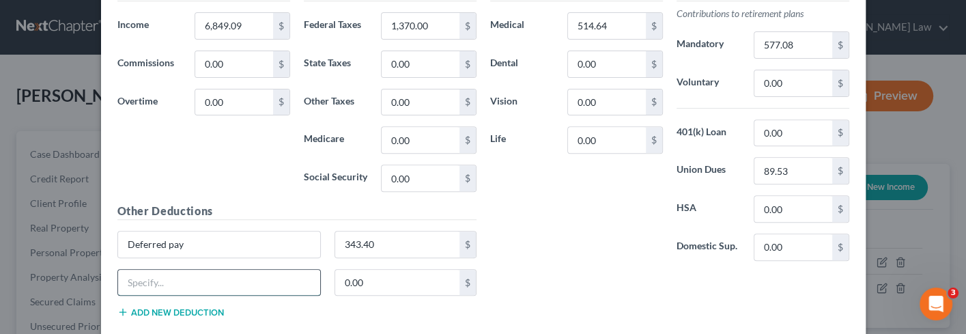
scroll to position [438, 0]
type input "CA Teachers Assoc."
click at [210, 309] on button "Add new deduction" at bounding box center [170, 311] width 107 height 11
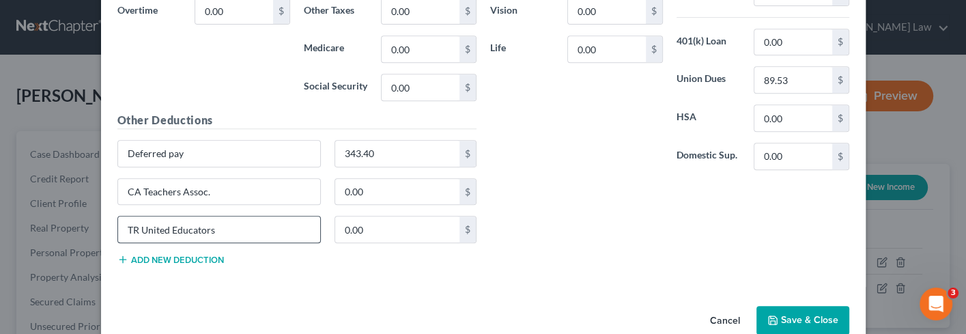
scroll to position [533, 0]
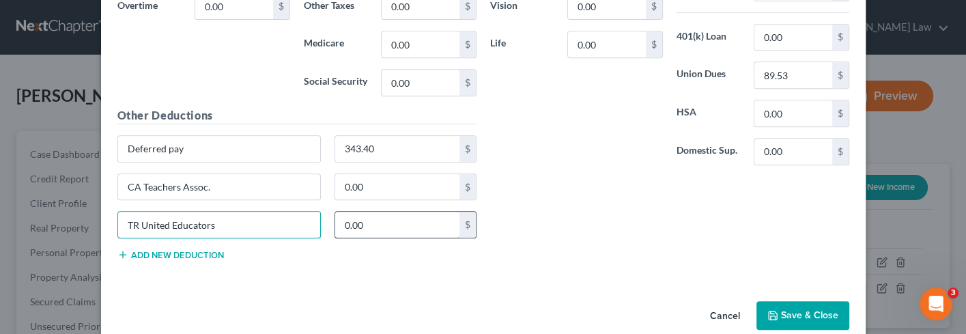
type input "TR United Educators"
click at [365, 219] on input "0.00" at bounding box center [397, 225] width 124 height 26
type input "0"
type input "25.17"
click at [352, 263] on div "Other Deductions Deferred pay 343.40 $ CA Teachers Assoc. 0.00 $ TR United Educ…" at bounding box center [297, 189] width 373 height 164
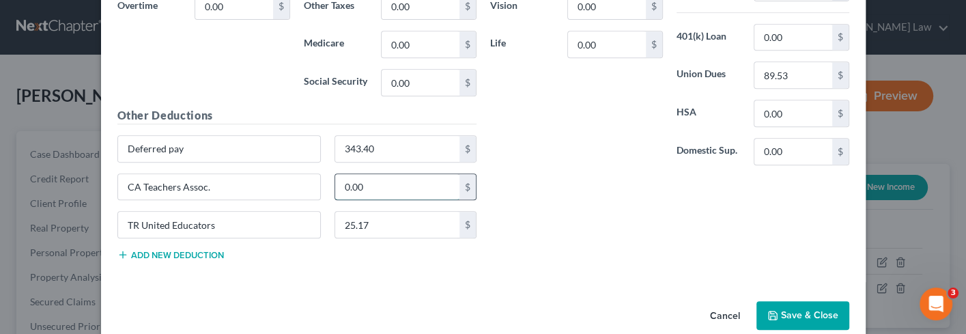
click at [383, 182] on input "0.00" at bounding box center [397, 187] width 124 height 26
type input "89.75"
click at [538, 221] on div "Insurance Deductions Medical 514.64 $ Dental 0.00 $ Vision 0.00 $ Life 0.00 $ O…" at bounding box center [670, 80] width 373 height 382
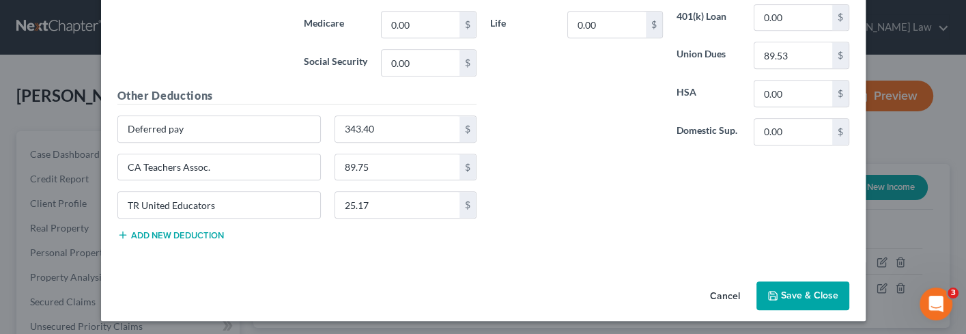
scroll to position [552, 0]
click at [799, 298] on button "Save & Close" at bounding box center [803, 296] width 93 height 29
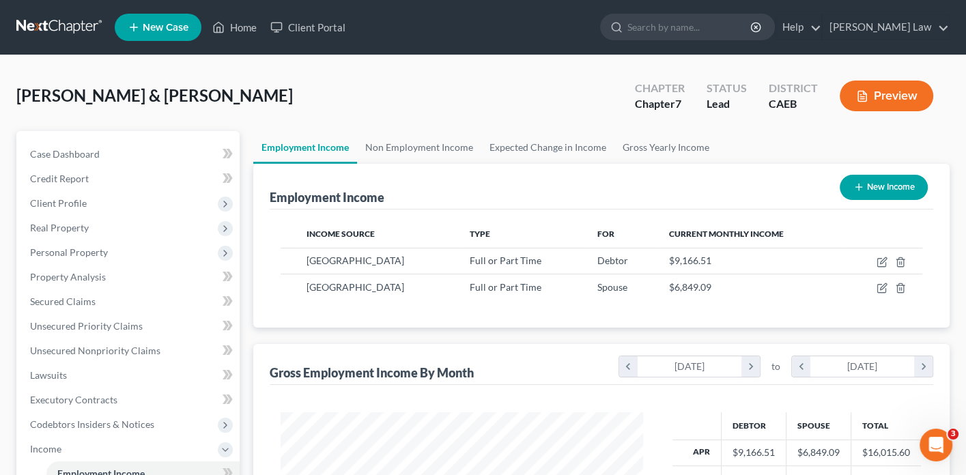
scroll to position [0, 0]
click at [895, 91] on button "Preview" at bounding box center [887, 96] width 94 height 31
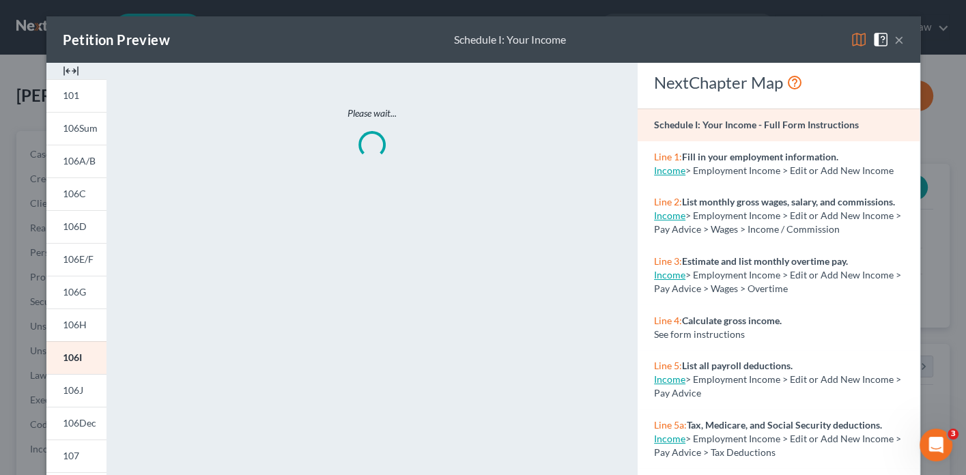
click at [856, 35] on img at bounding box center [859, 39] width 16 height 16
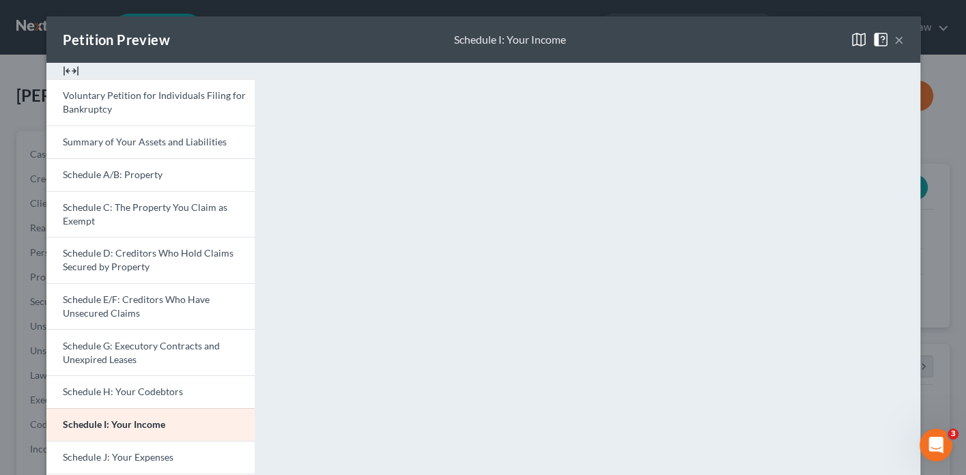
click at [898, 44] on button "×" at bounding box center [900, 39] width 10 height 16
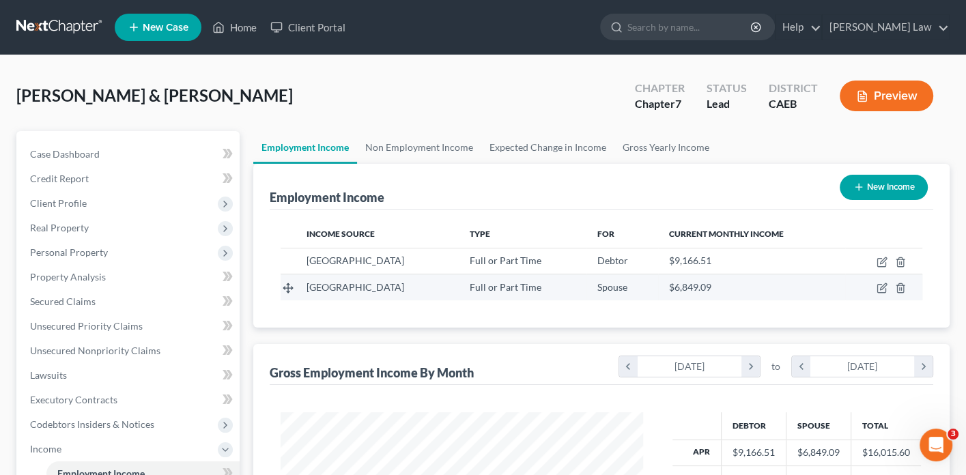
click at [887, 277] on td at bounding box center [884, 288] width 77 height 26
click at [883, 285] on icon "button" at bounding box center [883, 287] width 6 height 6
select select "0"
select select "4"
select select "0"
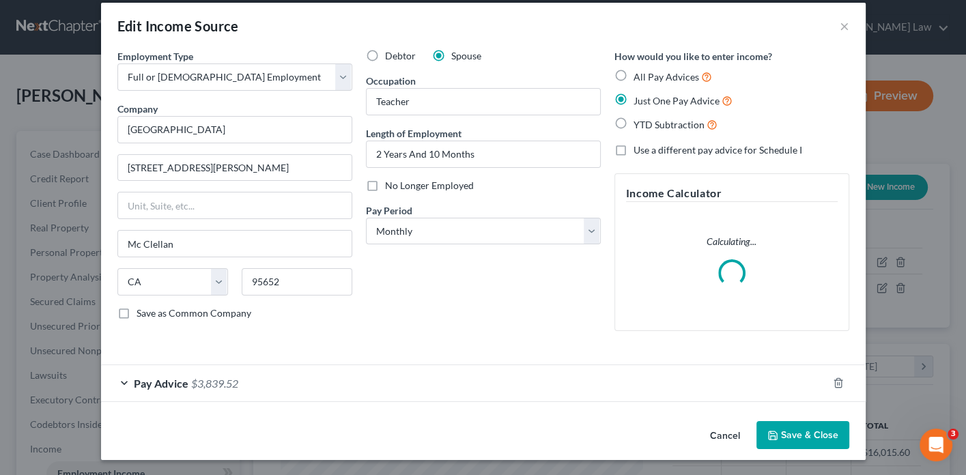
scroll to position [14, 0]
click at [123, 379] on div "Pay Advice $3,839.52" at bounding box center [464, 383] width 727 height 36
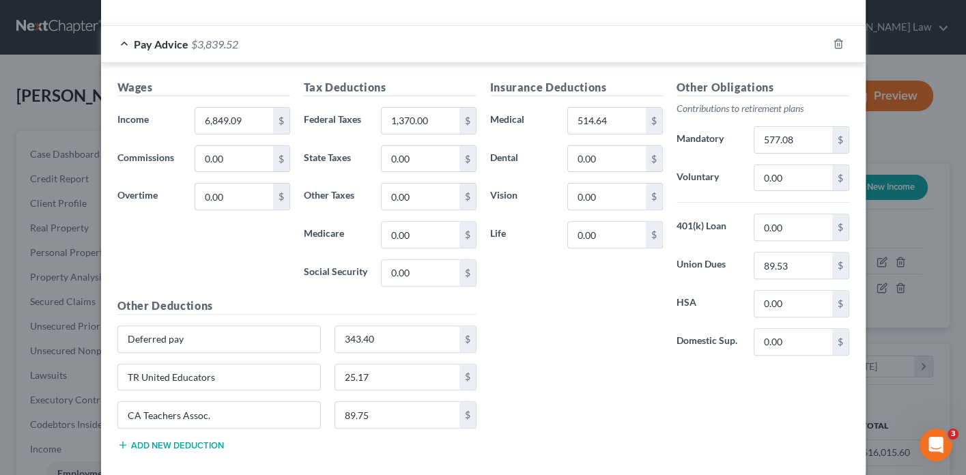
scroll to position [370, 0]
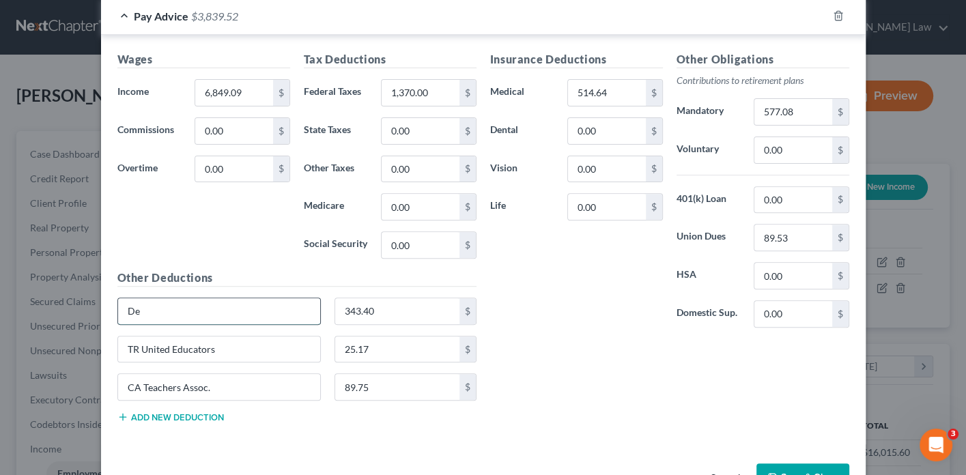
type input "D"
type input "T"
type input "C"
click at [578, 369] on div "Insurance Deductions Medical 514.64 $ Dental 0.00 $ Vision 0.00 $ Life 0.00 $ O…" at bounding box center [670, 242] width 373 height 382
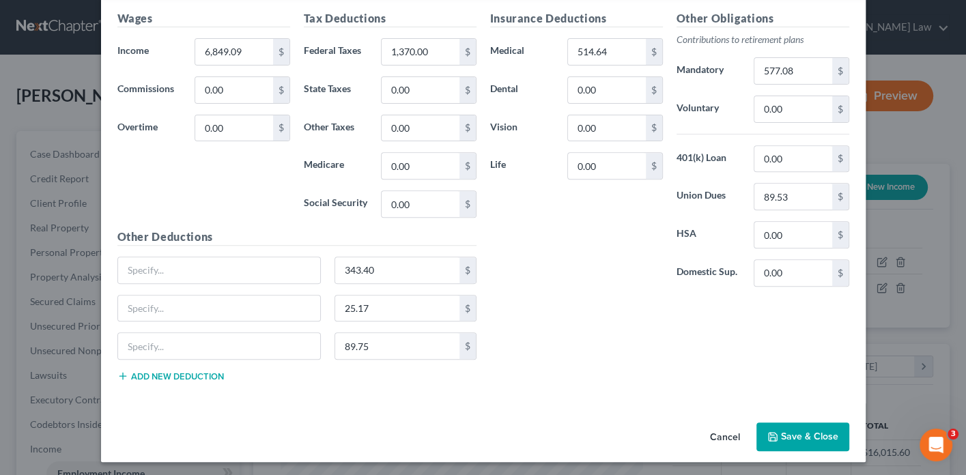
scroll to position [410, 0]
click at [790, 437] on button "Save & Close" at bounding box center [803, 437] width 93 height 29
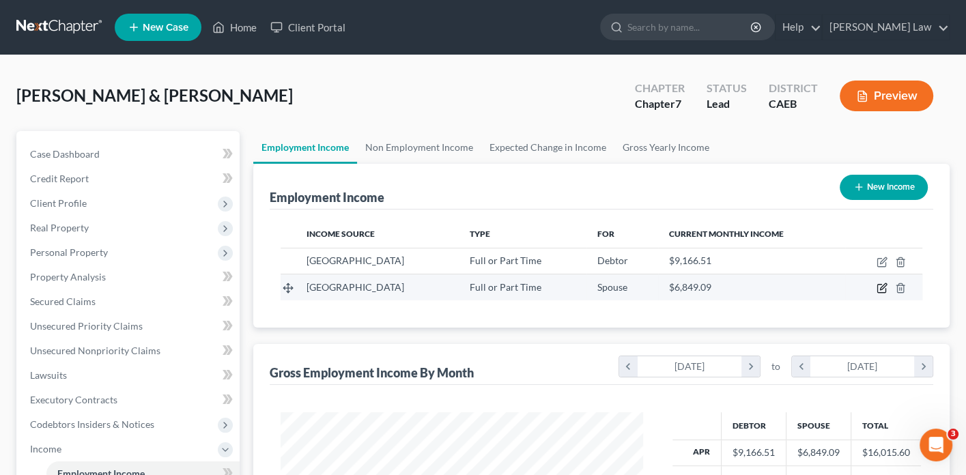
click at [883, 290] on icon "button" at bounding box center [882, 288] width 11 height 11
select select "0"
select select "4"
select select "0"
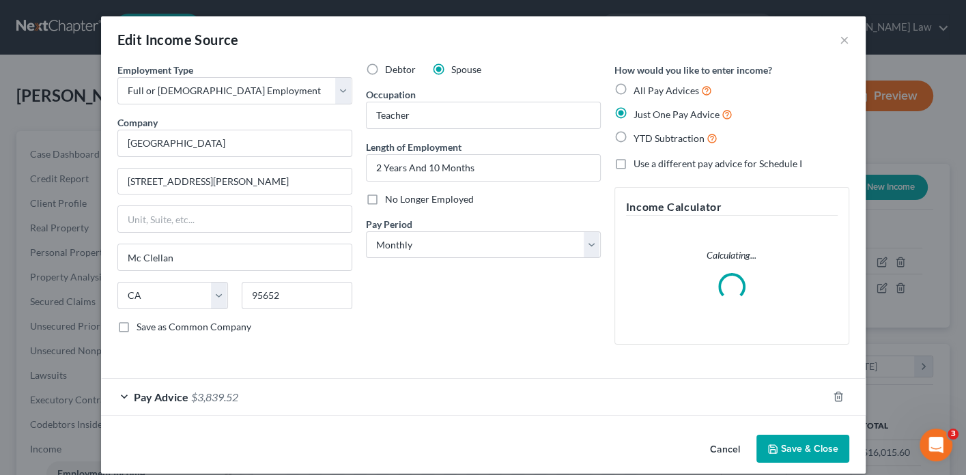
click at [127, 393] on div "Pay Advice $3,839.52" at bounding box center [464, 397] width 727 height 36
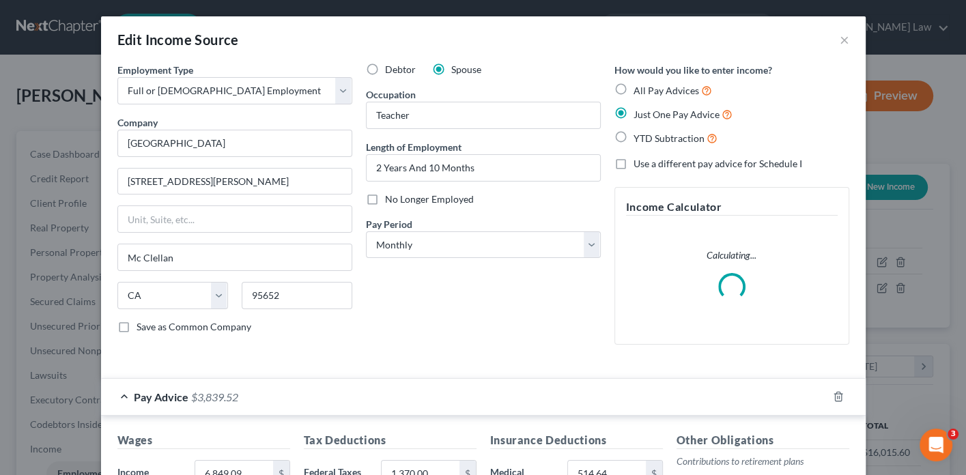
click at [466, 322] on div "Debtor Spouse Occupation Teacher Length of Employment 2 Years And 10 Months No …" at bounding box center [483, 209] width 249 height 293
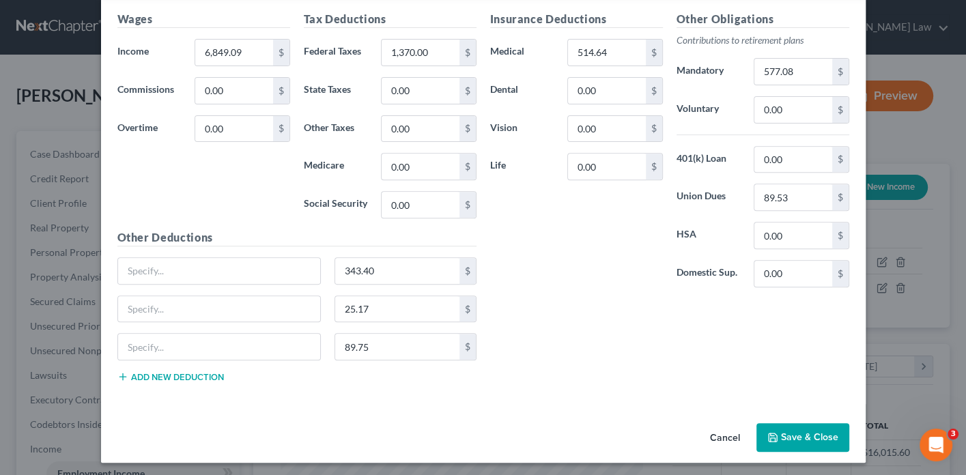
click at [792, 432] on button "Save & Close" at bounding box center [803, 437] width 93 height 29
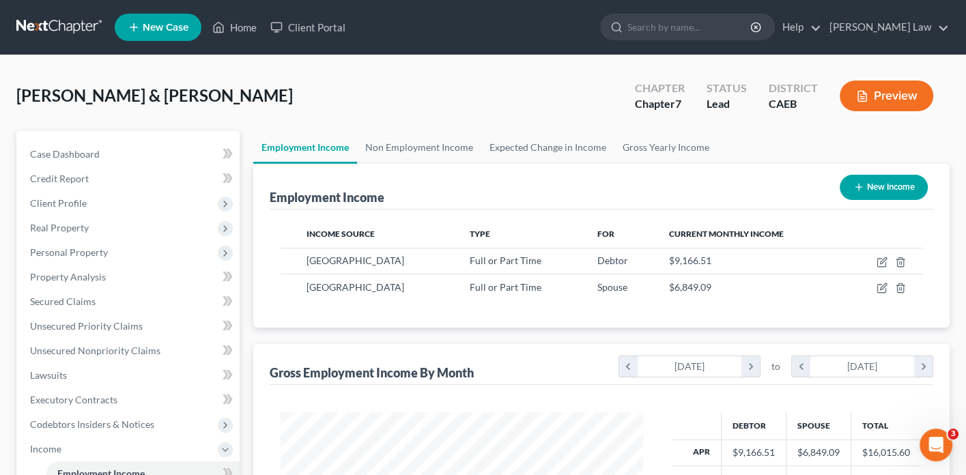
click at [894, 92] on button "Preview" at bounding box center [887, 96] width 94 height 31
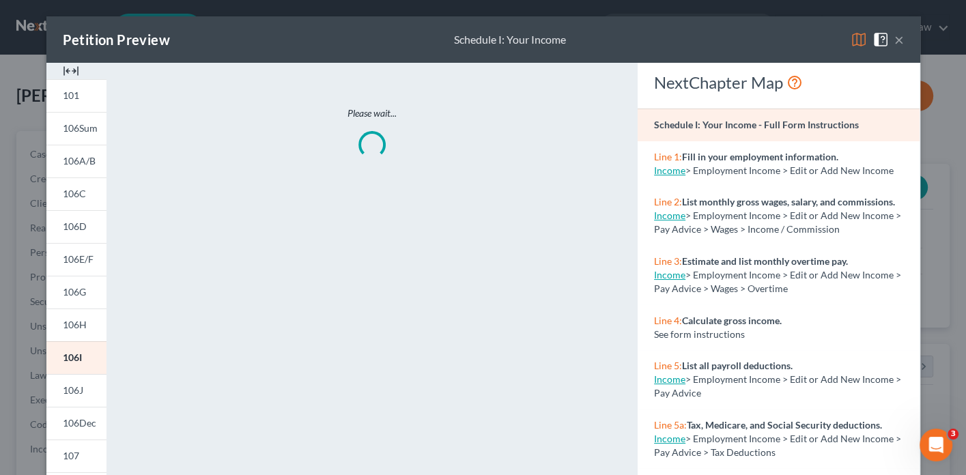
click at [857, 41] on img at bounding box center [859, 39] width 16 height 16
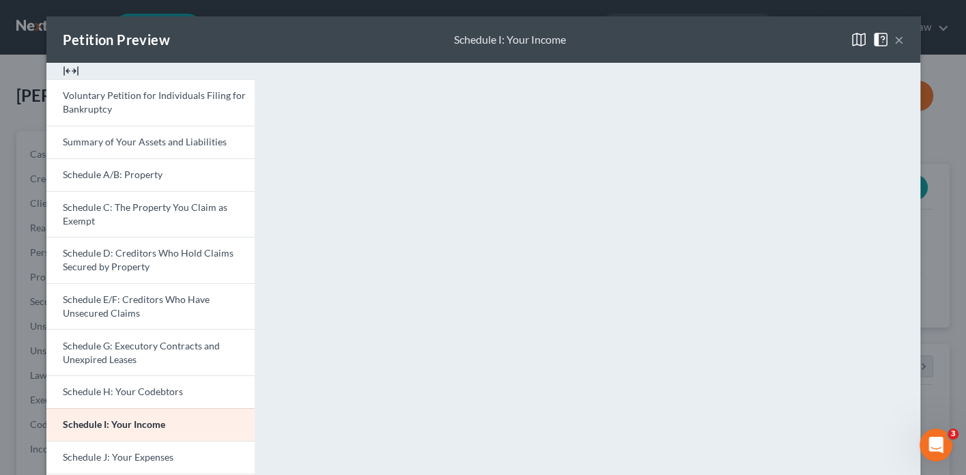
click at [901, 36] on button "×" at bounding box center [900, 39] width 10 height 16
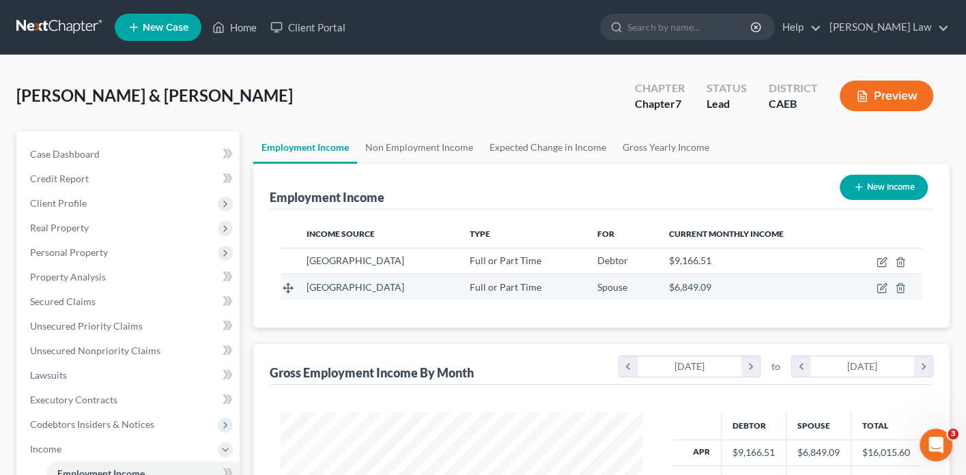
click at [888, 285] on td at bounding box center [884, 288] width 77 height 26
click at [881, 287] on icon "button" at bounding box center [883, 287] width 6 height 6
select select "0"
select select "4"
select select "0"
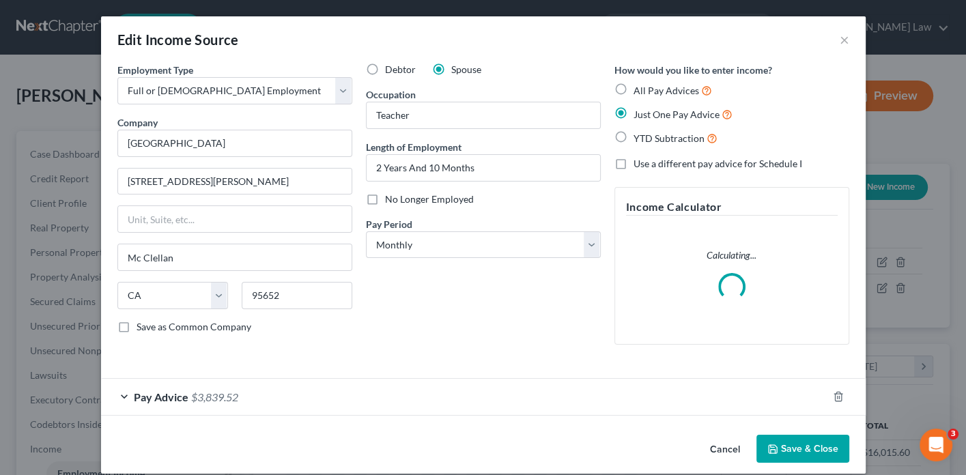
click at [122, 396] on div "Pay Advice $3,839.52" at bounding box center [464, 397] width 727 height 36
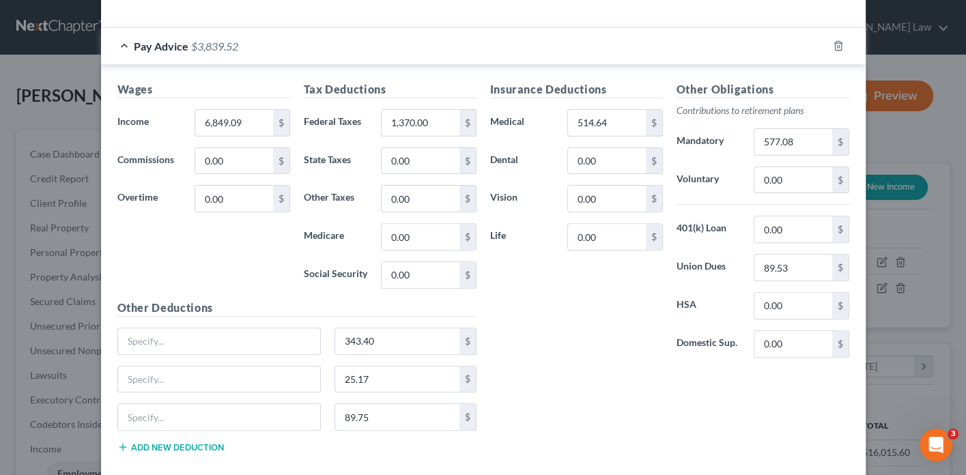
scroll to position [359, 0]
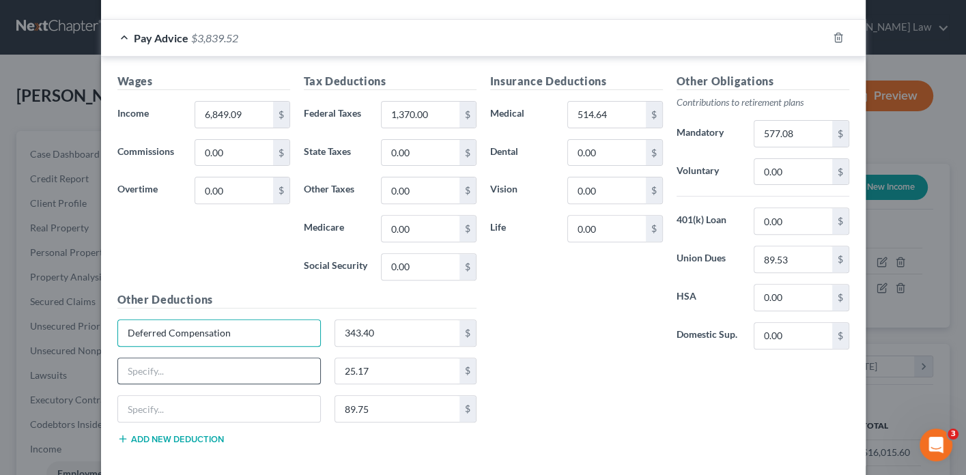
type input "Deferred Compensation"
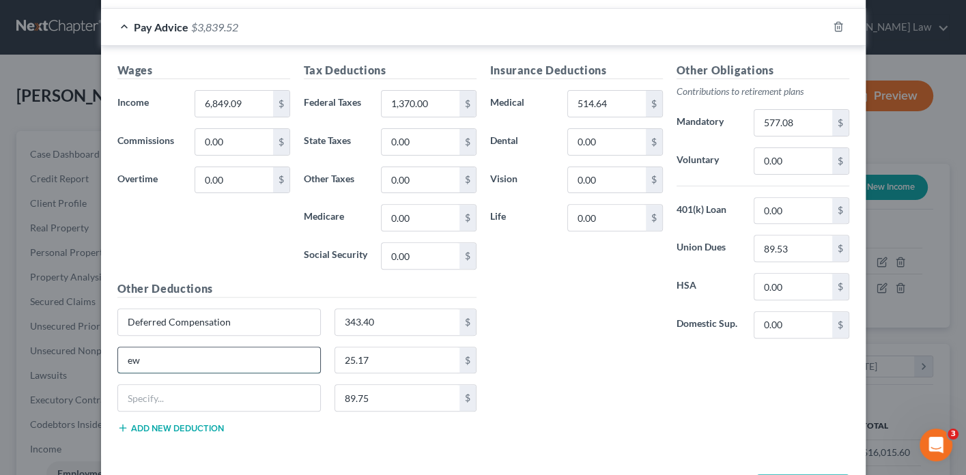
type input "e"
type input "T"
type input "TR United Educators"
click at [203, 355] on input "text" at bounding box center [219, 361] width 203 height 26
type input "CA Teachers Association."
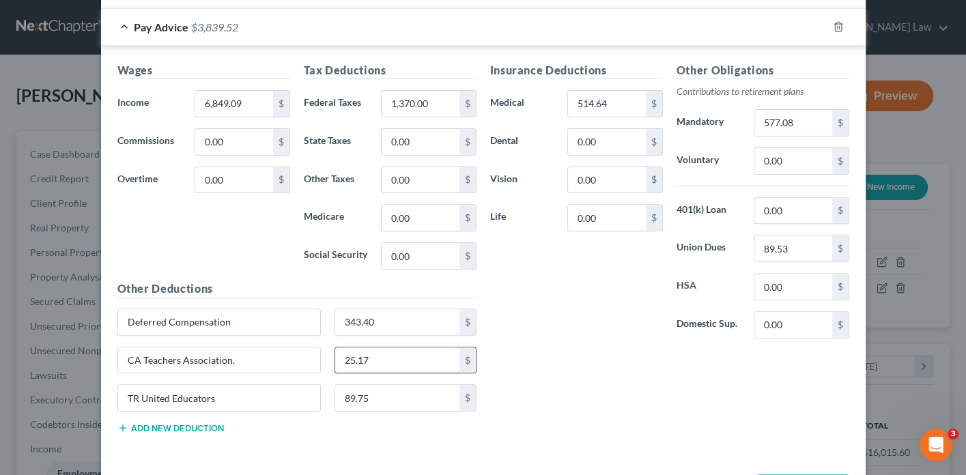
click at [380, 357] on input "25.17" at bounding box center [397, 361] width 124 height 26
type input "2"
type input "89.75"
click at [390, 397] on input "89.75" at bounding box center [397, 398] width 124 height 26
type input "8"
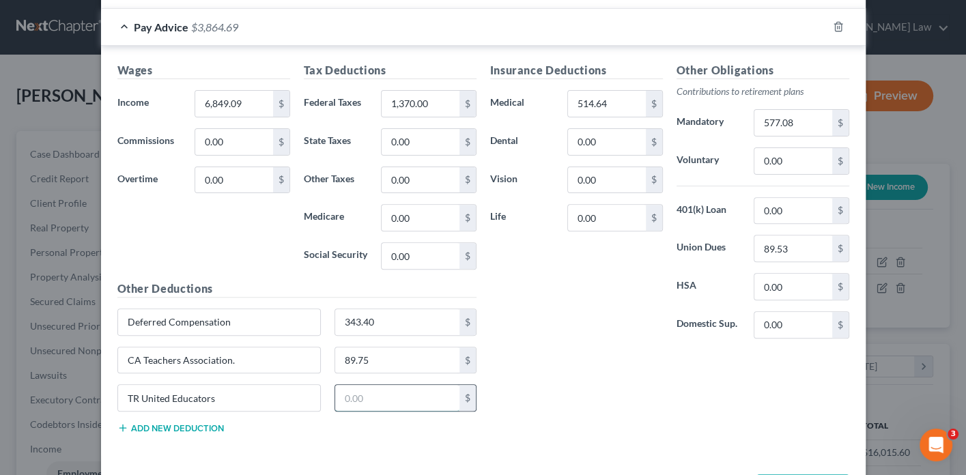
type input "1"
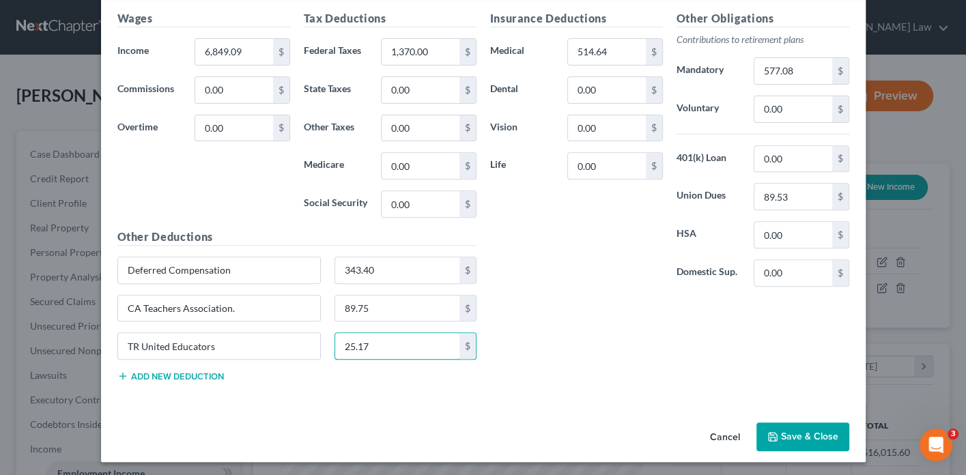
scroll to position [410, 0]
type input "25.17"
click at [804, 432] on button "Save & Close" at bounding box center [803, 437] width 93 height 29
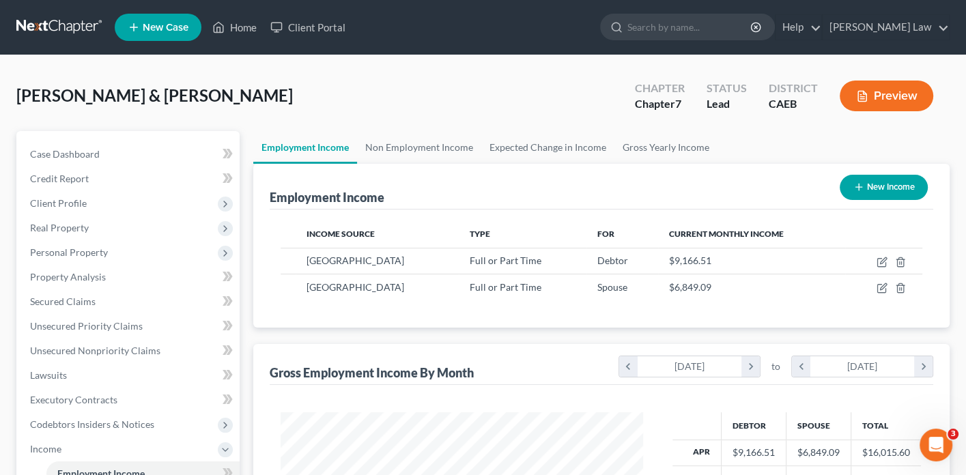
click at [886, 100] on button "Preview" at bounding box center [887, 96] width 94 height 31
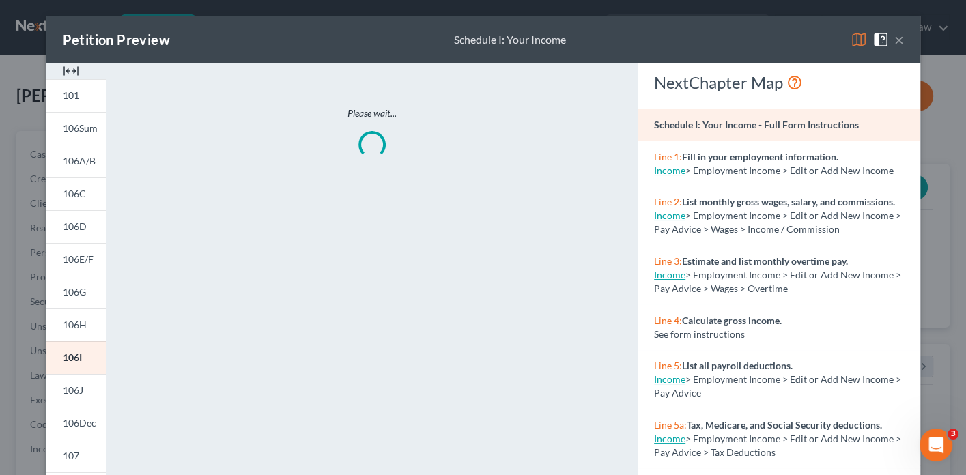
click at [864, 39] on img at bounding box center [859, 39] width 16 height 16
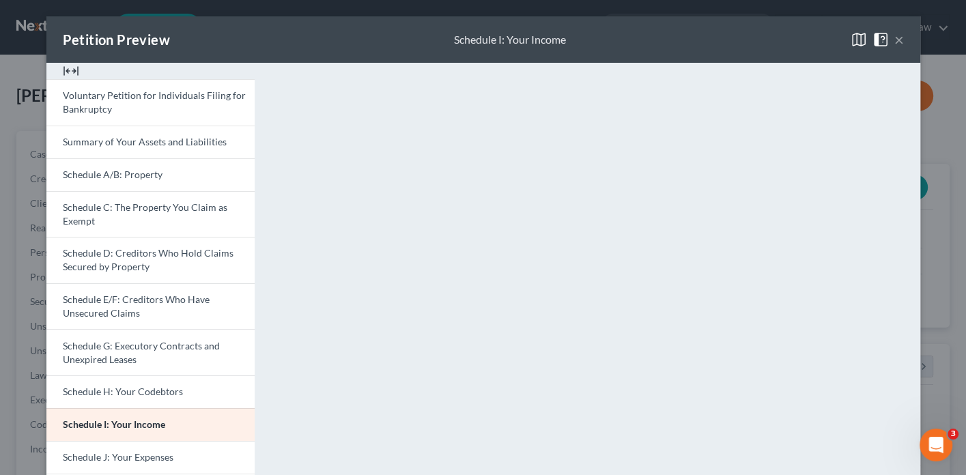
click at [906, 38] on div "Petition Preview Schedule I: Your Income ×" at bounding box center [483, 39] width 874 height 46
click at [903, 41] on button "×" at bounding box center [900, 39] width 10 height 16
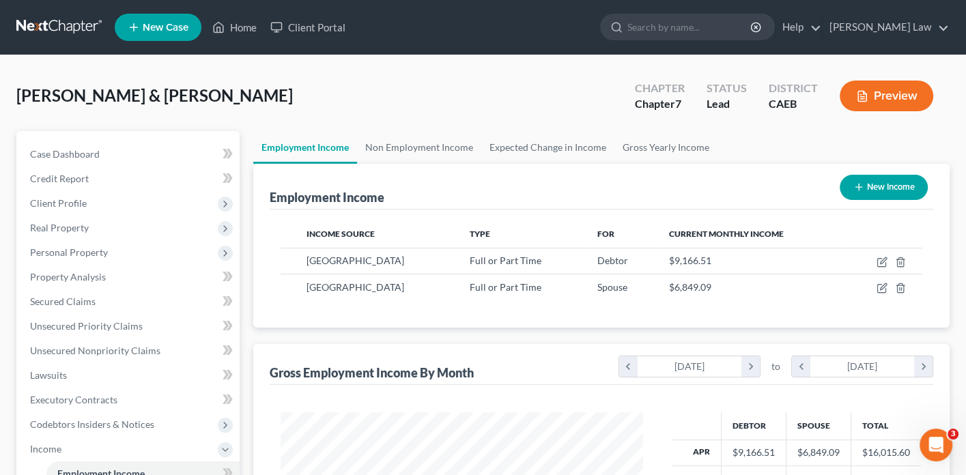
click at [886, 184] on button "New Income" at bounding box center [884, 187] width 88 height 25
select select "0"
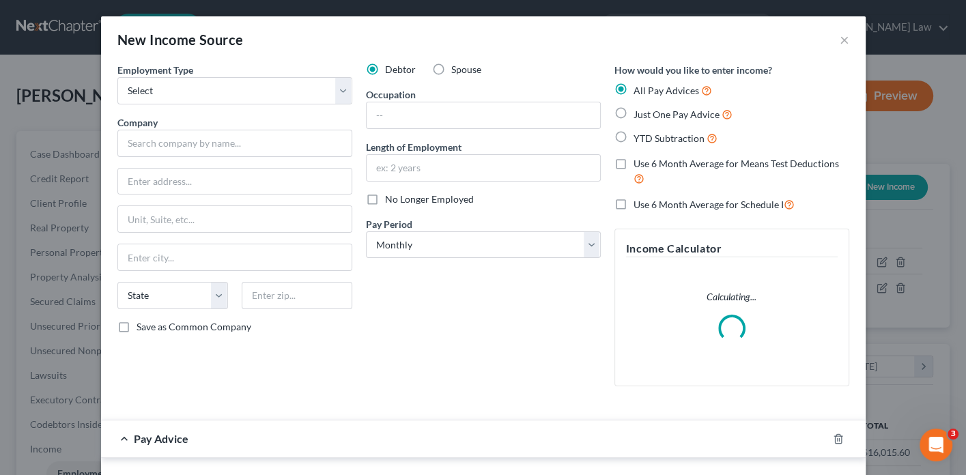
click at [838, 37] on div "New Income Source ×" at bounding box center [483, 39] width 765 height 46
click at [845, 37] on button "×" at bounding box center [845, 39] width 10 height 16
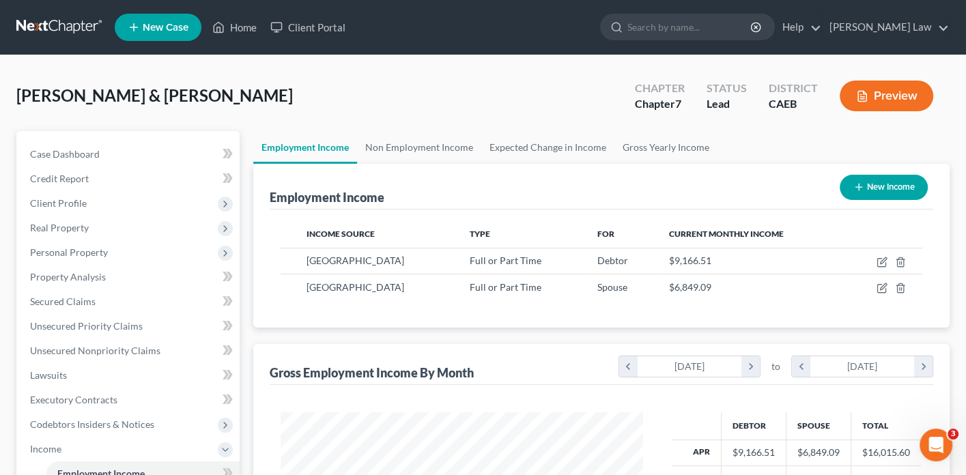
click at [885, 98] on button "Preview" at bounding box center [887, 96] width 94 height 31
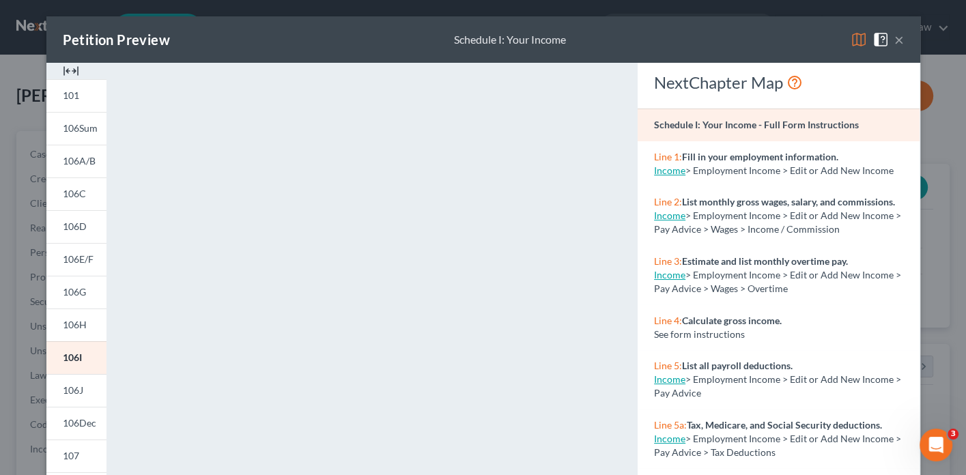
click at [854, 44] on img at bounding box center [859, 39] width 16 height 16
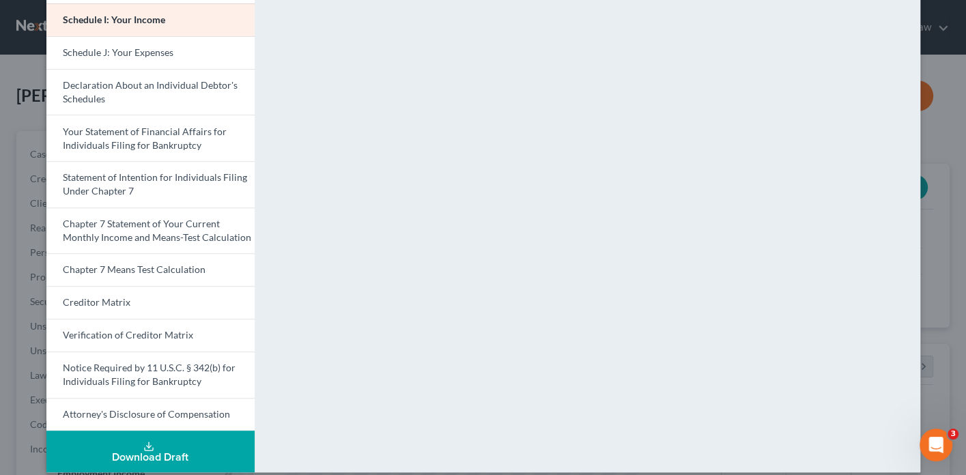
scroll to position [381, 0]
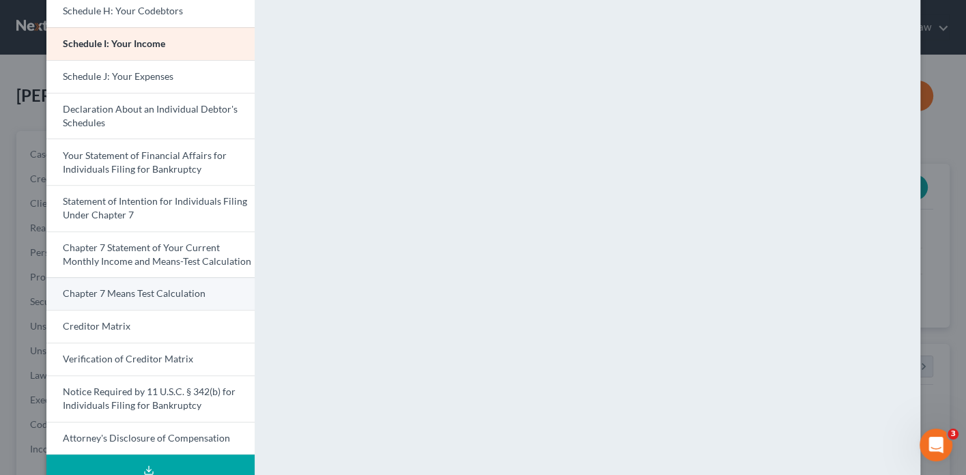
click at [179, 288] on span "Chapter 7 Means Test Calculation" at bounding box center [134, 294] width 143 height 12
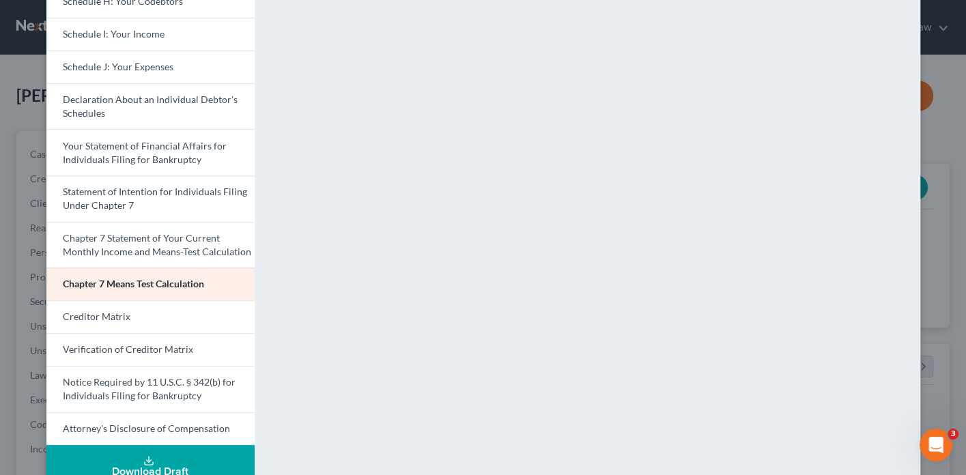
scroll to position [400, 0]
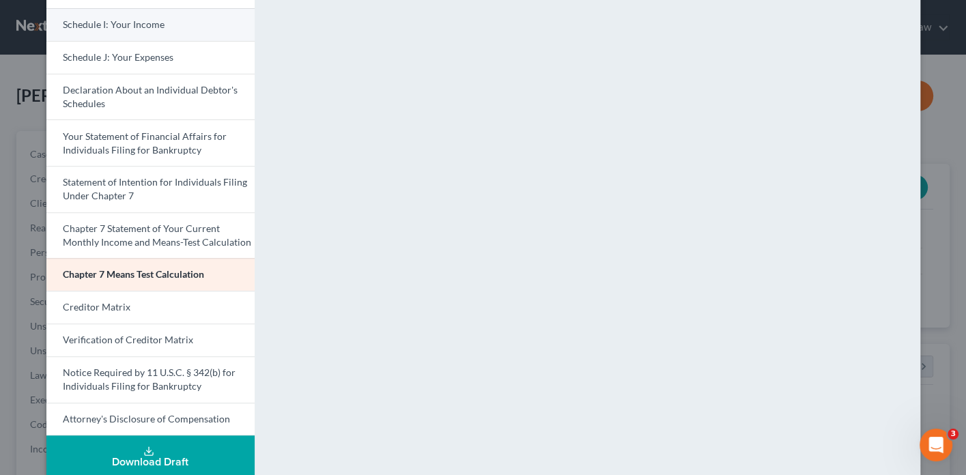
click at [179, 23] on link "Schedule I: Your Income" at bounding box center [150, 24] width 208 height 33
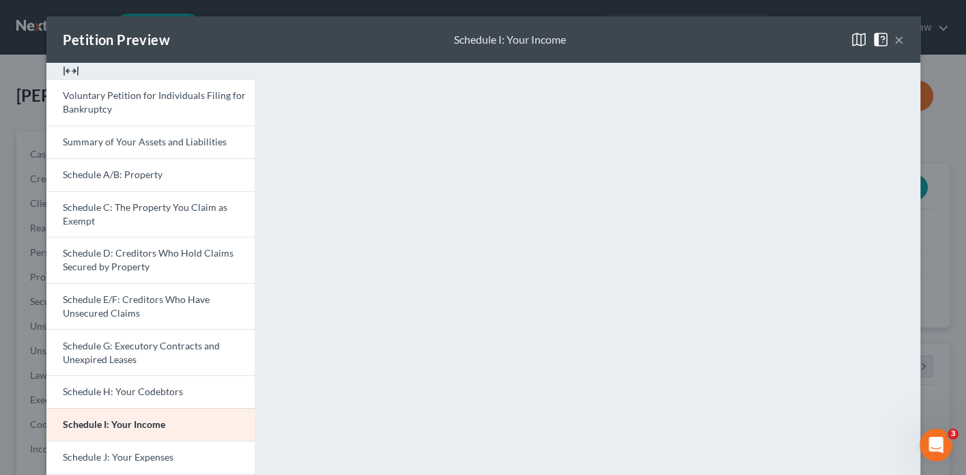
scroll to position [0, 0]
click at [177, 109] on link "Voluntary Petition for Individuals Filing for Bankruptcy" at bounding box center [150, 102] width 208 height 46
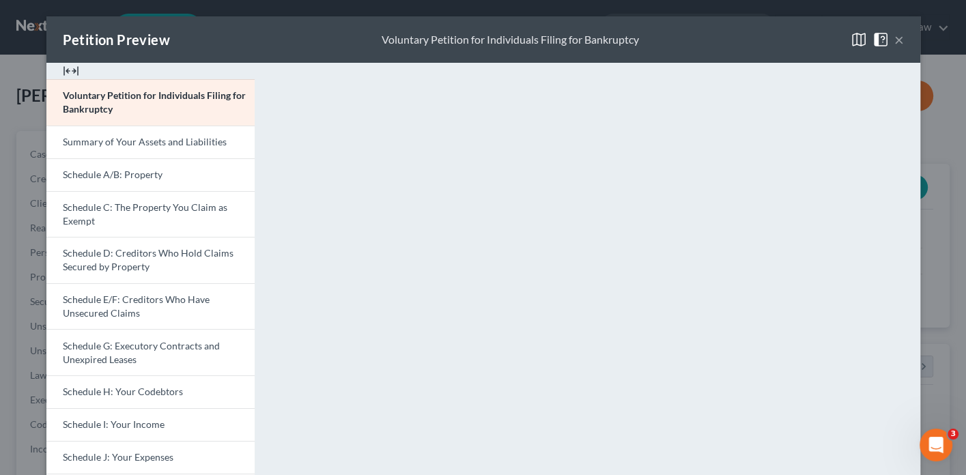
click at [896, 40] on button "×" at bounding box center [900, 39] width 10 height 16
